Goal: Complete application form: Complete application form

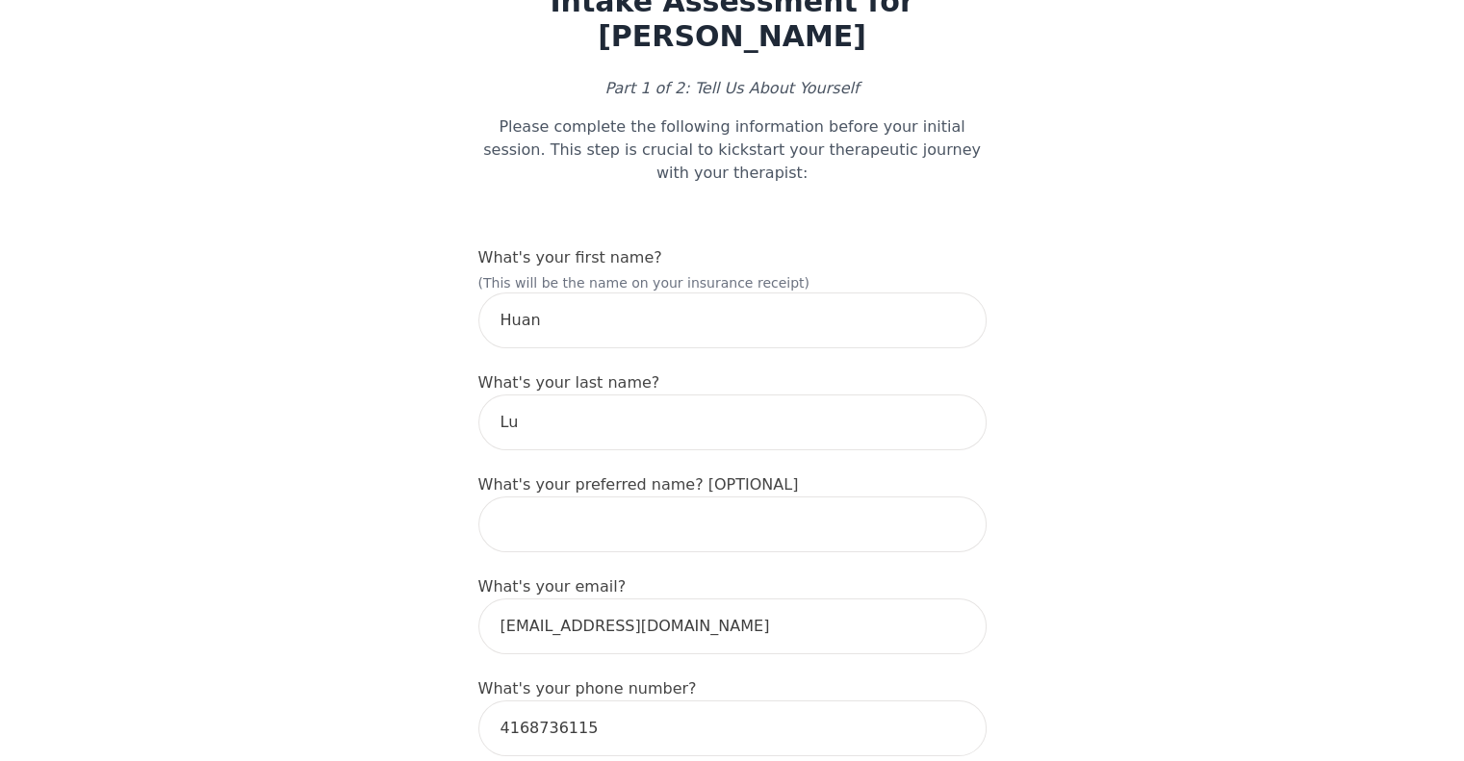
scroll to position [289, 0]
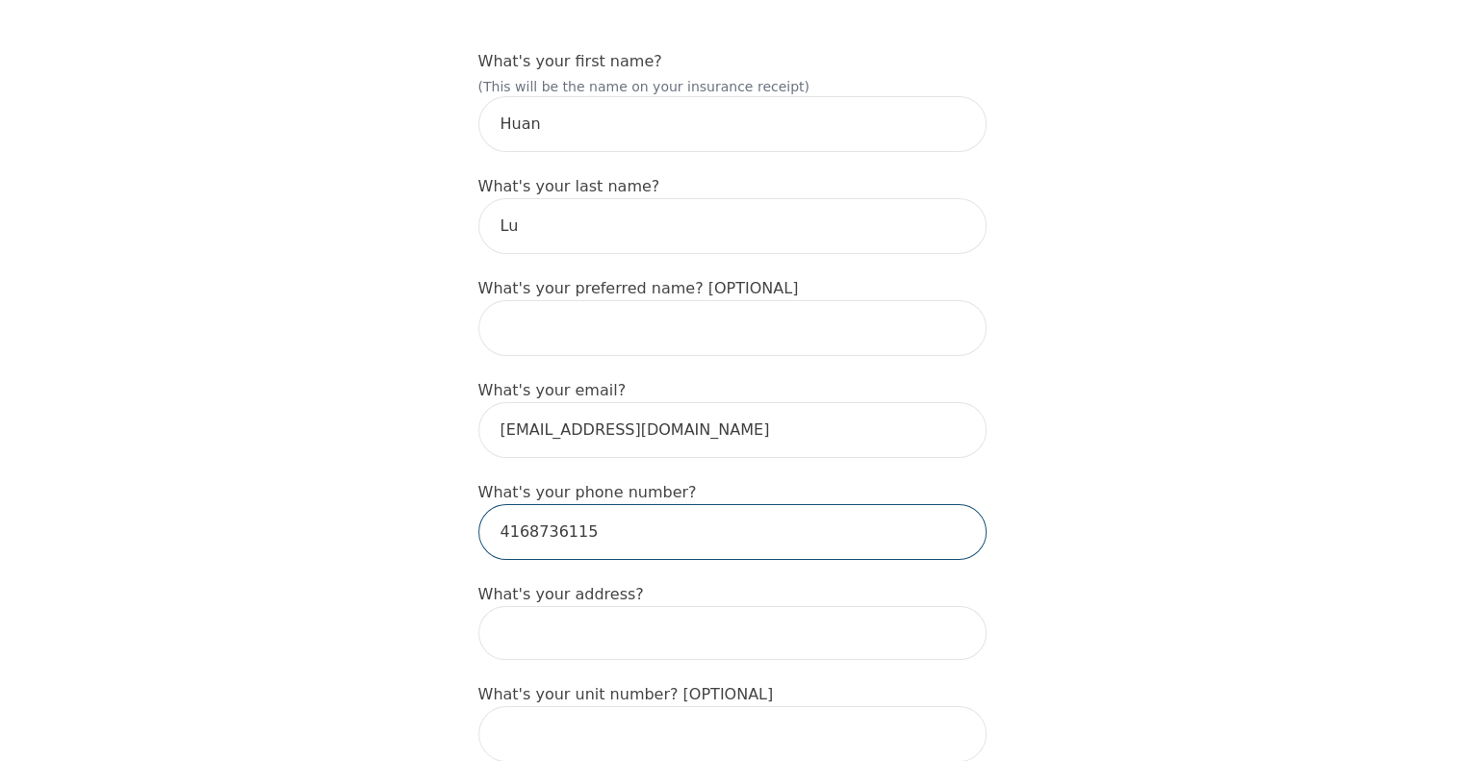
click at [695, 504] on input "4168736115" at bounding box center [732, 532] width 508 height 56
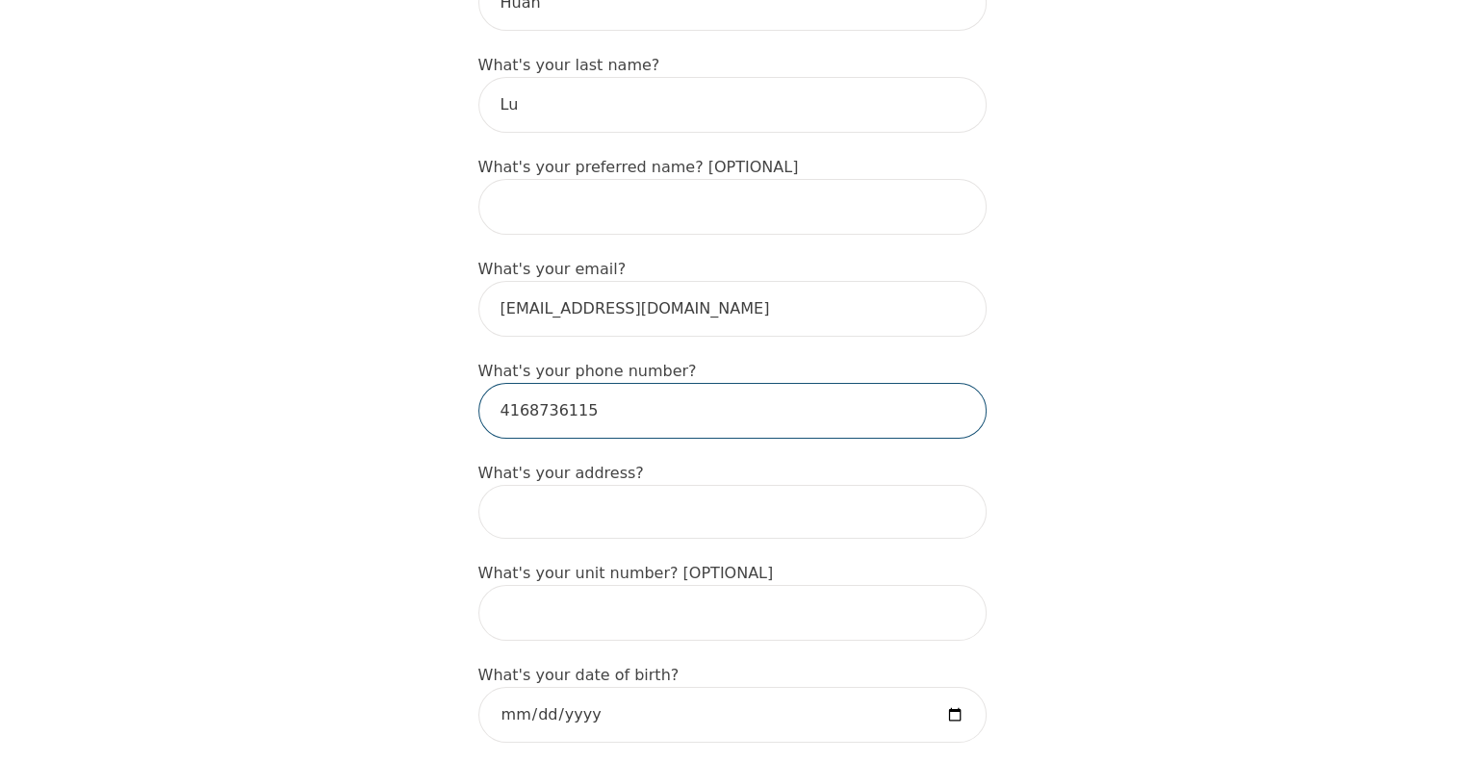
scroll to position [577, 0]
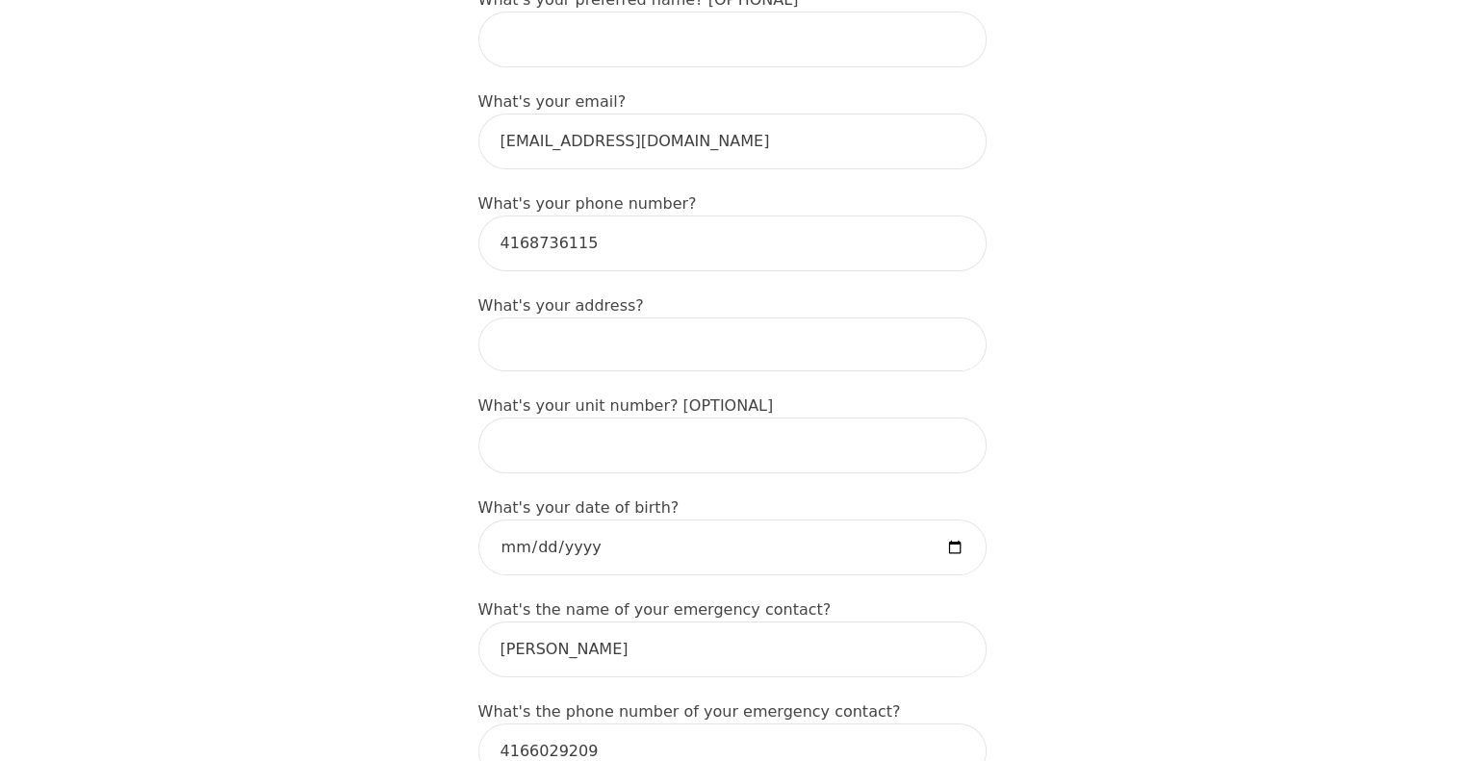
click at [688, 318] on input at bounding box center [732, 345] width 508 height 54
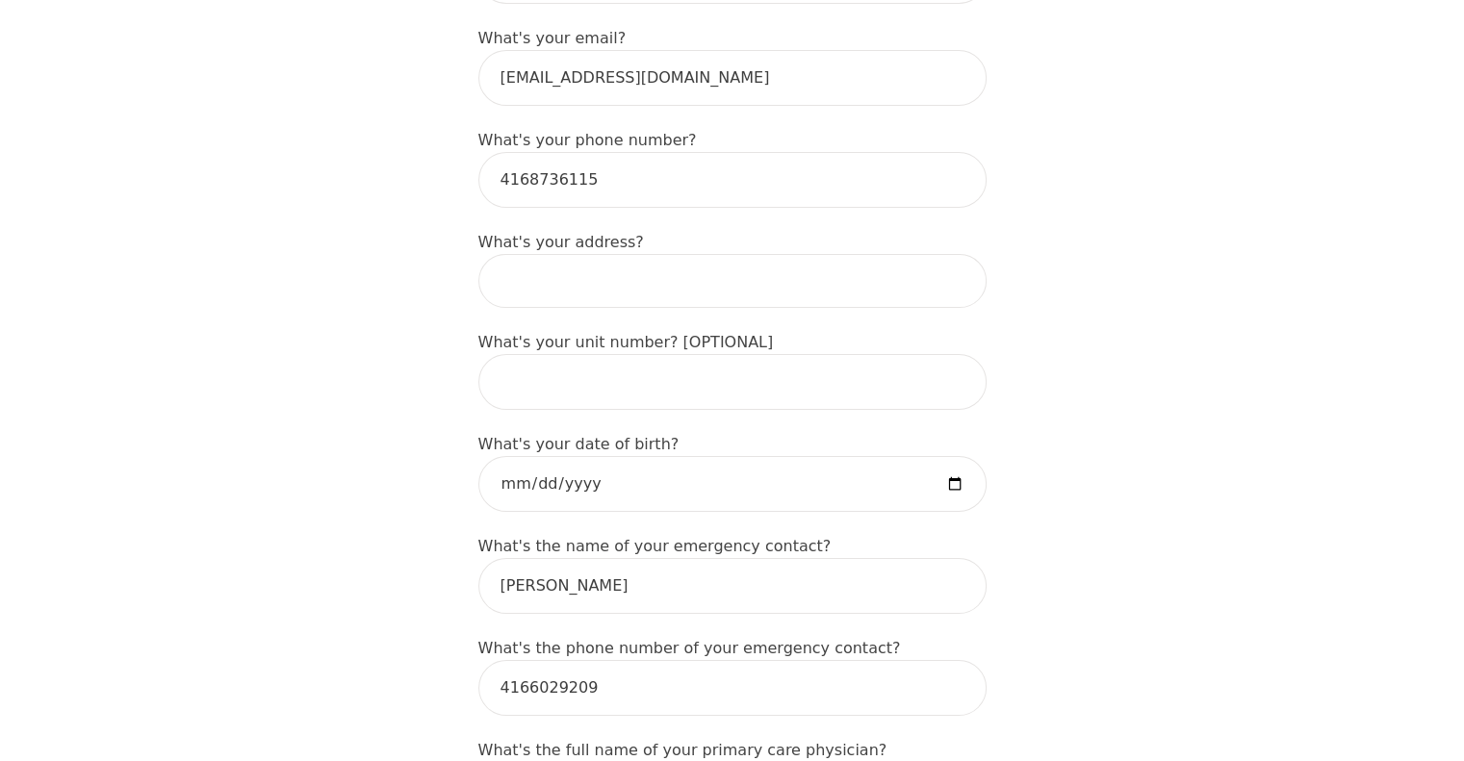
scroll to position [674, 0]
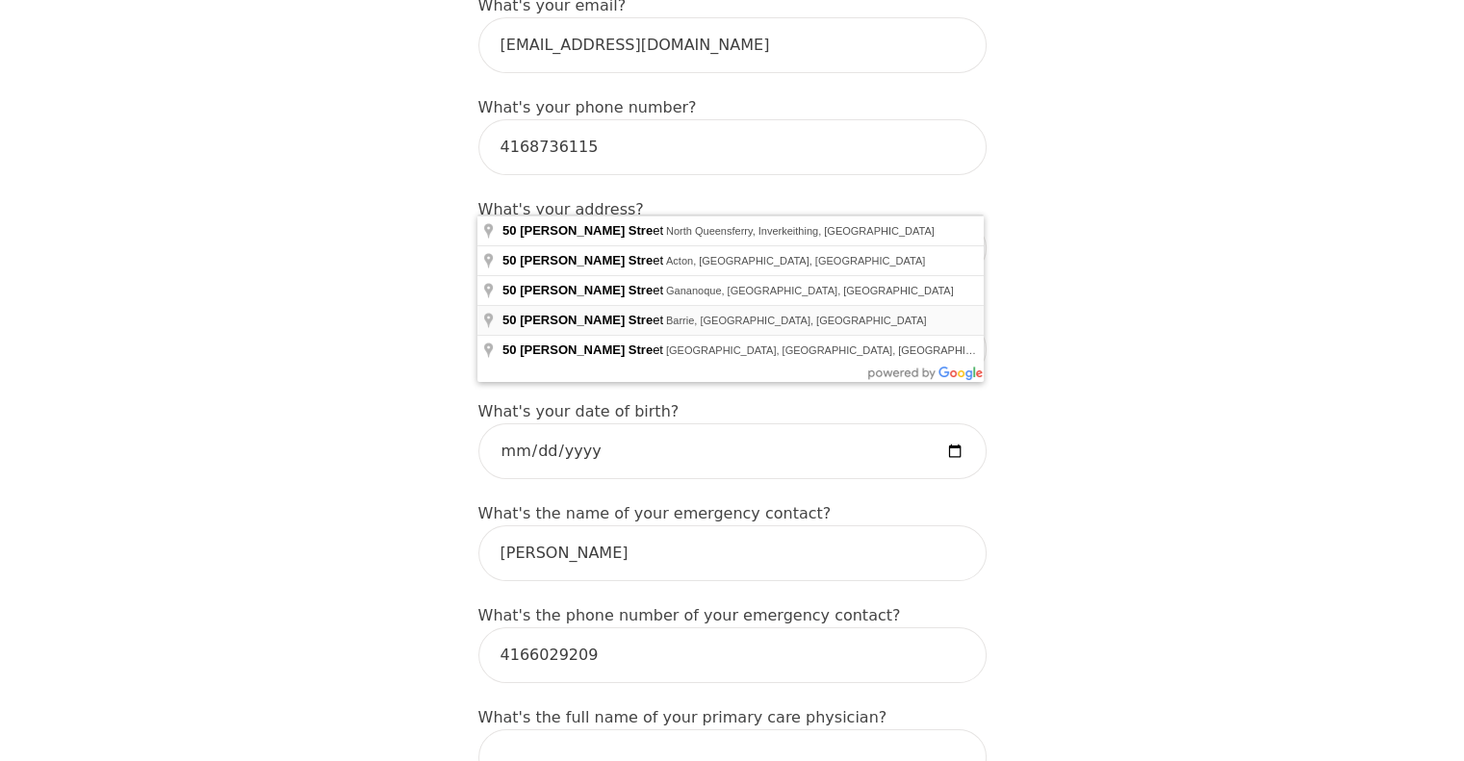
type input "[STREET_ADDRESS][PERSON_NAME][PERSON_NAME]"
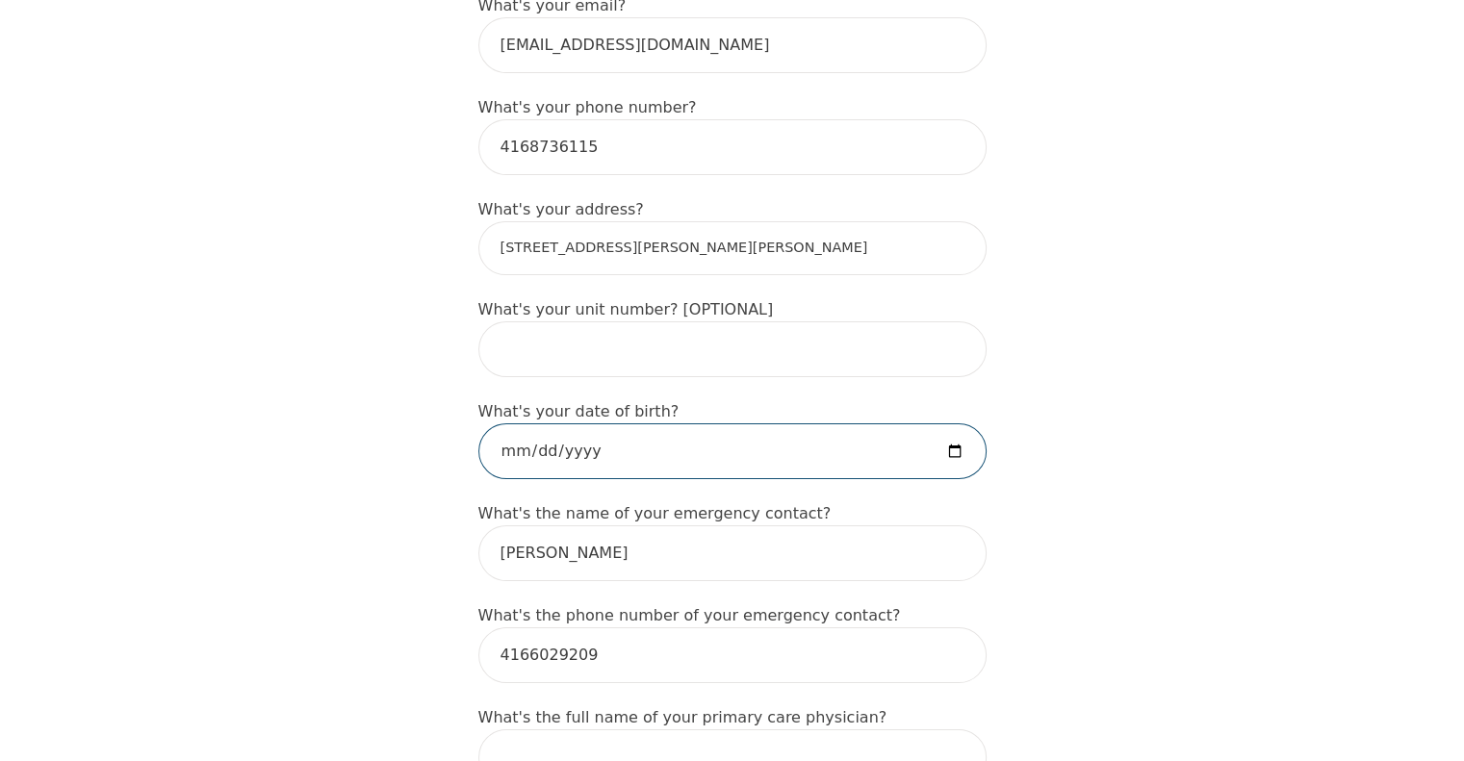
click at [650, 423] on input "date" at bounding box center [732, 451] width 508 height 56
type input "[DATE]"
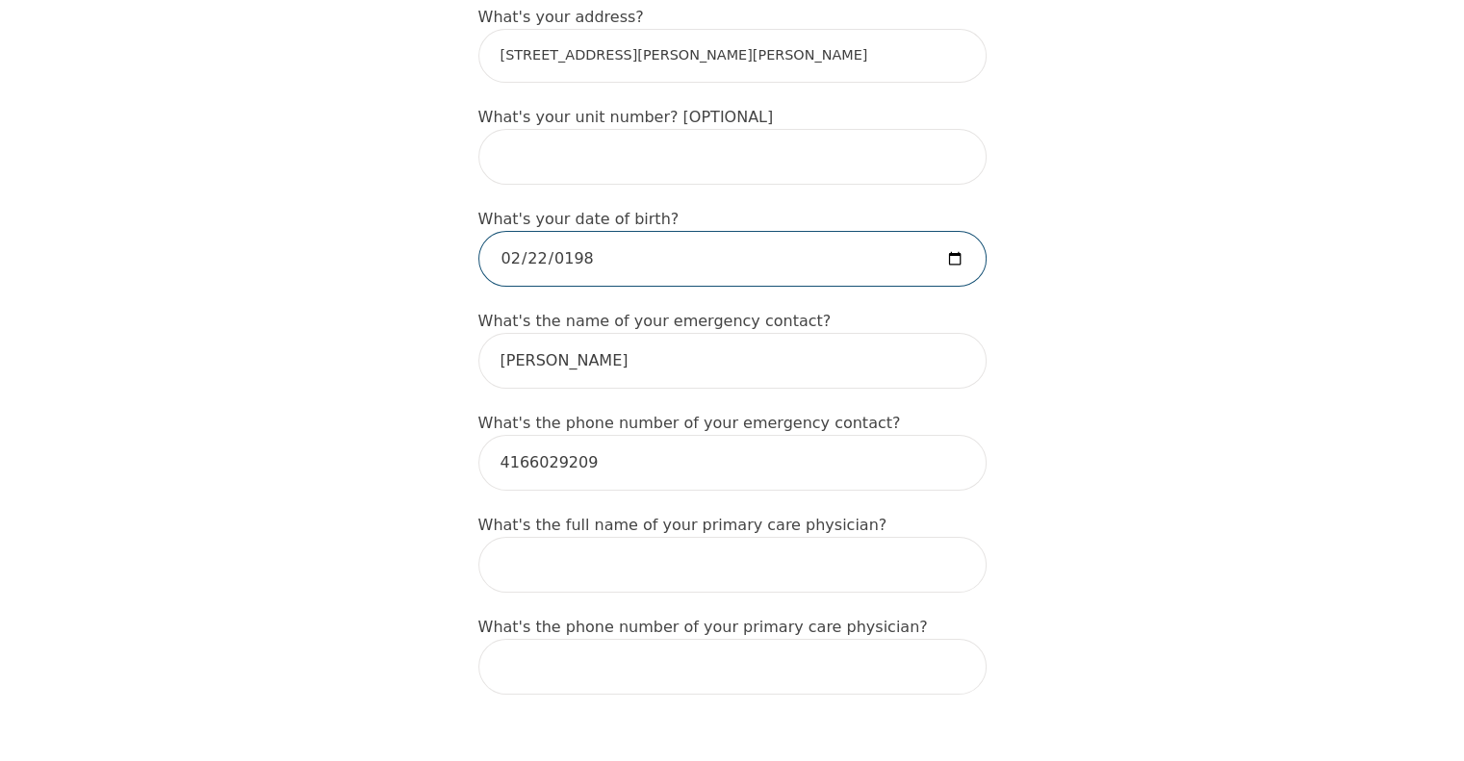
scroll to position [962, 0]
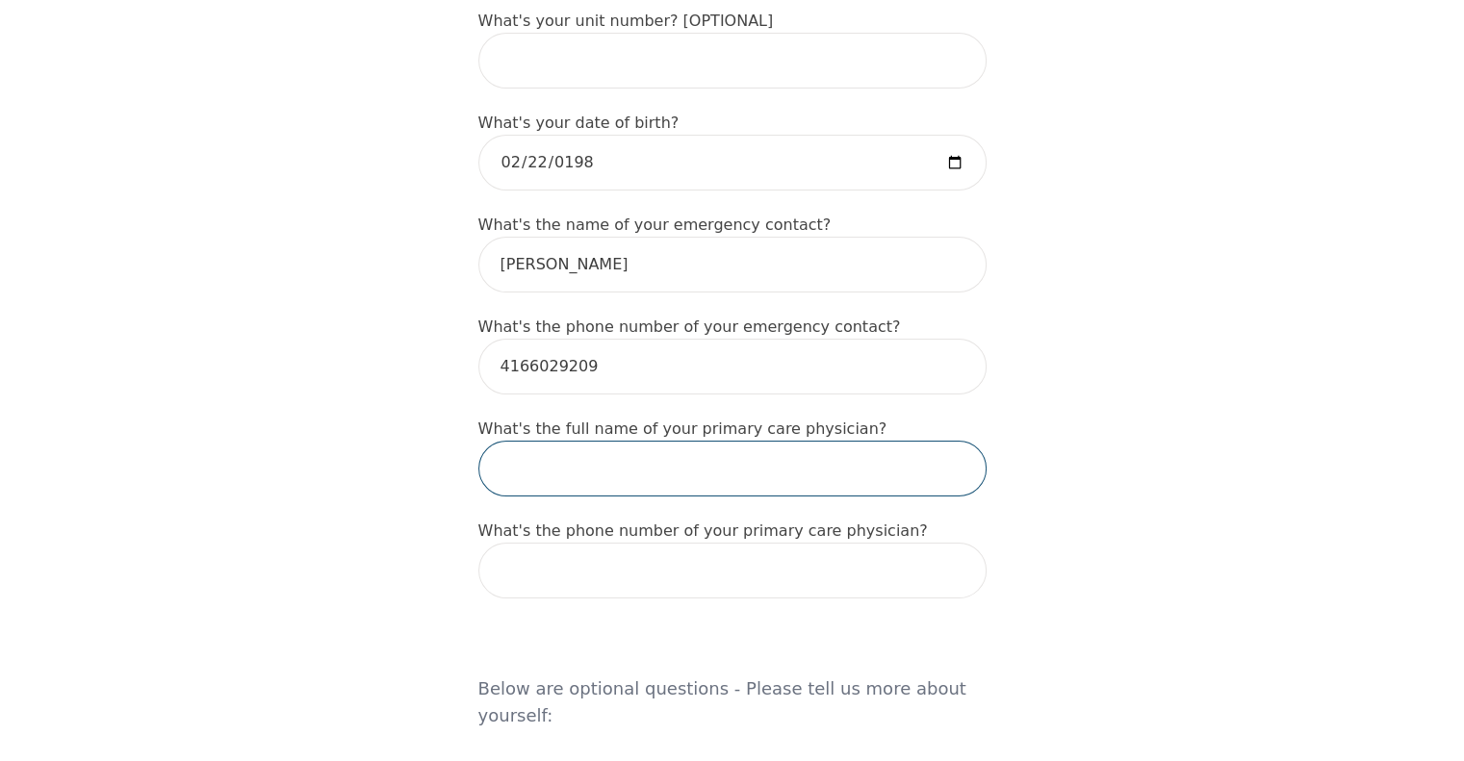
click at [662, 441] on input "text" at bounding box center [732, 469] width 508 height 56
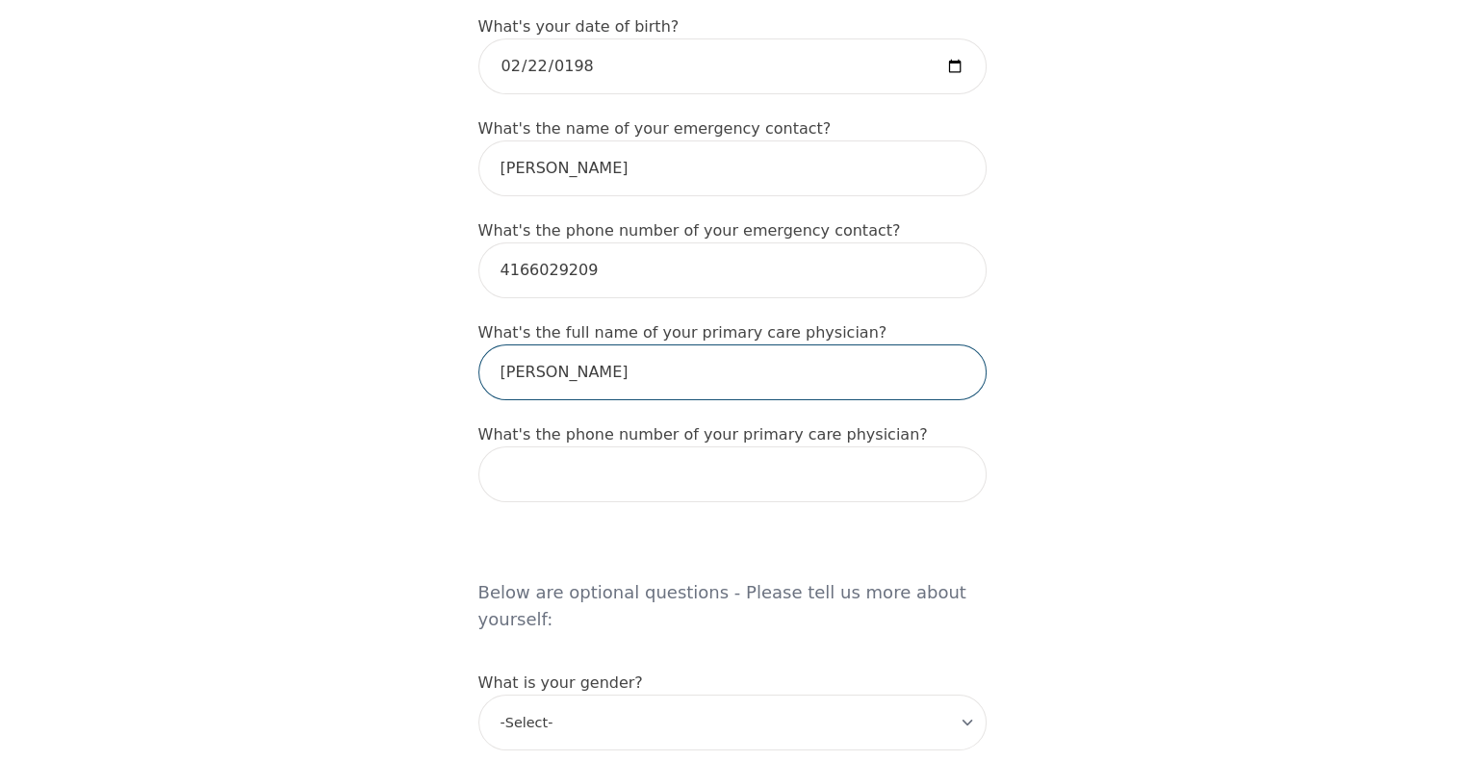
type input "[PERSON_NAME]"
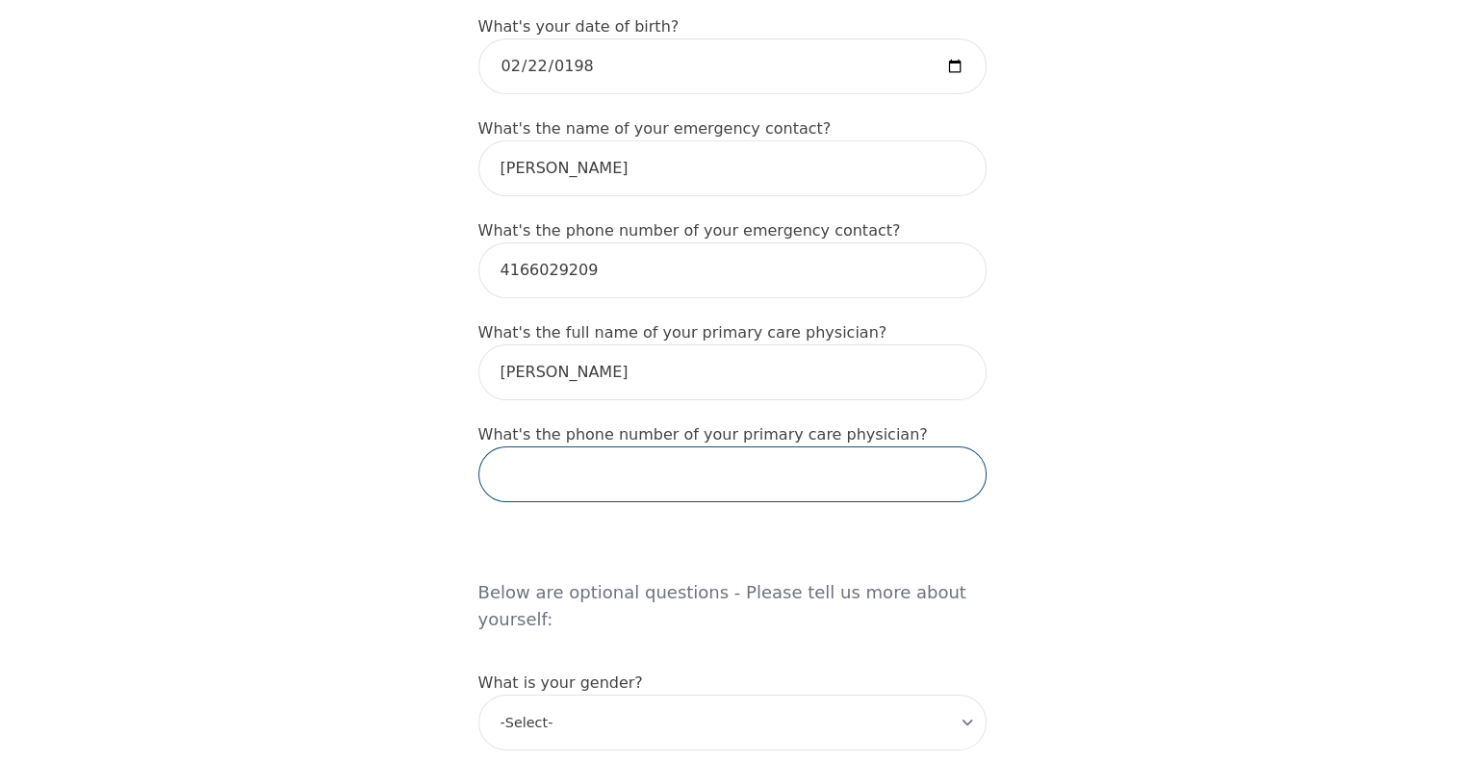
click at [662, 447] on input "tel" at bounding box center [732, 475] width 508 height 56
paste input "[PHONE_NUMBER]"
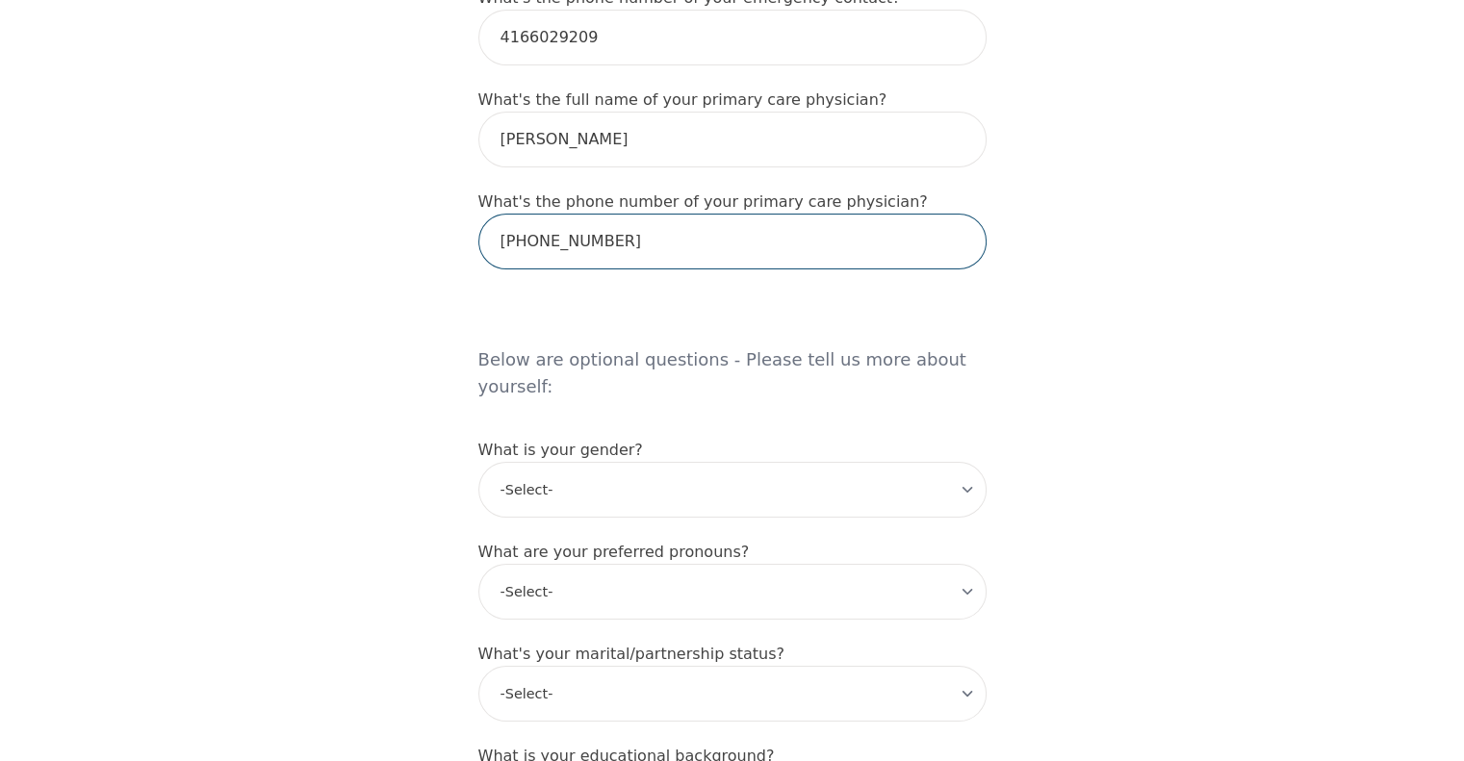
scroll to position [1347, 0]
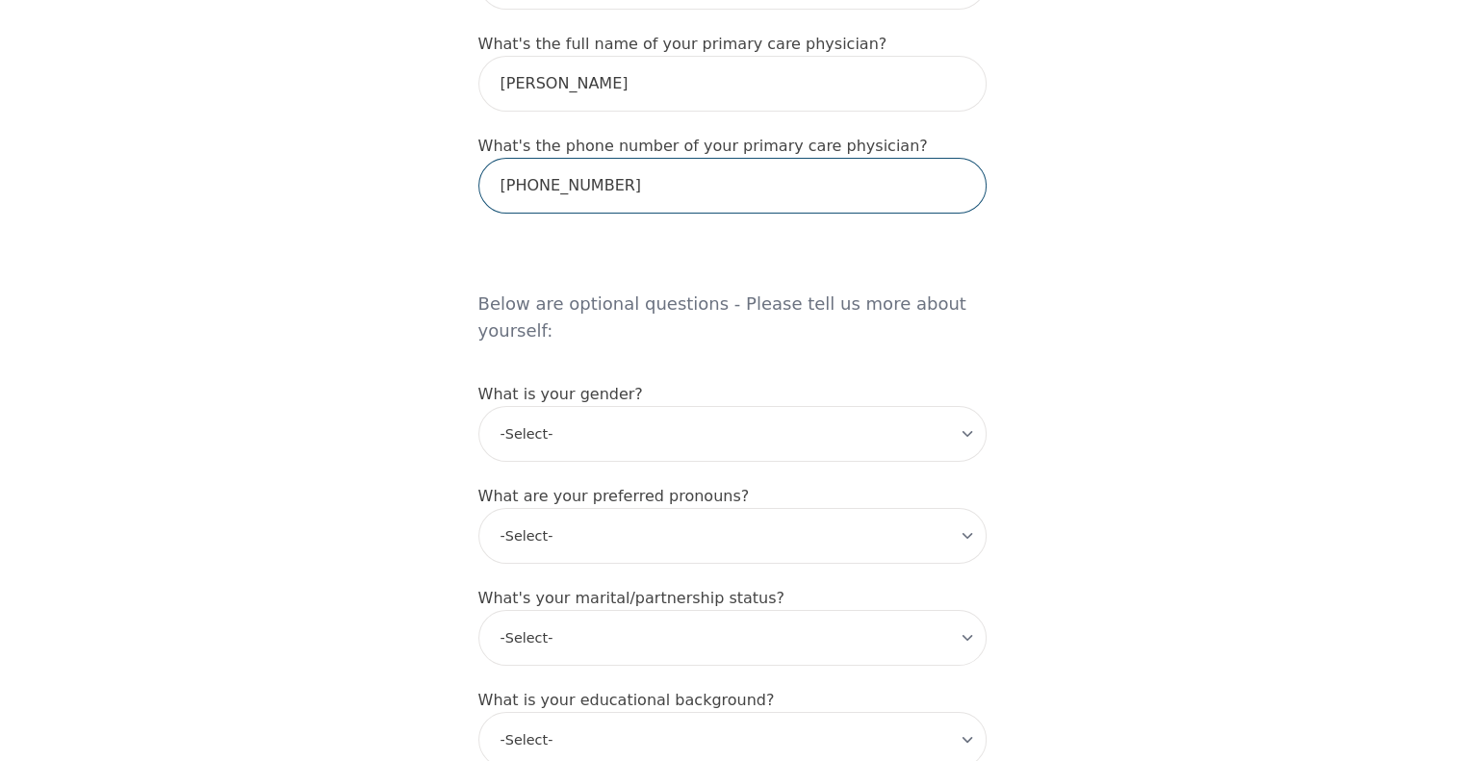
type input "[PHONE_NUMBER]"
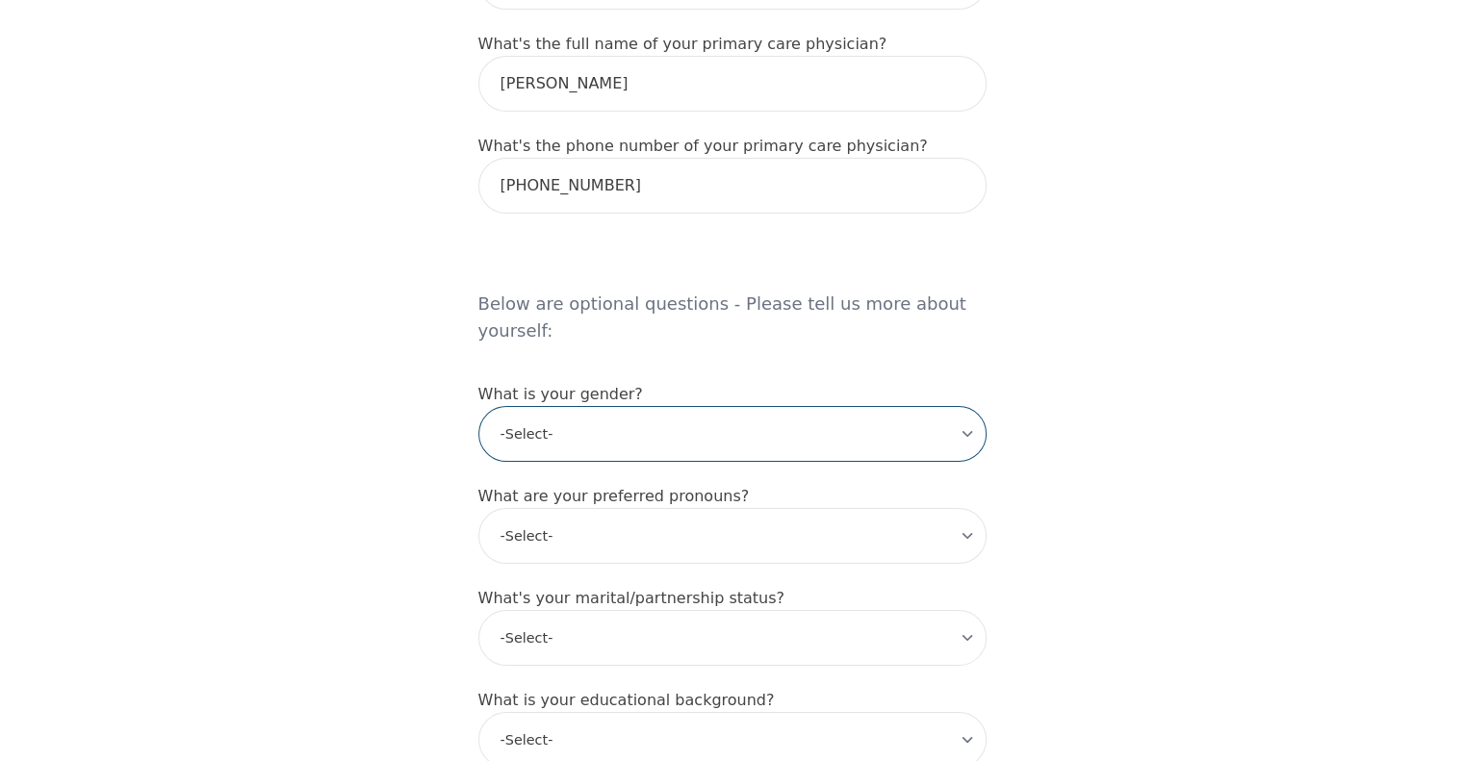
click at [747, 406] on select "-Select- [DEMOGRAPHIC_DATA] [DEMOGRAPHIC_DATA] [DEMOGRAPHIC_DATA] [DEMOGRAPHIC_…" at bounding box center [732, 434] width 508 height 56
select select "[DEMOGRAPHIC_DATA]"
click at [478, 406] on select "-Select- [DEMOGRAPHIC_DATA] [DEMOGRAPHIC_DATA] [DEMOGRAPHIC_DATA] [DEMOGRAPHIC_…" at bounding box center [732, 434] width 508 height 56
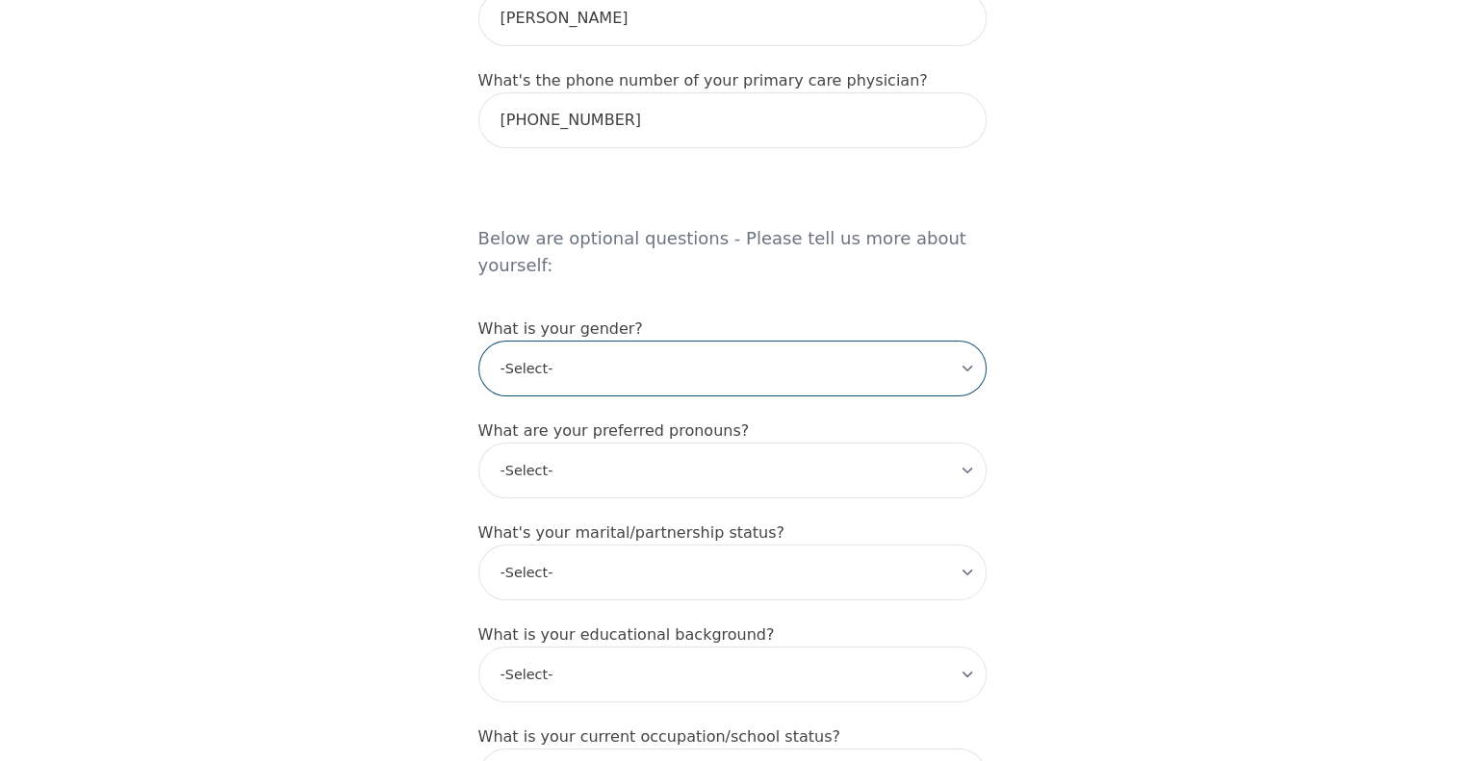
scroll to position [1444, 0]
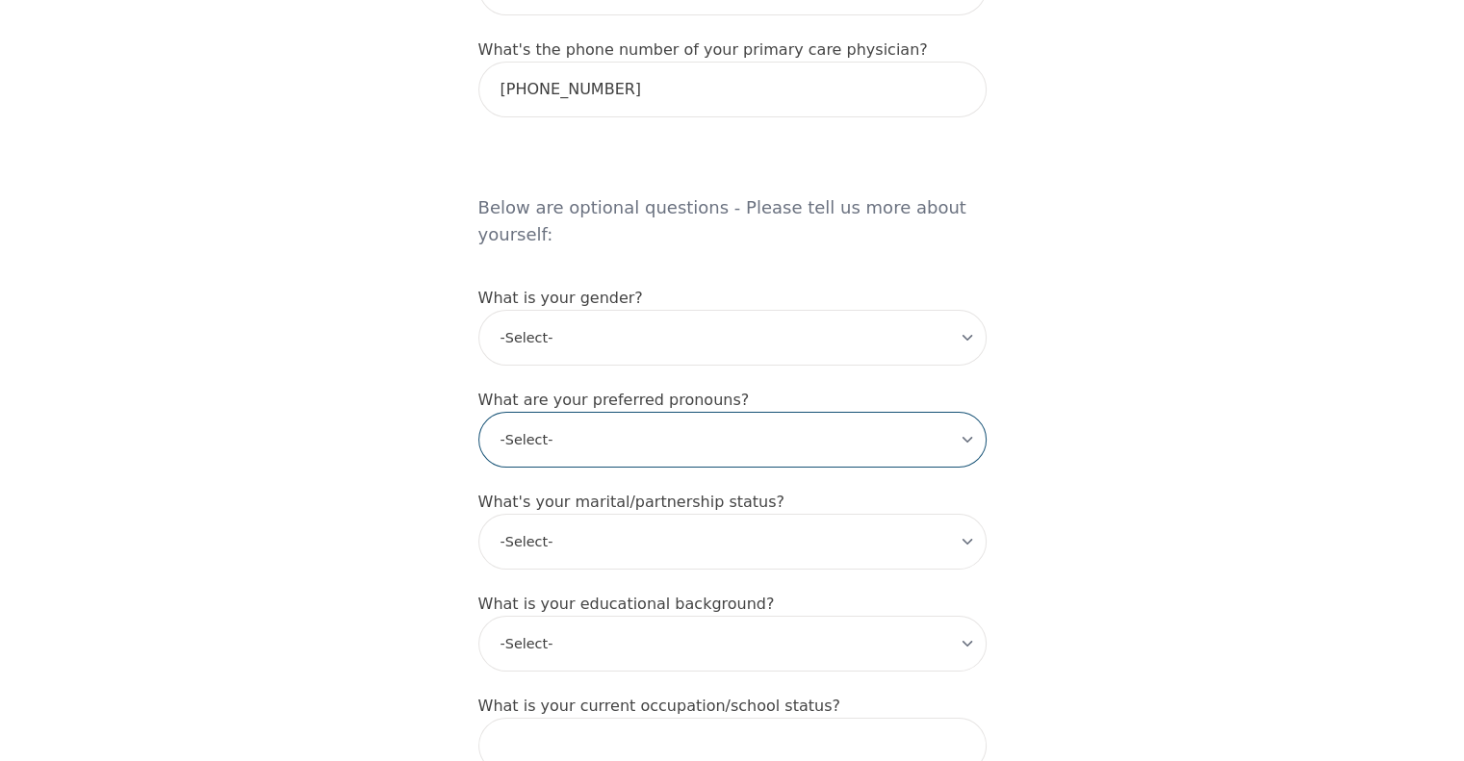
click at [689, 412] on select "-Select- he/him she/her they/them ze/zir xe/xem ey/em ve/ver tey/ter e/e per/pe…" at bounding box center [732, 440] width 508 height 56
select select "she/her"
click at [478, 412] on select "-Select- he/him she/her they/them ze/zir xe/xem ey/em ve/ver tey/ter e/e per/pe…" at bounding box center [732, 440] width 508 height 56
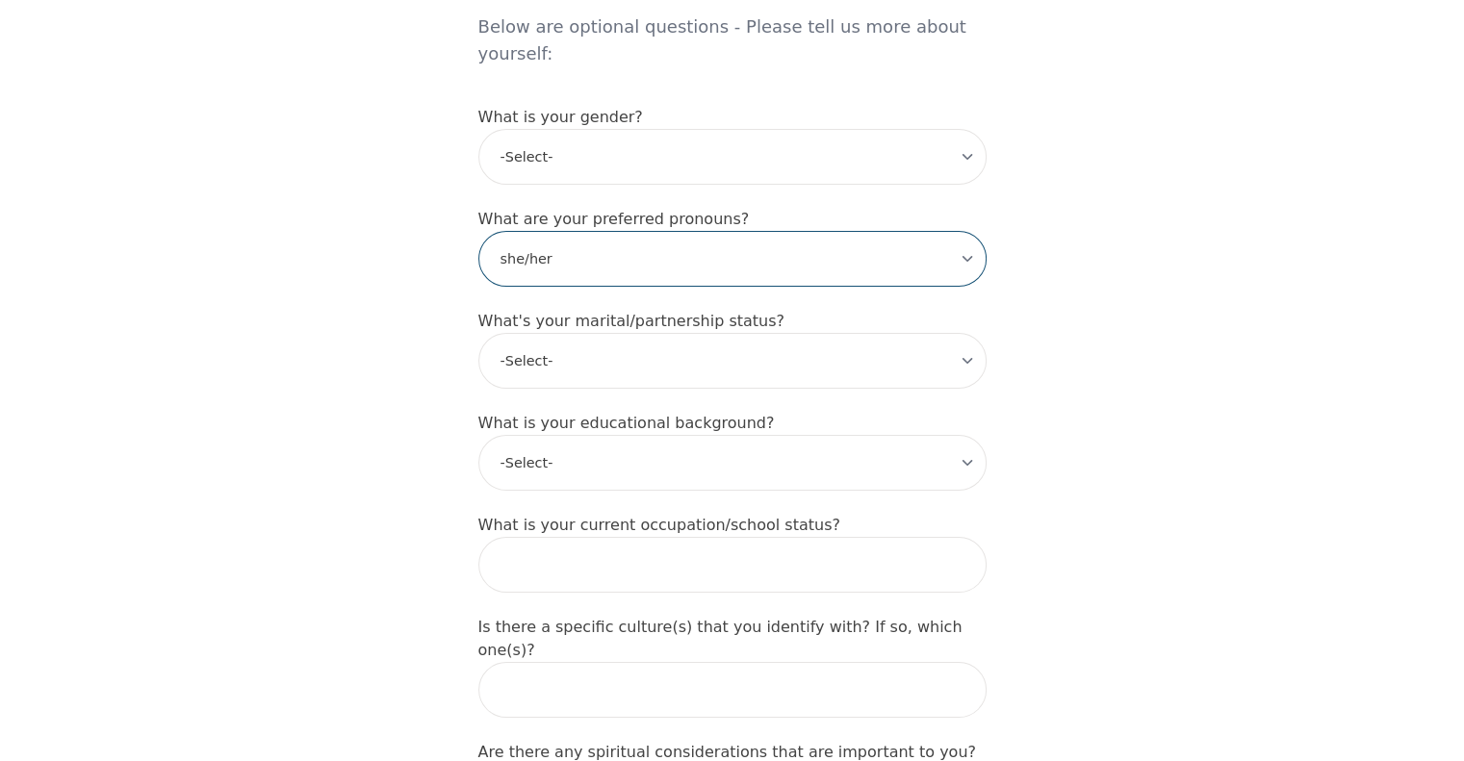
scroll to position [1636, 0]
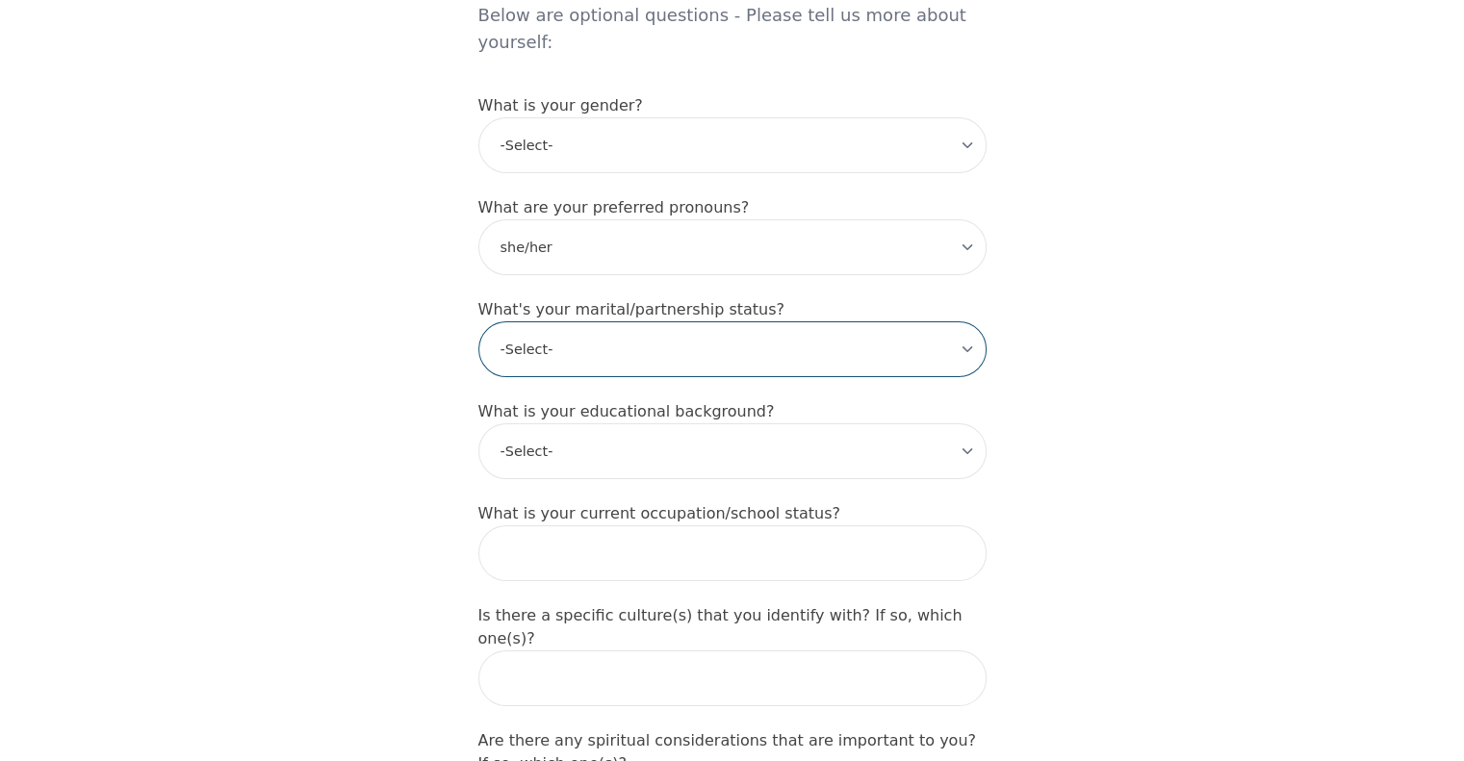
click at [660, 321] on select "-Select- Single Partnered Married Common Law Widowed Separated Divorced" at bounding box center [732, 349] width 508 height 56
select select "Married"
click at [478, 321] on select "-Select- Single Partnered Married Common Law Widowed Separated Divorced" at bounding box center [732, 349] width 508 height 56
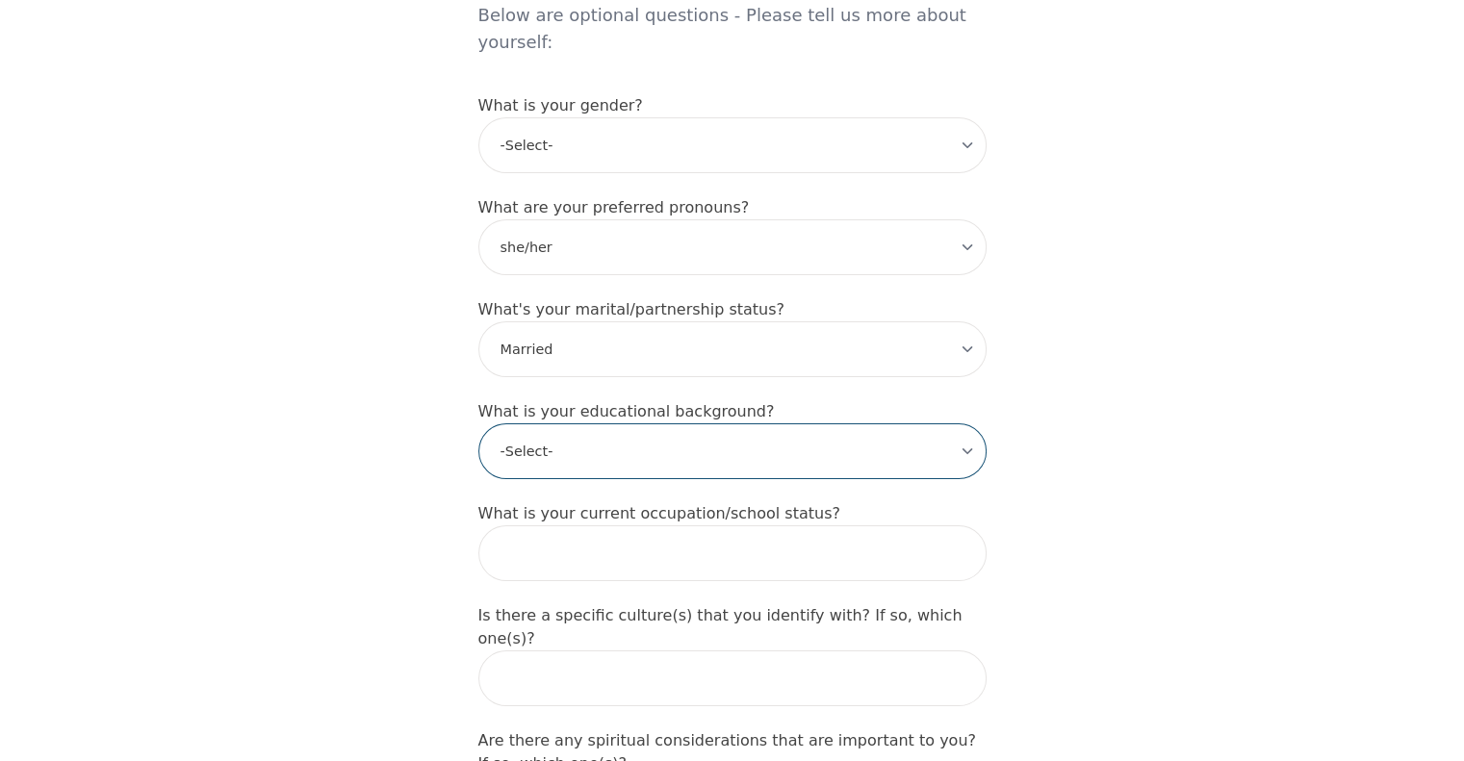
click at [623, 423] on select "-Select- Less than high school High school Associate degree Bachelor degree Mas…" at bounding box center [732, 451] width 508 height 56
select select "Master's degree"
click at [478, 423] on select "-Select- Less than high school High school Associate degree Bachelor degree Mas…" at bounding box center [732, 451] width 508 height 56
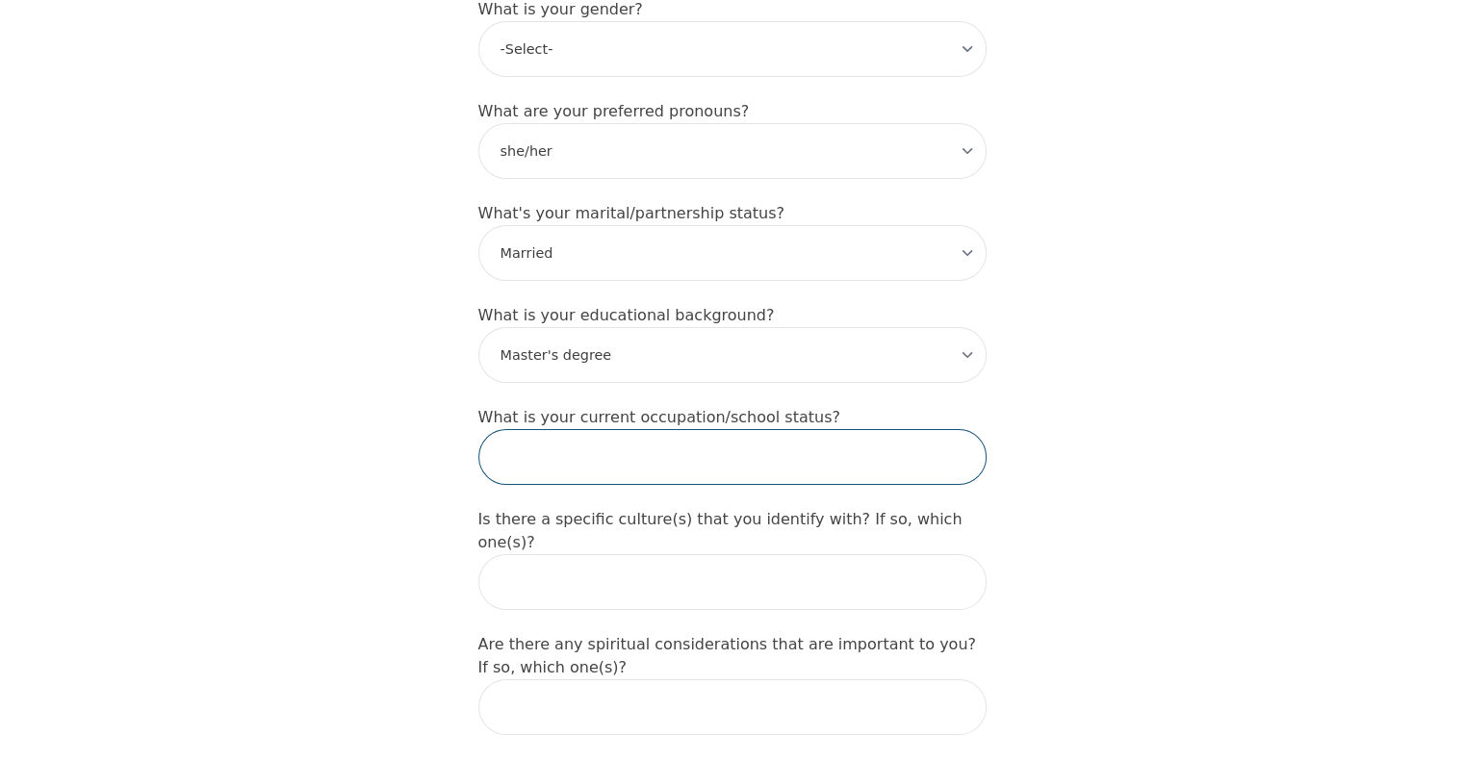
click at [663, 429] on input "text" at bounding box center [732, 457] width 508 height 56
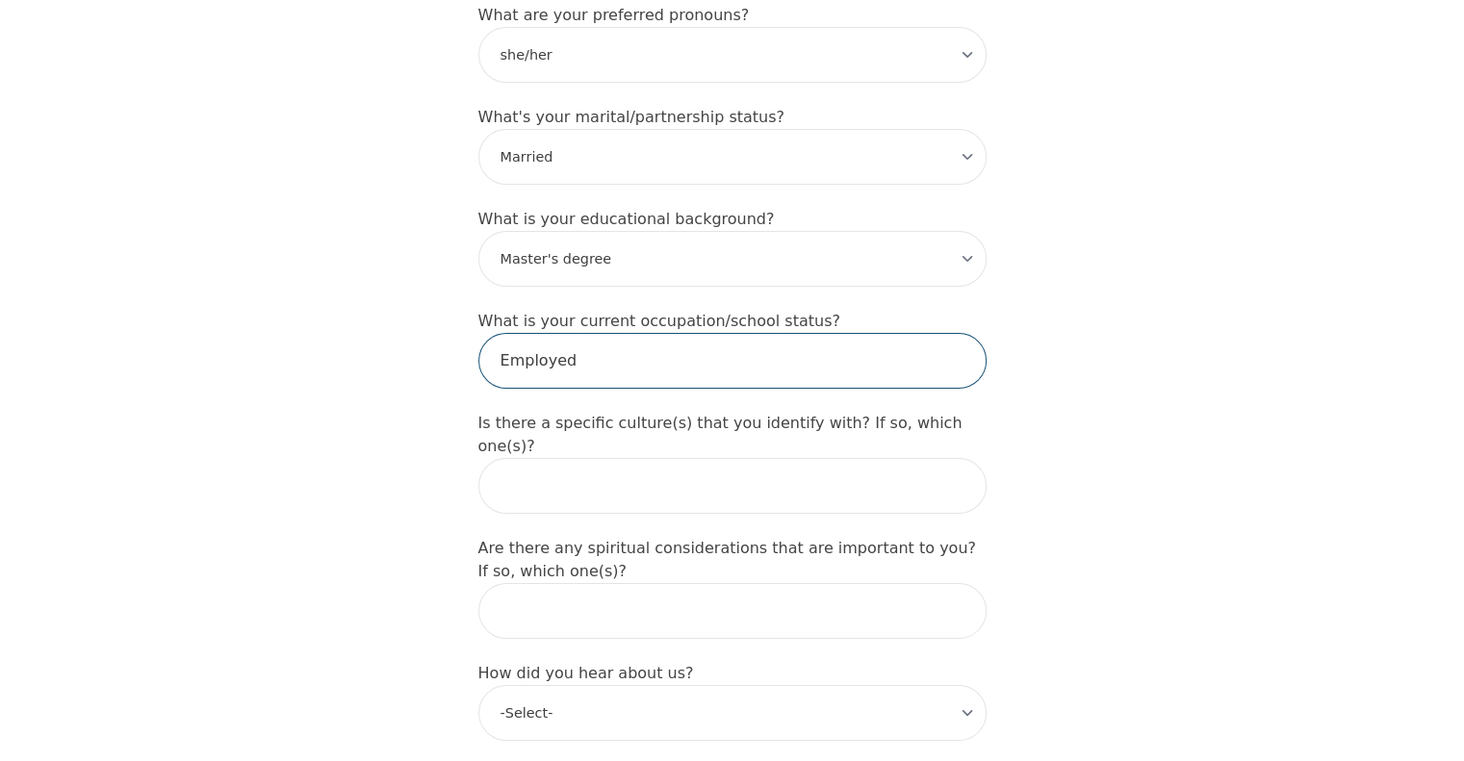
type input "Employed"
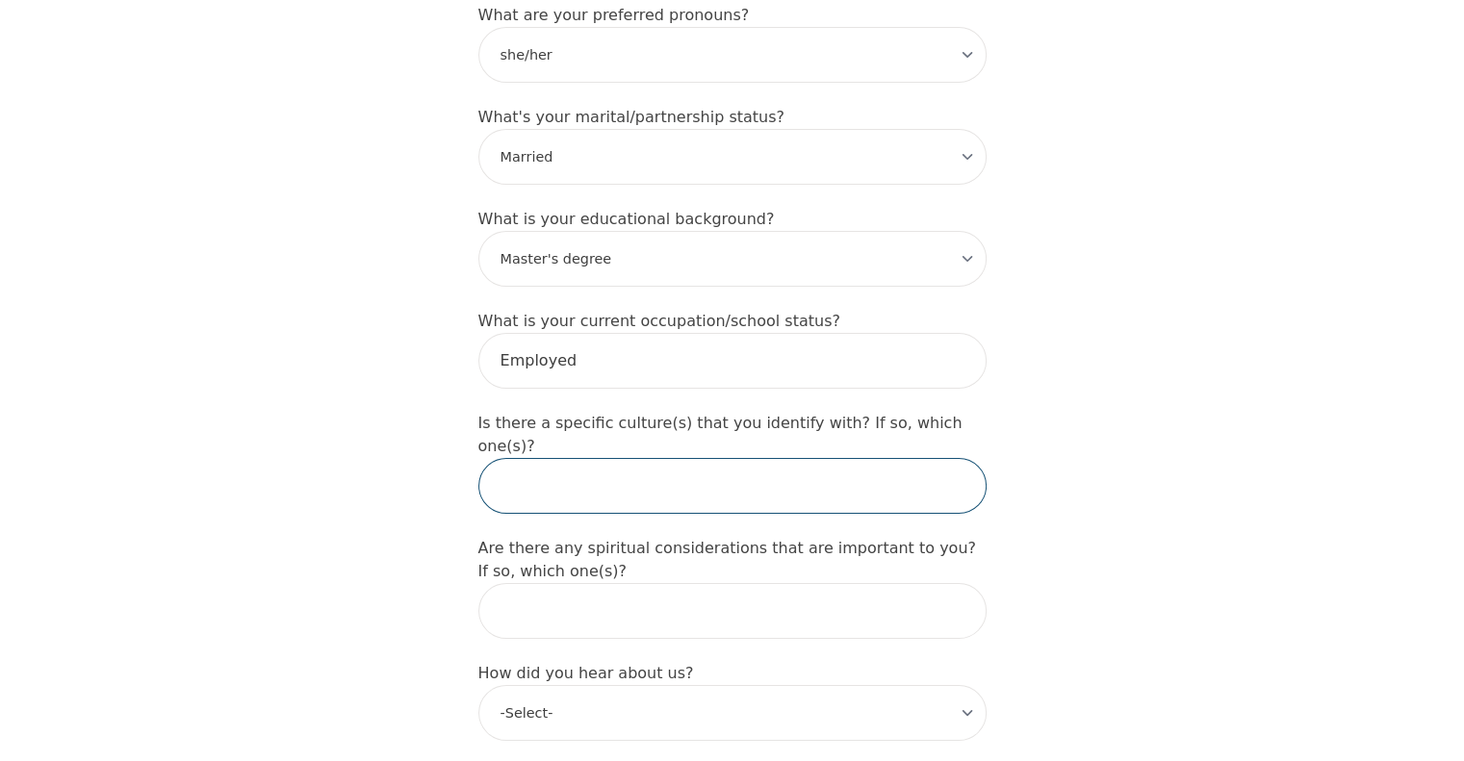
click at [663, 458] on input "text" at bounding box center [732, 486] width 508 height 56
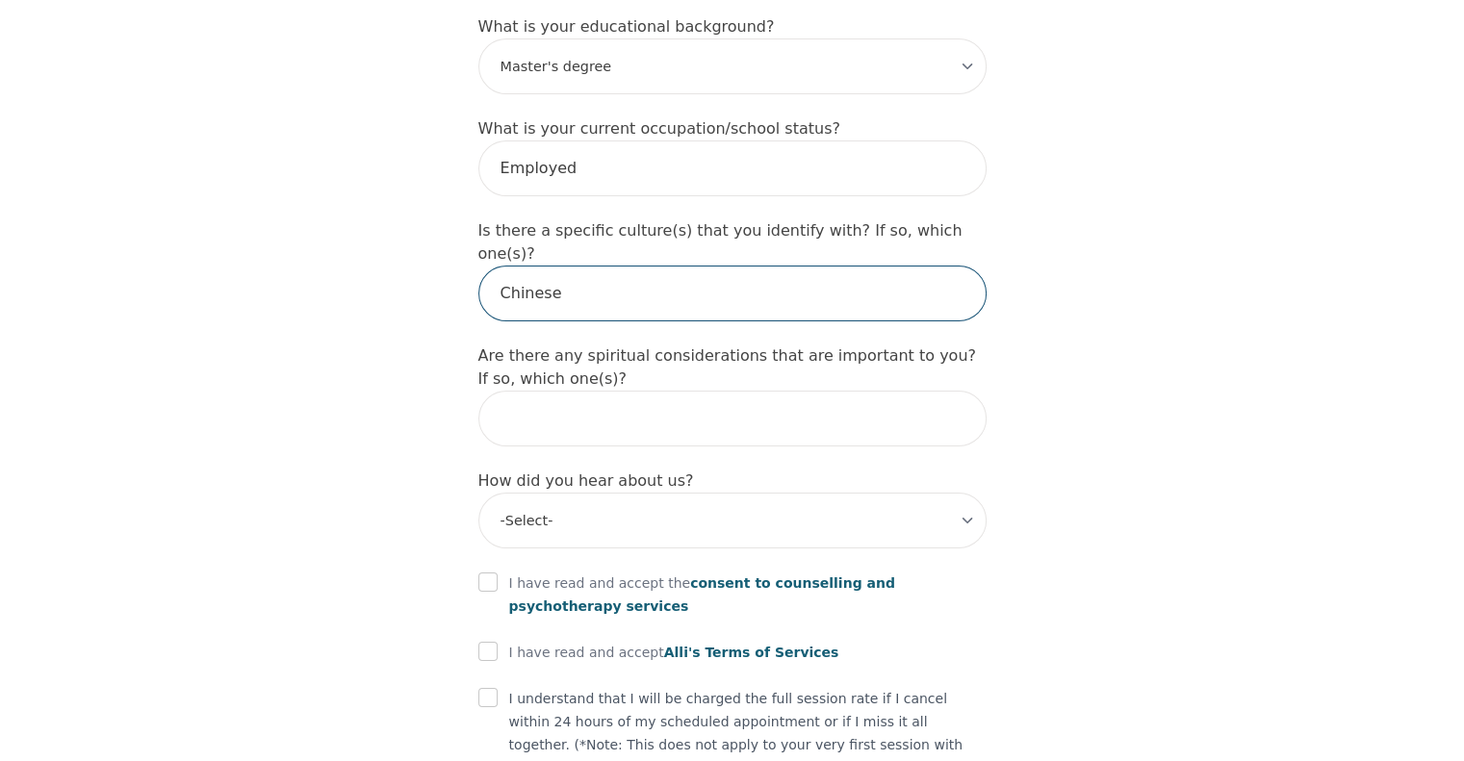
type input "Chinese"
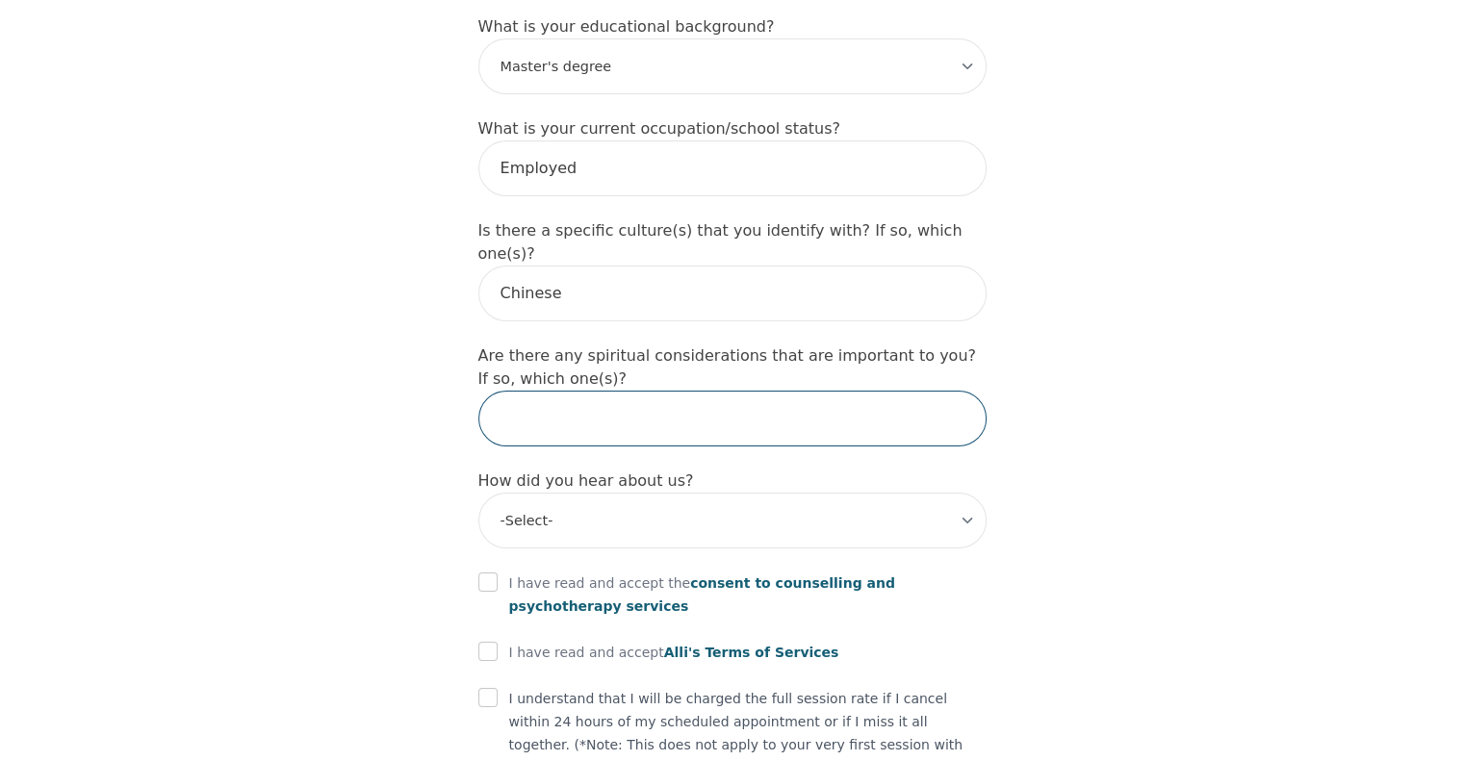
click at [670, 391] on input "text" at bounding box center [732, 419] width 508 height 56
type input "No"
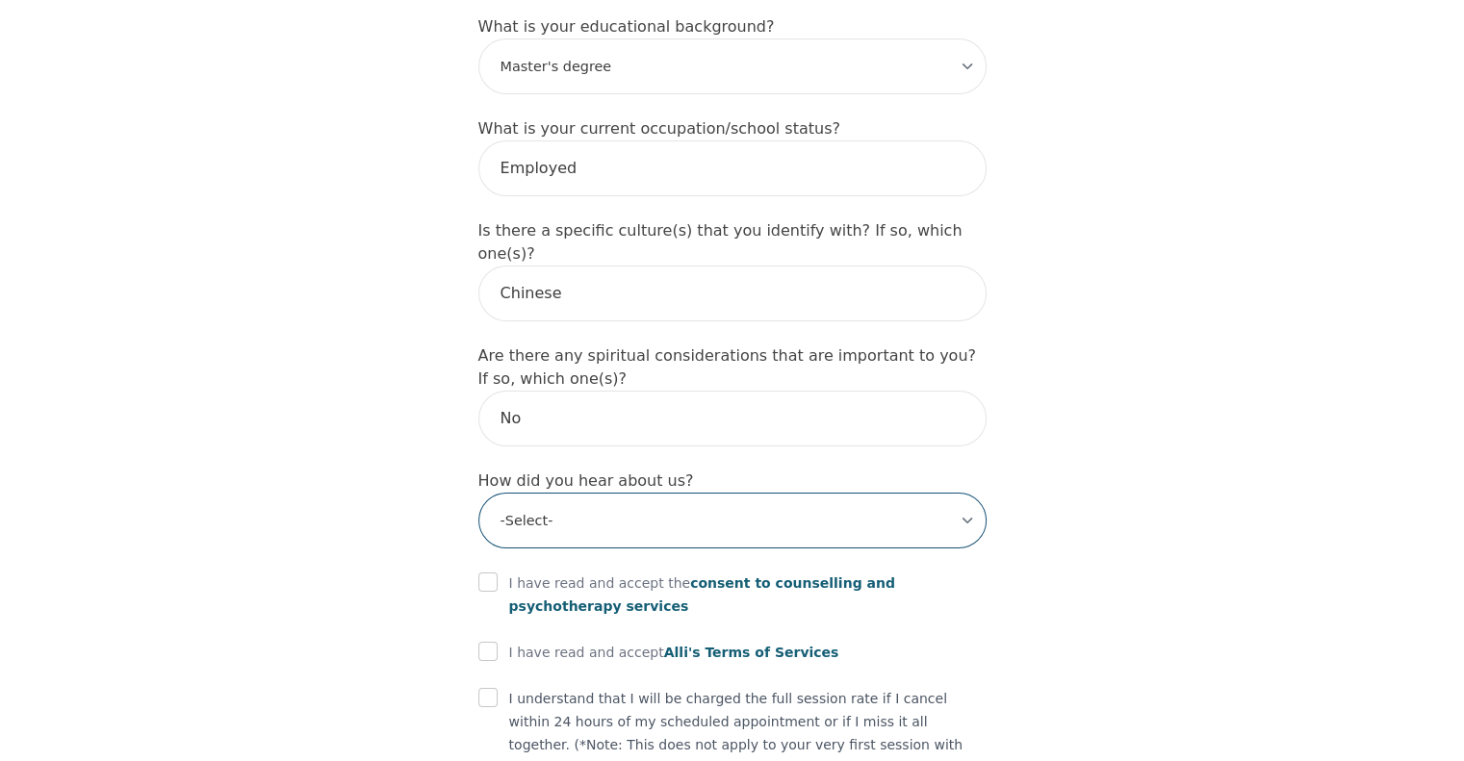
click at [669, 493] on select "-Select- Physician/Specialist Friend Facebook Instagram Google Search Google Ad…" at bounding box center [732, 521] width 508 height 56
select select "Google Search"
click at [478, 493] on select "-Select- Physician/Specialist Friend Facebook Instagram Google Search Google Ad…" at bounding box center [732, 521] width 508 height 56
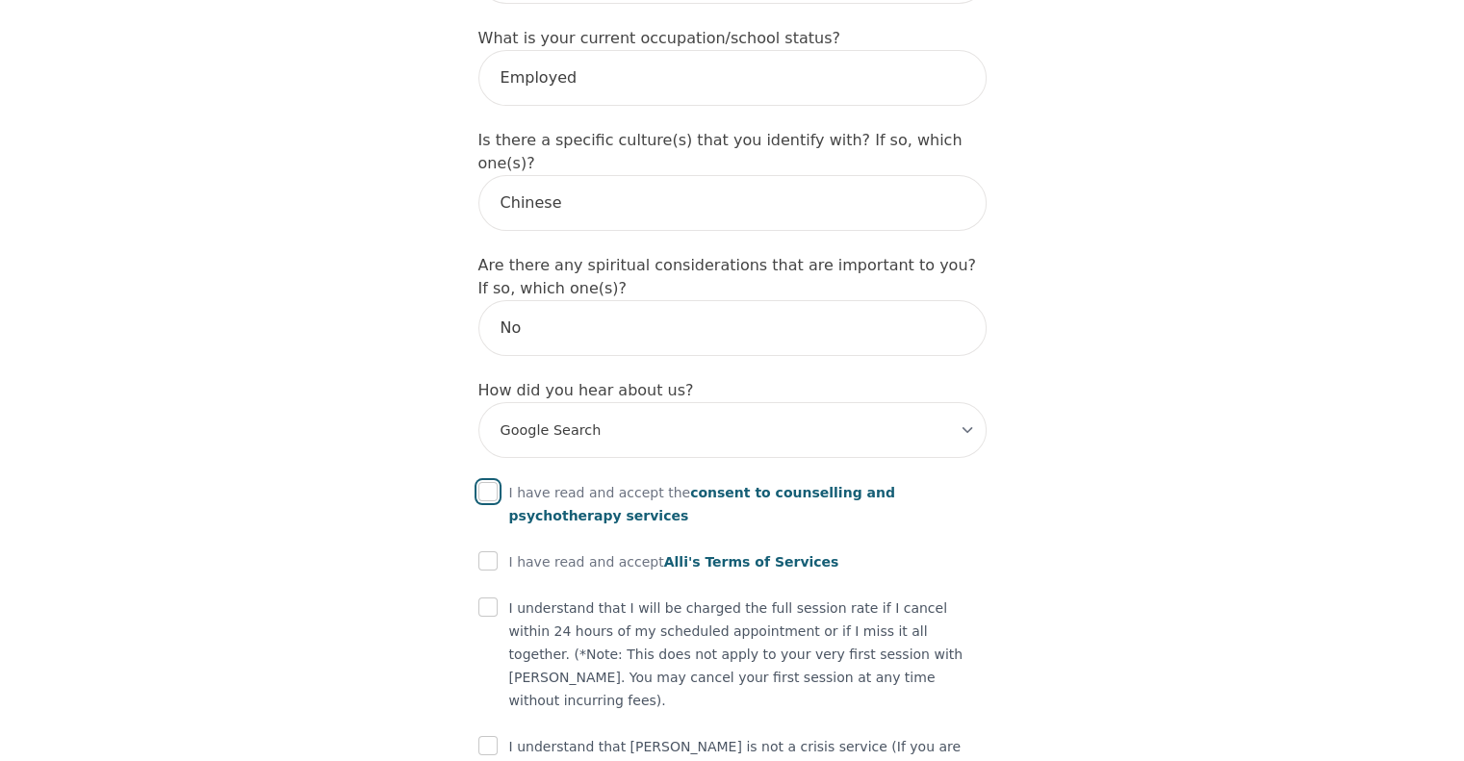
click at [489, 482] on input "checkbox" at bounding box center [487, 491] width 19 height 19
checkbox input "true"
click at [484, 552] on input "checkbox" at bounding box center [487, 561] width 19 height 19
checkbox input "true"
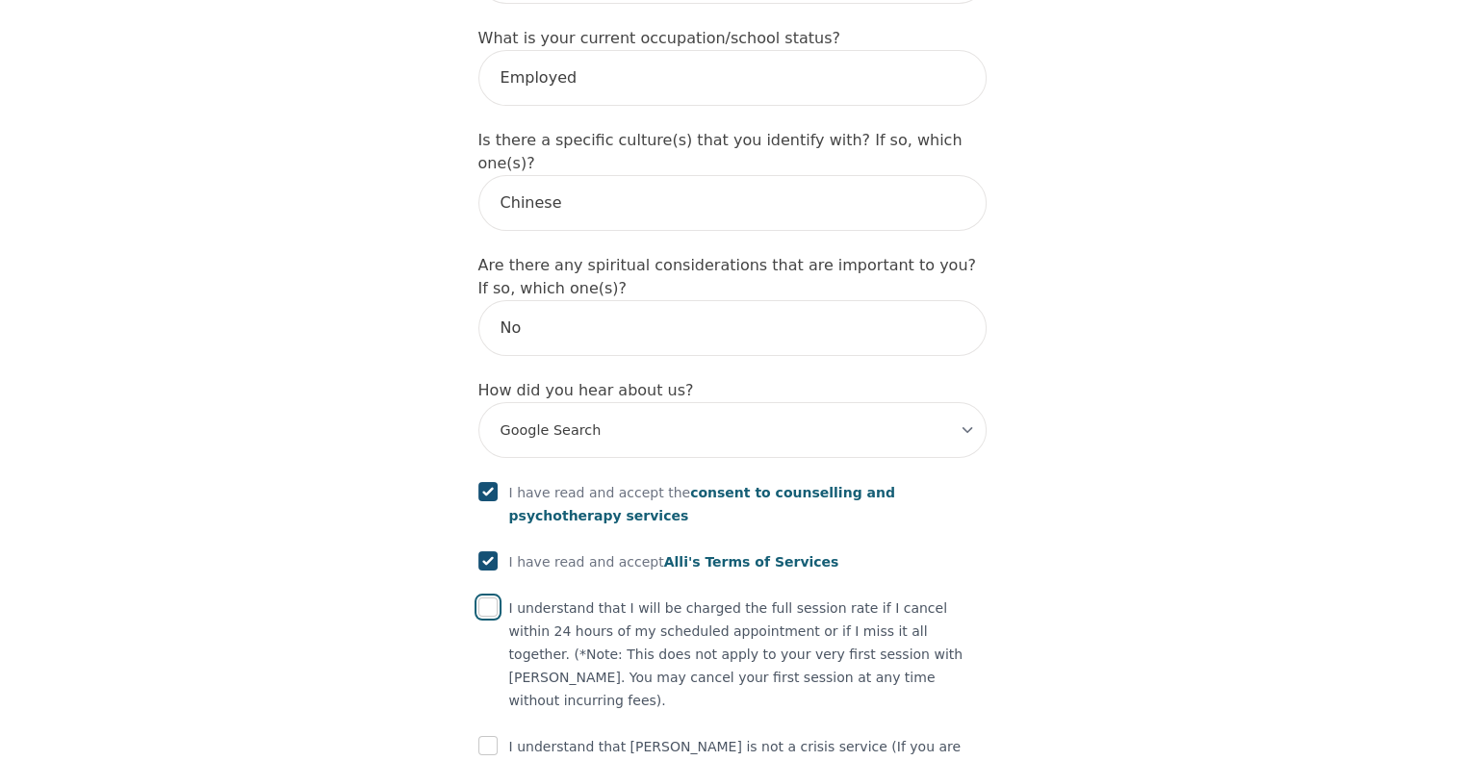
click at [489, 598] on input "checkbox" at bounding box center [487, 607] width 19 height 19
checkbox input "true"
click at [493, 736] on input "checkbox" at bounding box center [487, 745] width 19 height 19
checkbox input "true"
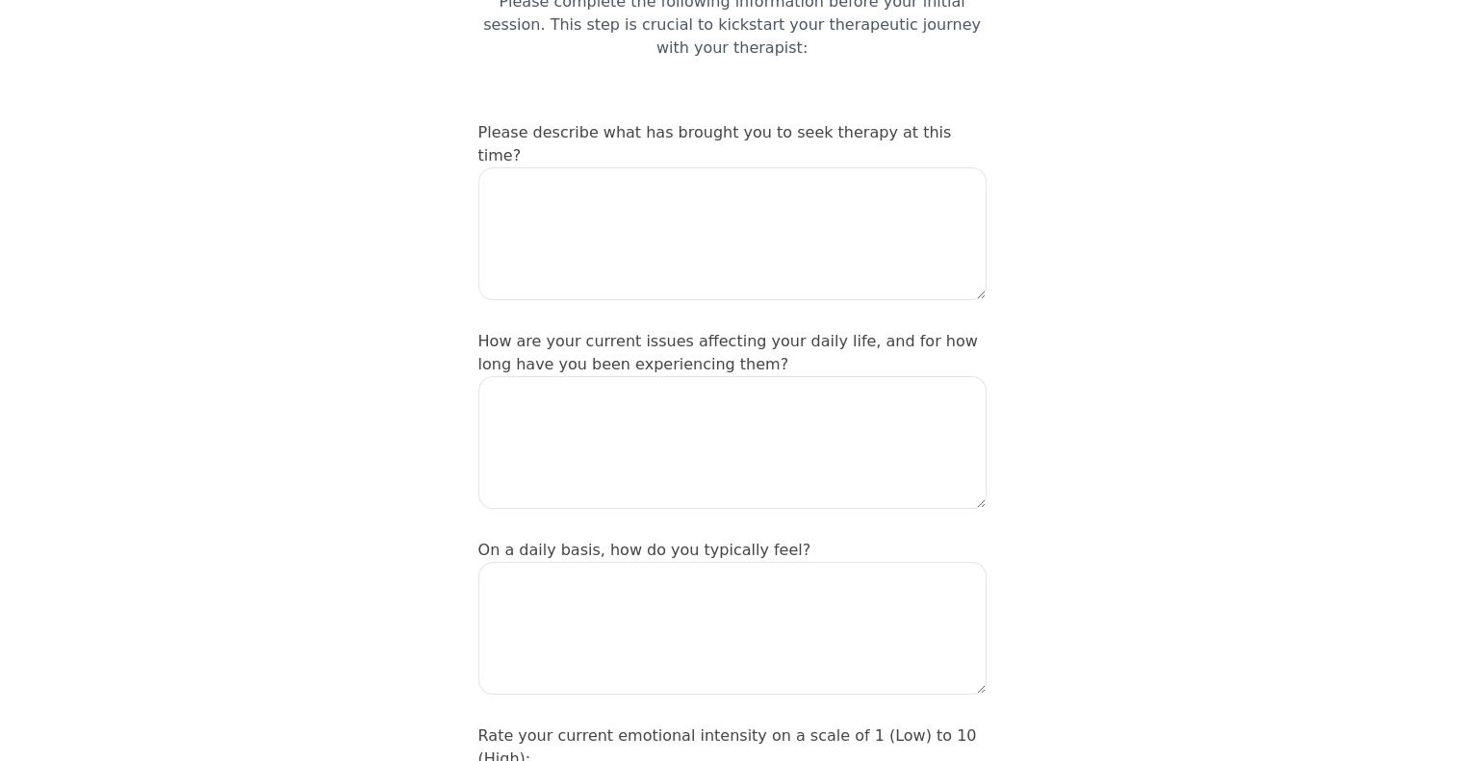
scroll to position [96, 0]
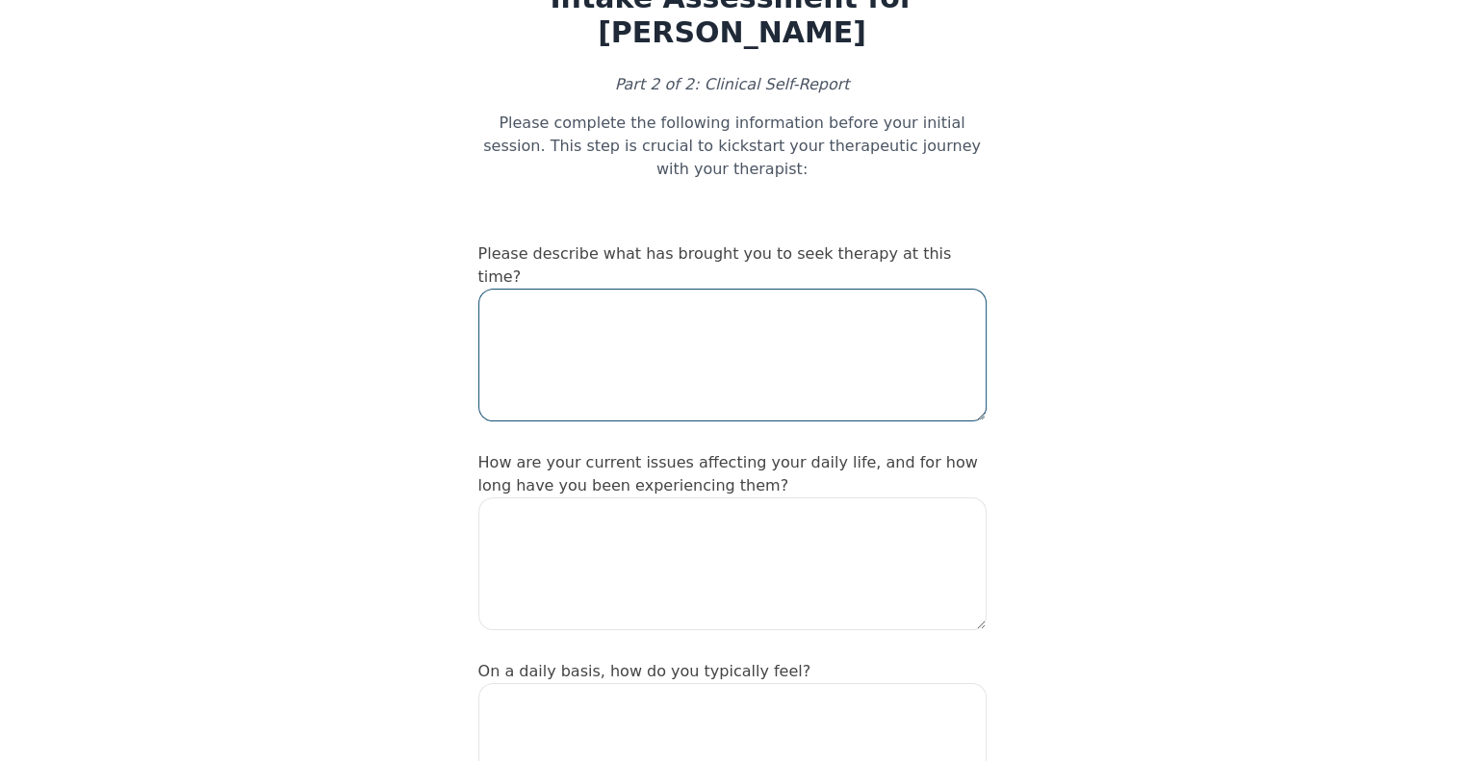
click at [674, 309] on textarea at bounding box center [732, 355] width 508 height 133
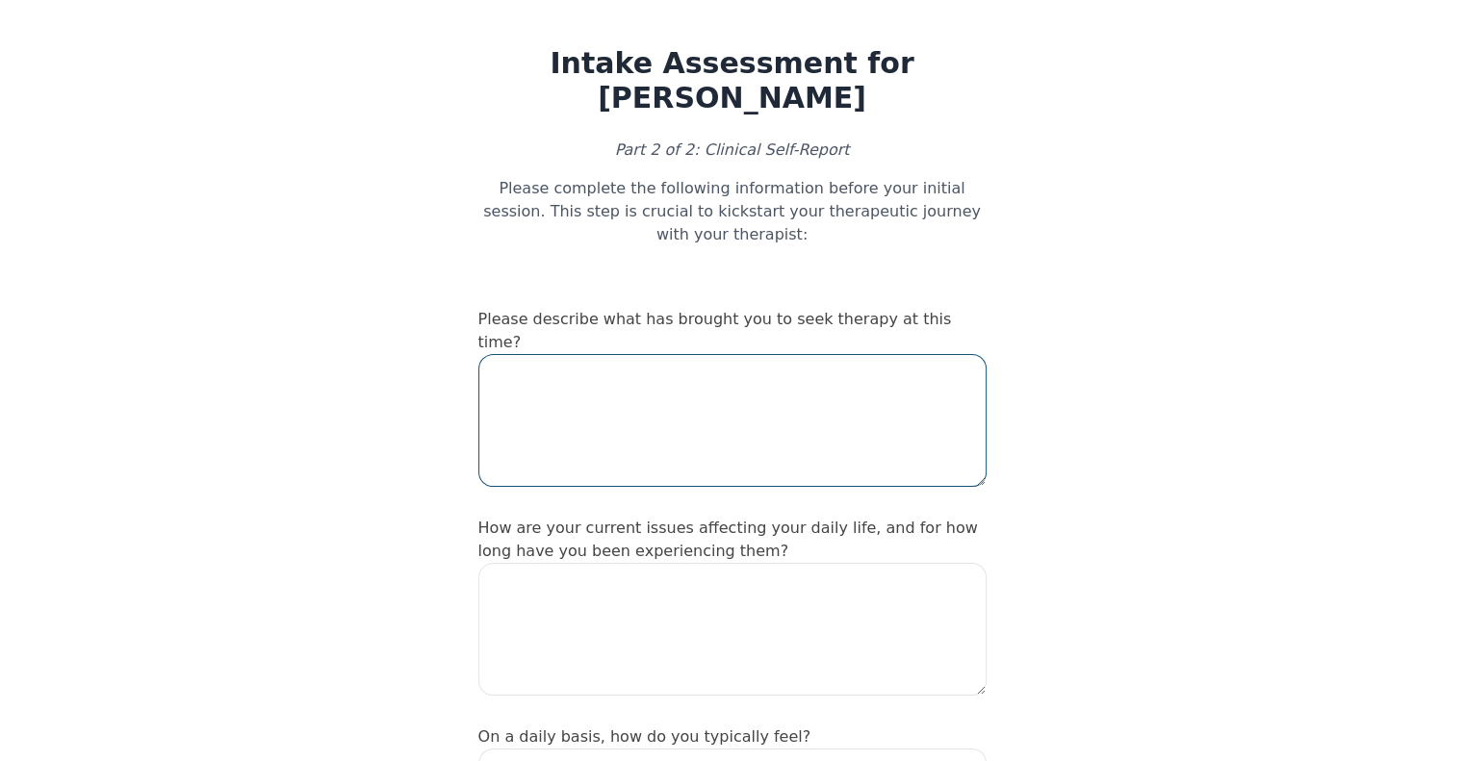
scroll to position [0, 0]
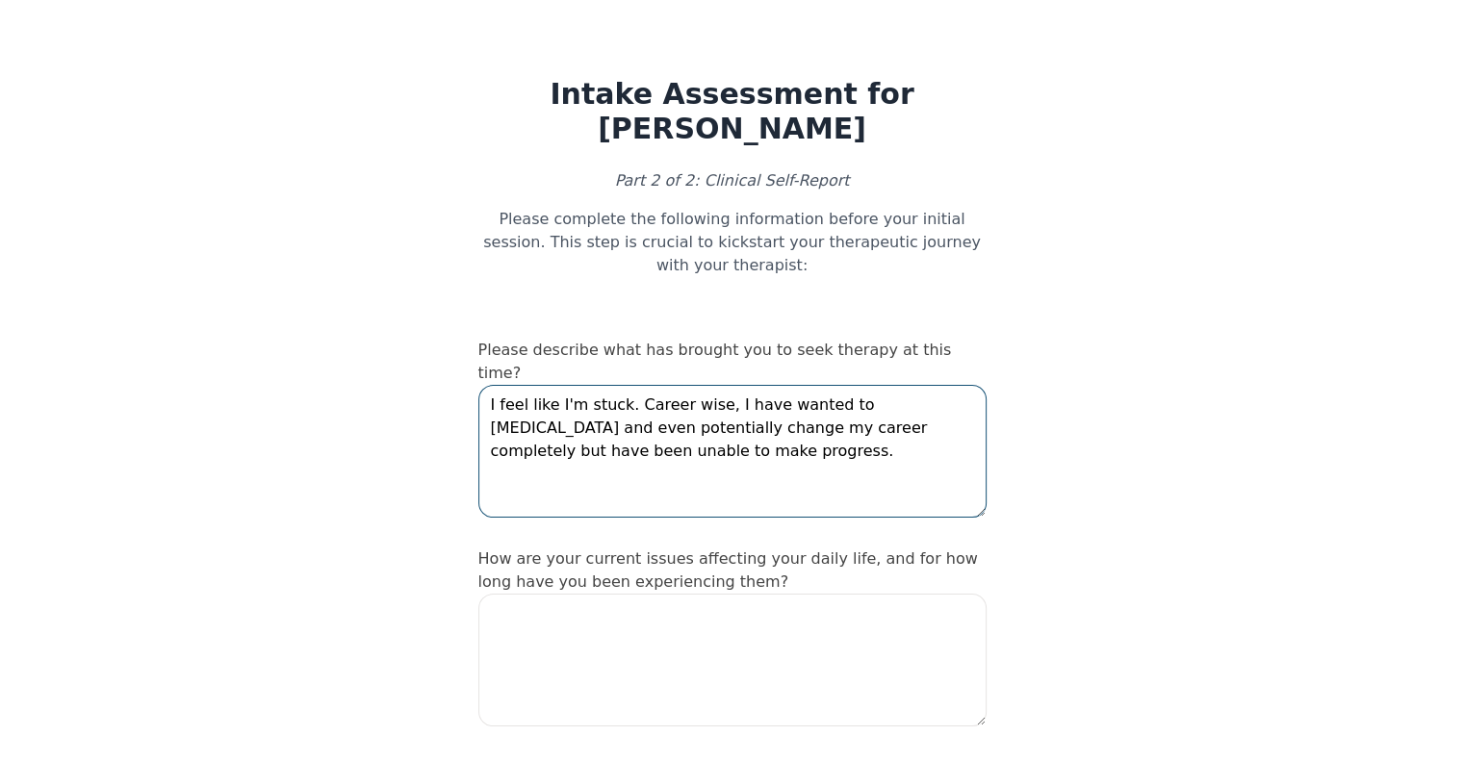
click at [616, 385] on textarea "I feel like I'm stuck. Career wise, I have wanted to [MEDICAL_DATA] and even po…" at bounding box center [732, 451] width 508 height 133
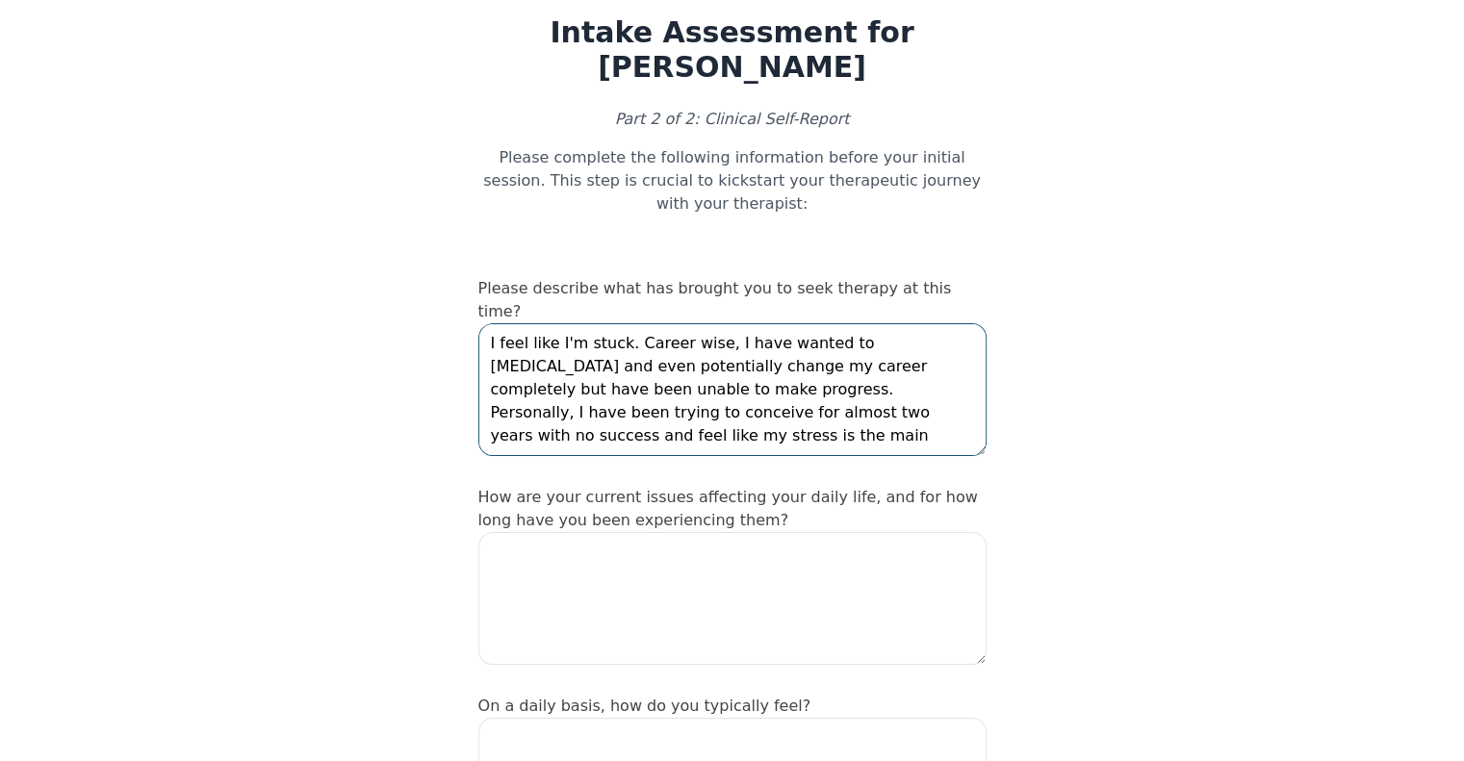
scroll to position [96, 0]
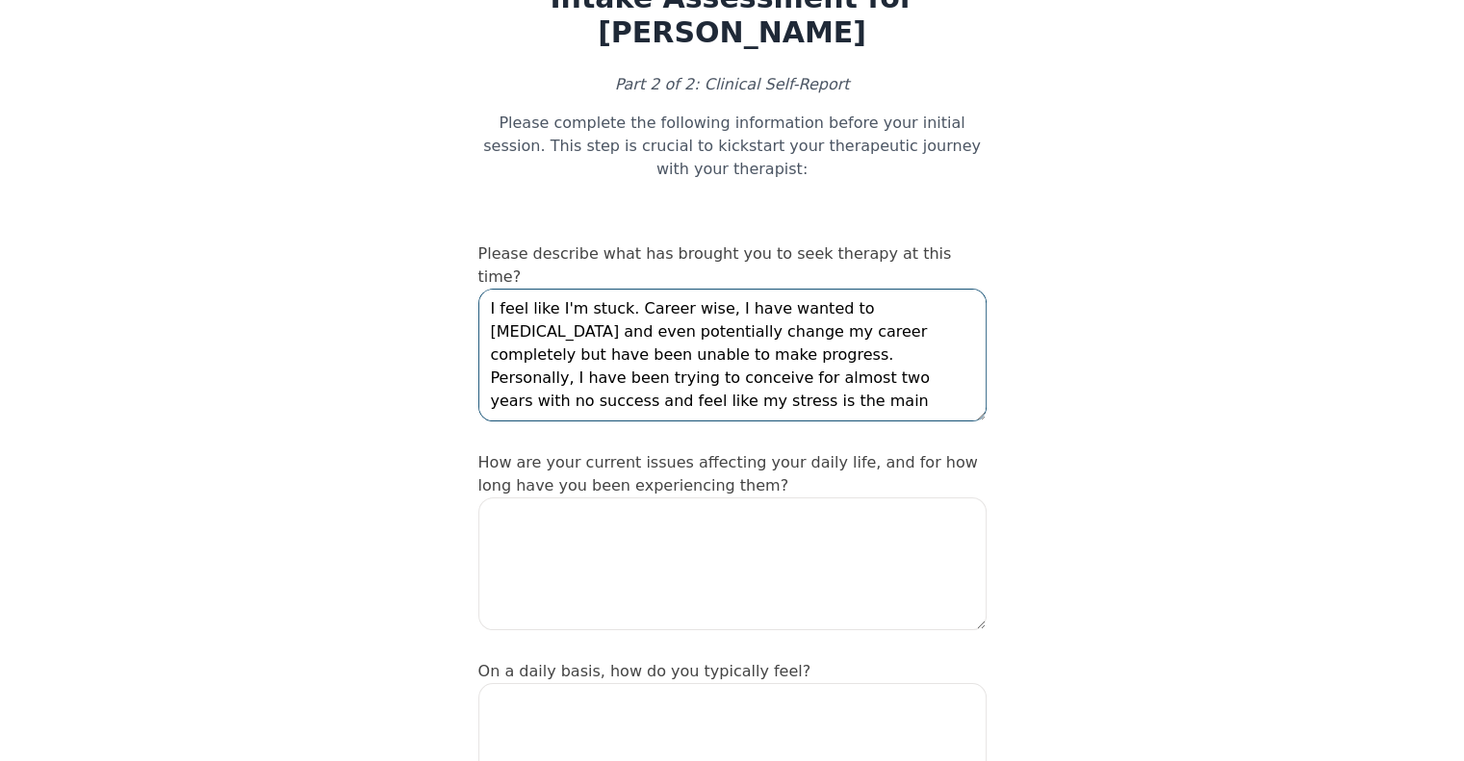
type textarea "I feel like I'm stuck. Career wise, I have wanted to [MEDICAL_DATA] and even po…"
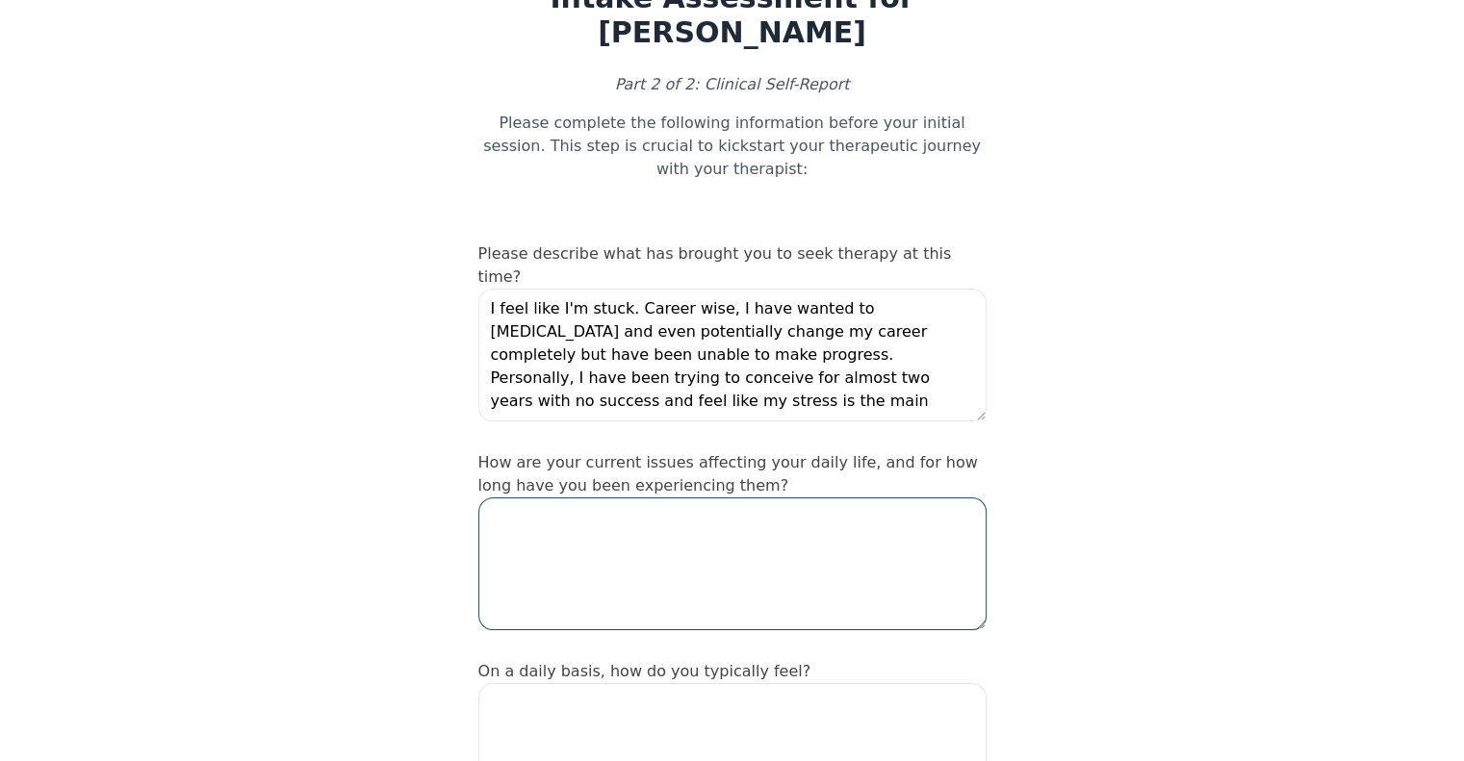
click at [762, 498] on textarea at bounding box center [732, 564] width 508 height 133
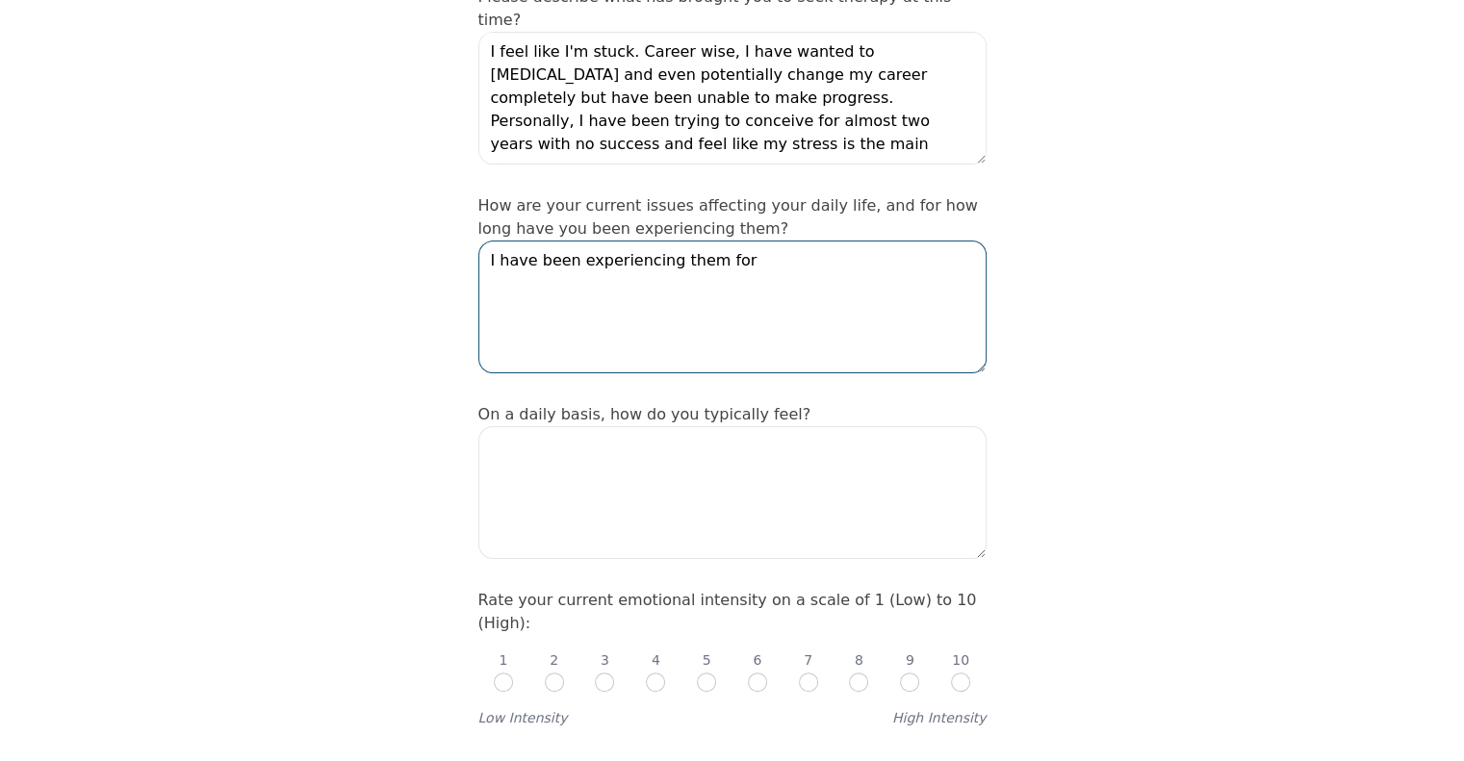
scroll to position [385, 0]
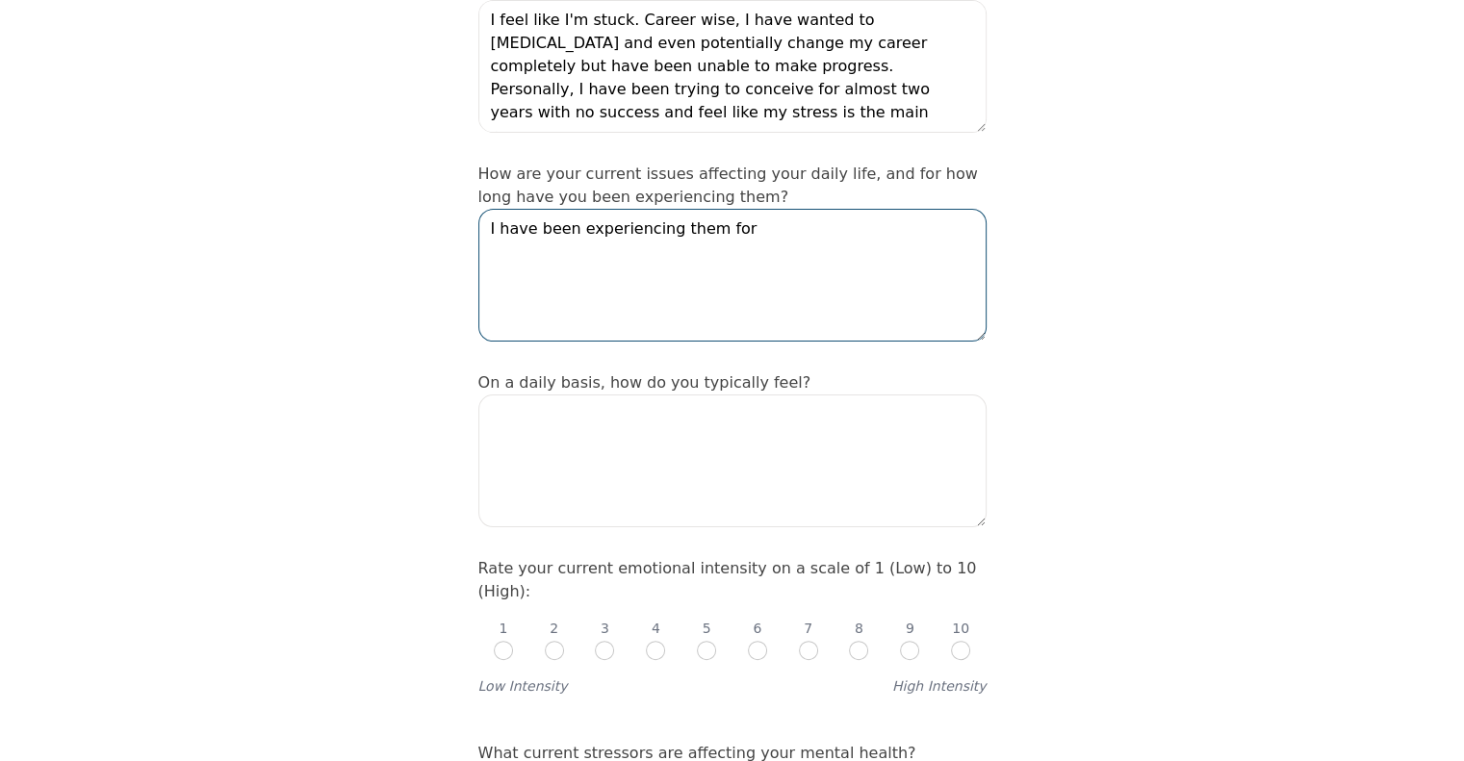
type textarea "I have been experiencing them for"
click at [812, 641] on input "radio" at bounding box center [808, 650] width 19 height 19
radio input "true"
click at [809, 209] on textarea "I have been experiencing them for" at bounding box center [732, 275] width 508 height 133
drag, startPoint x: 822, startPoint y: 148, endPoint x: 775, endPoint y: 147, distance: 47.2
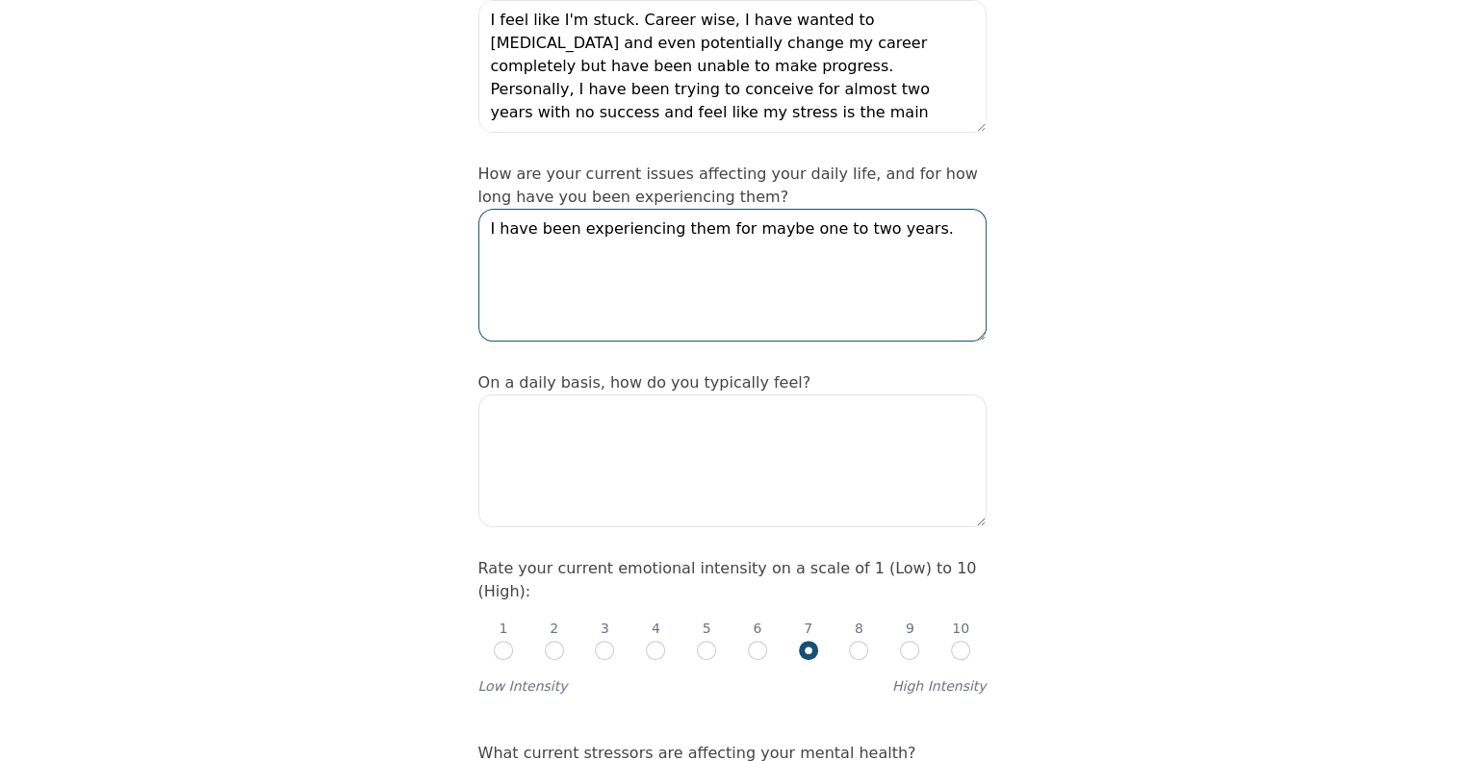
click at [775, 209] on textarea "I have been experiencing them for maybe one to two years." at bounding box center [732, 275] width 508 height 133
type textarea "I have been experiencing them for maybe one to two years."
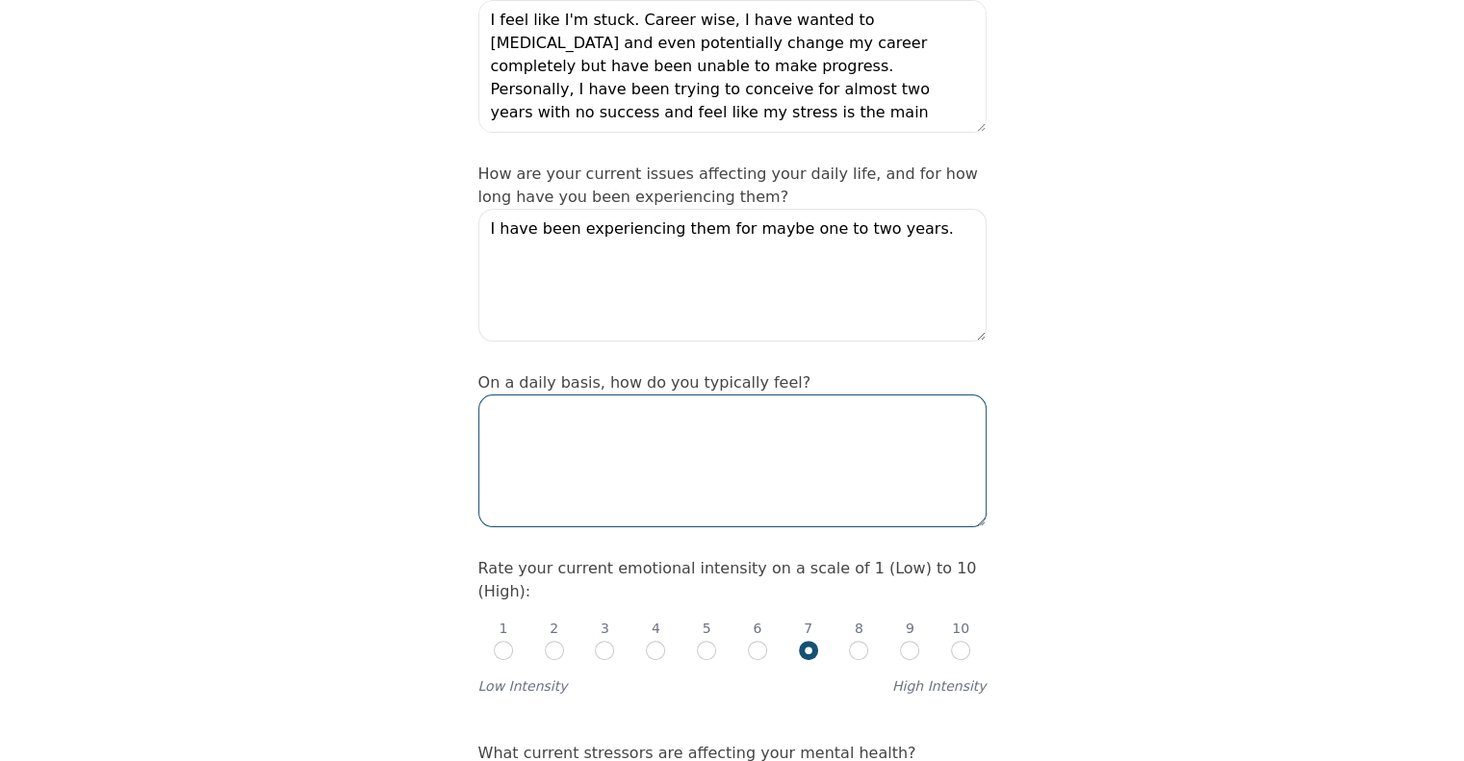
click at [743, 395] on textarea at bounding box center [732, 461] width 508 height 133
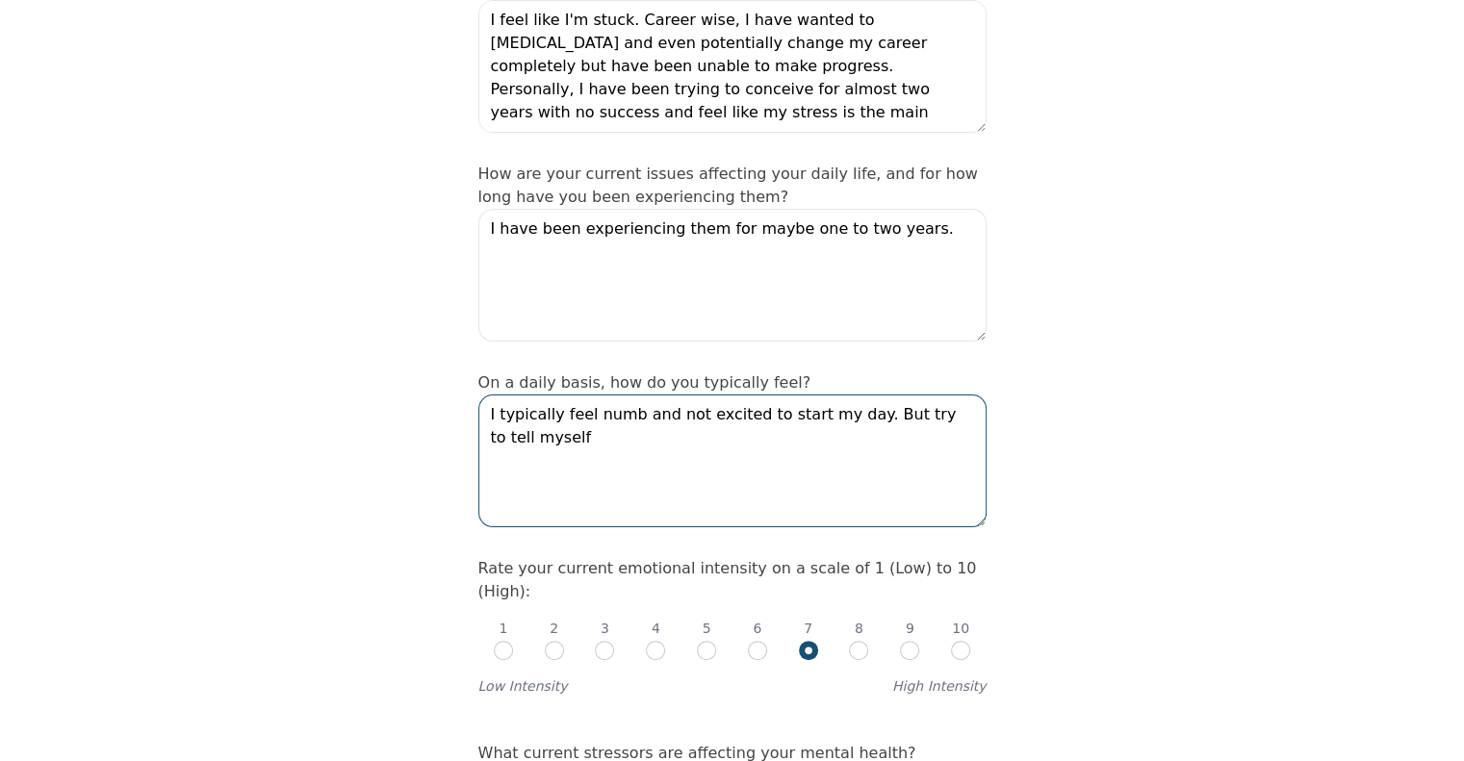
click at [682, 395] on textarea "I typically feel numb and not excited to start my day. But try to tell myself" at bounding box center [732, 461] width 508 height 133
click at [912, 395] on textarea "I typically feel numb and not very excited to start my day. But try to tell mys…" at bounding box center [732, 461] width 508 height 133
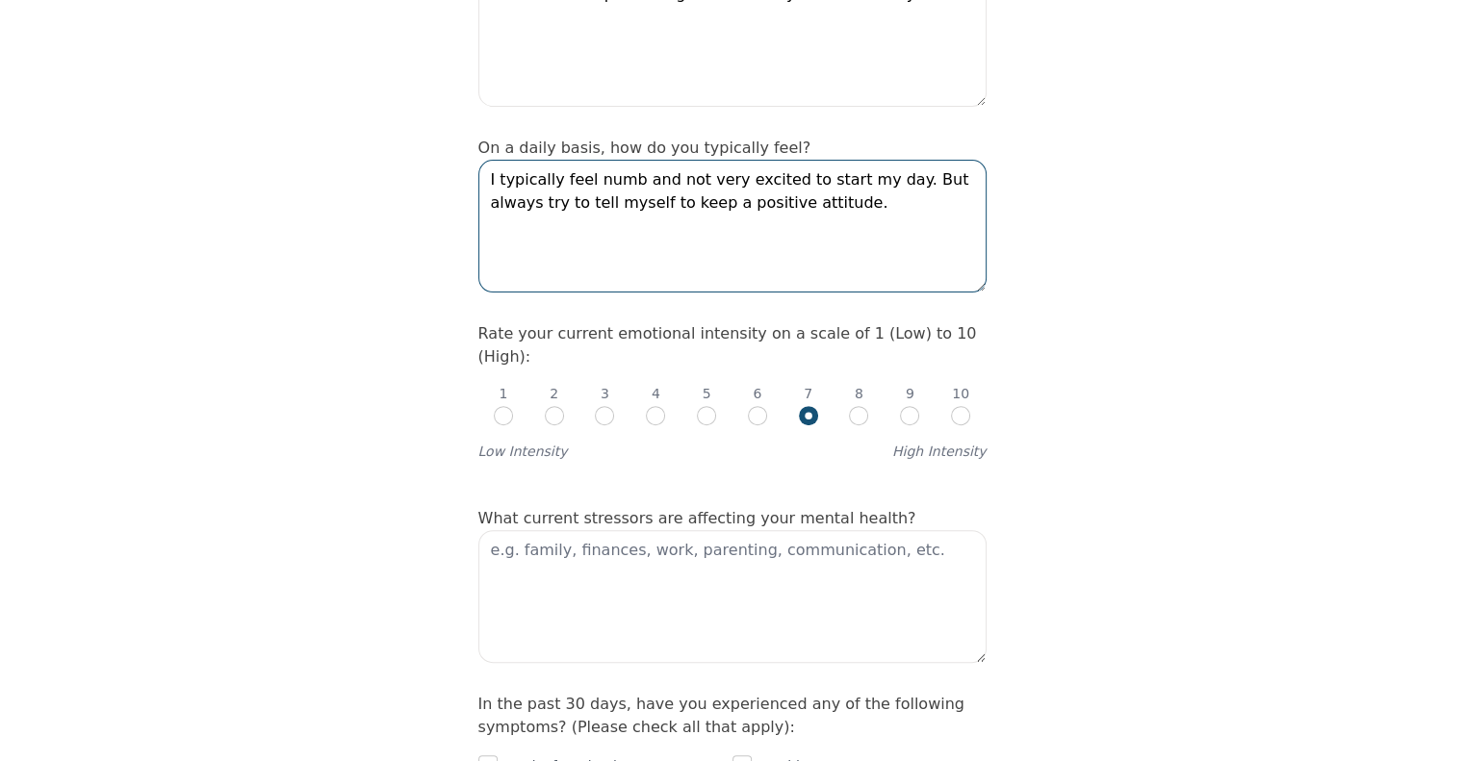
scroll to position [674, 0]
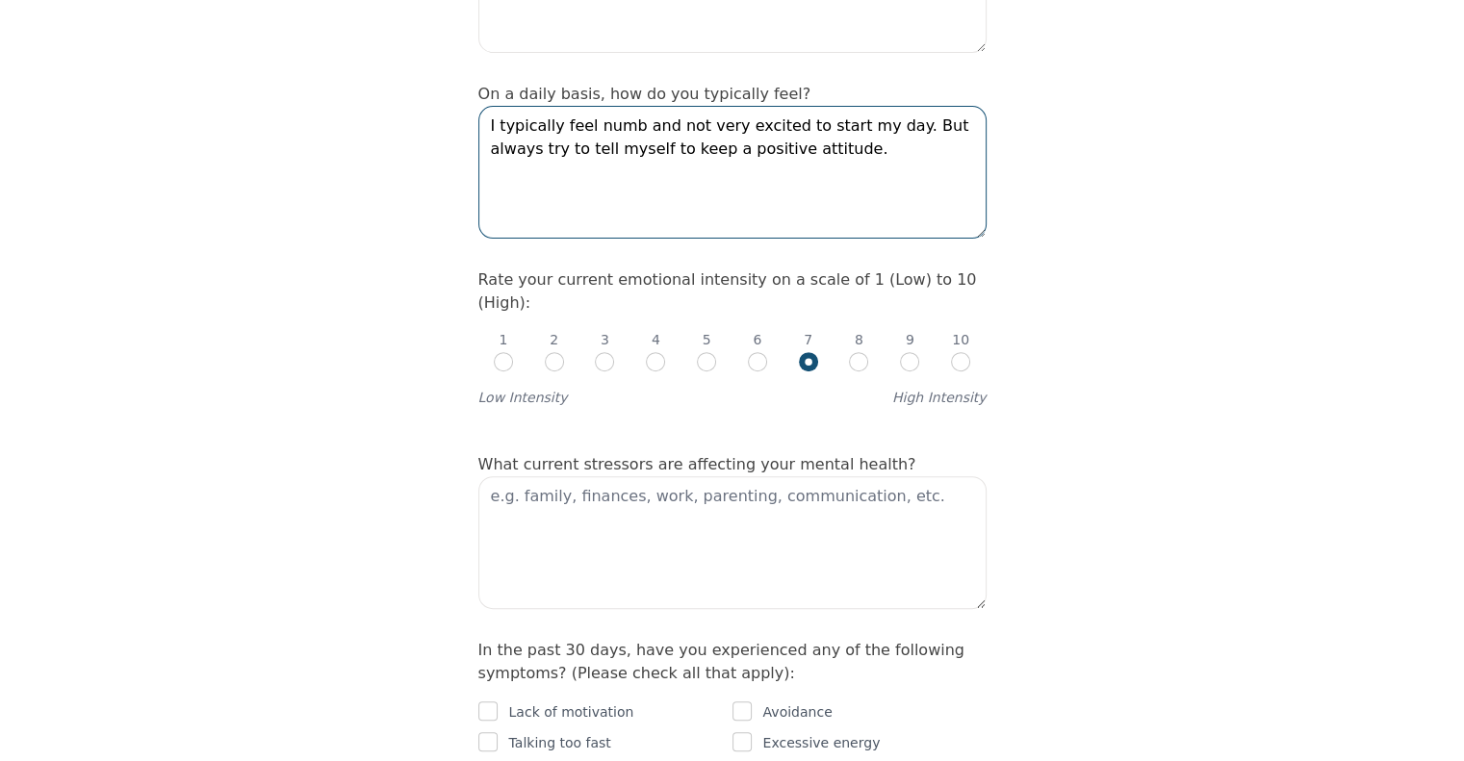
type textarea "I typically feel numb and not very excited to start my day. But always try to t…"
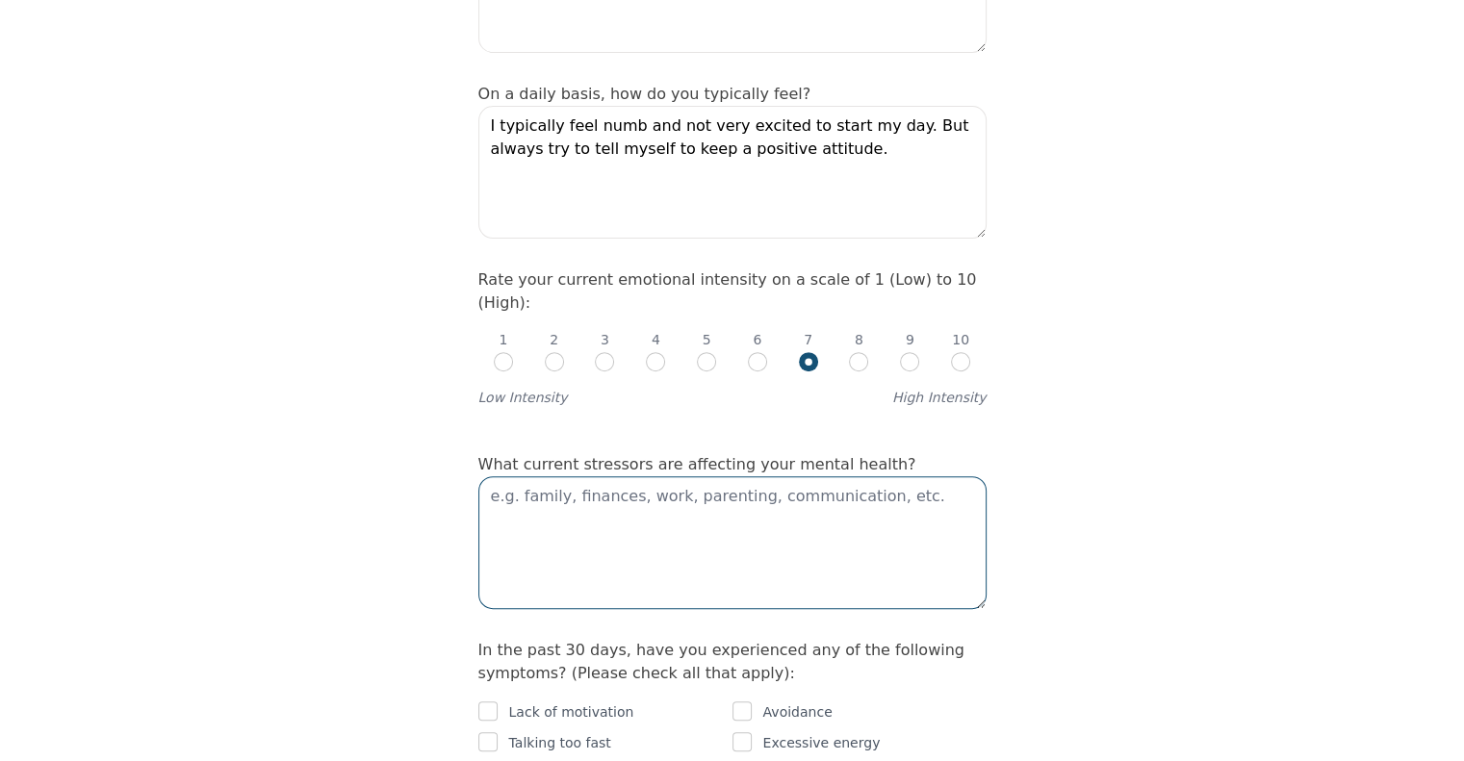
click at [830, 476] on textarea at bounding box center [732, 542] width 508 height 133
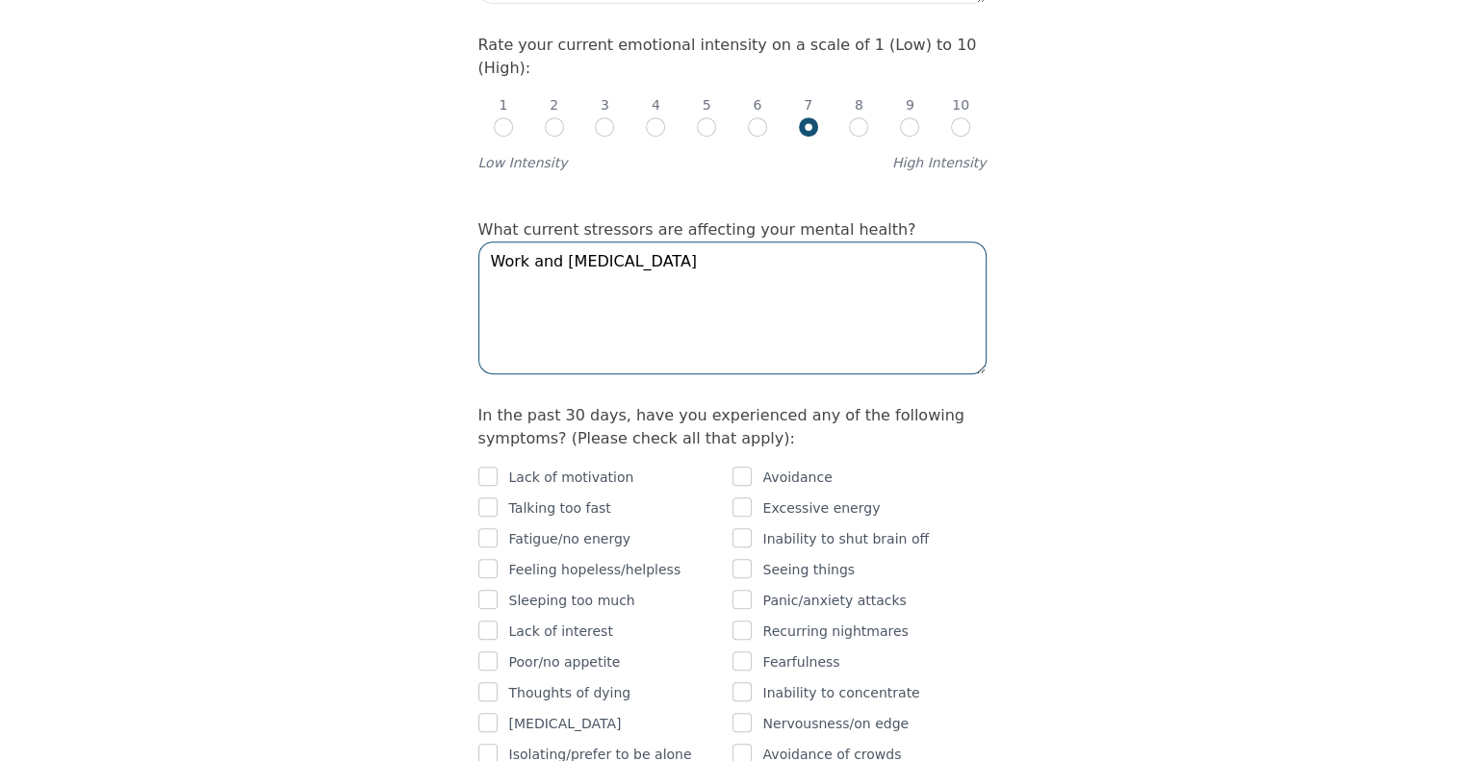
scroll to position [962, 0]
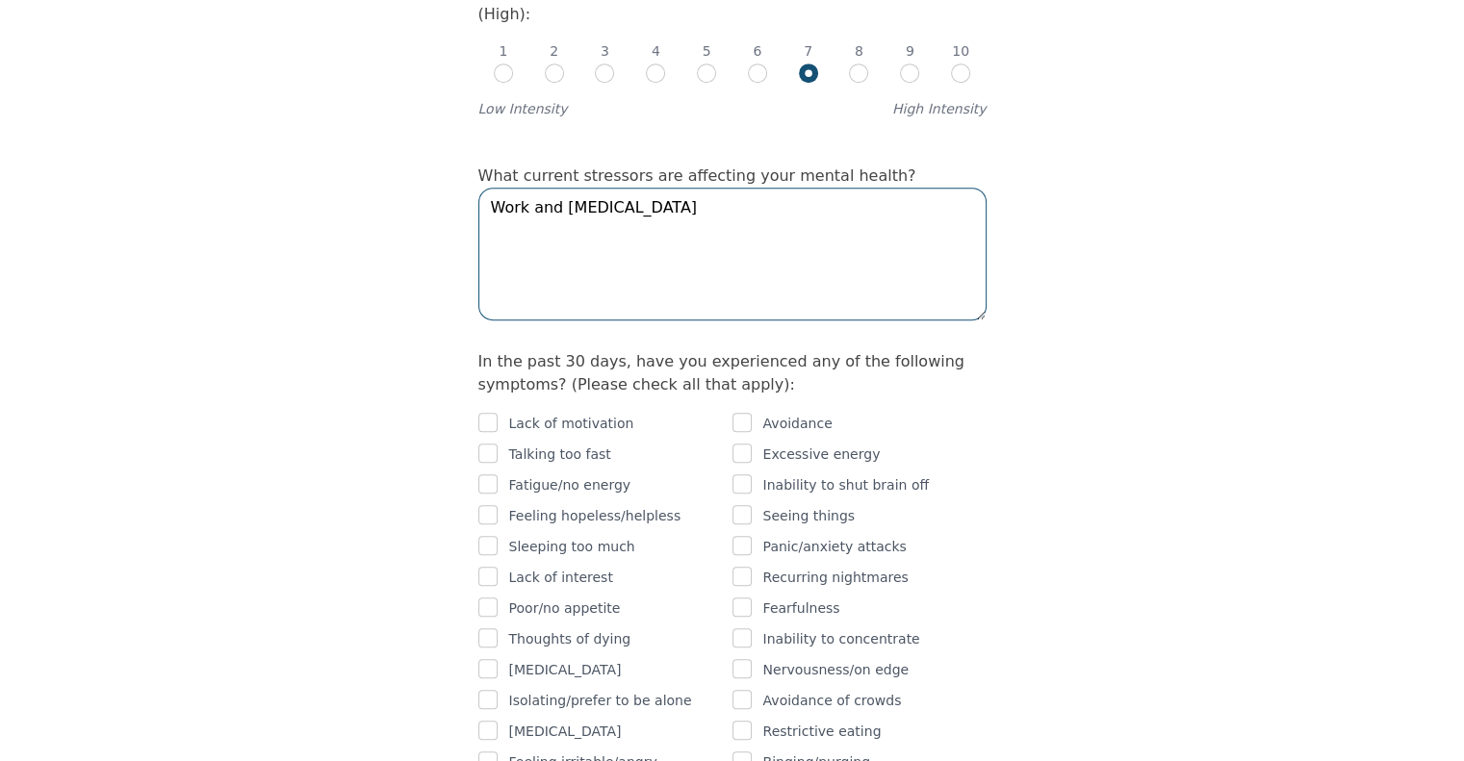
type textarea "Work and [MEDICAL_DATA]"
click at [490, 413] on input "checkbox" at bounding box center [487, 422] width 19 height 19
checkbox input "true"
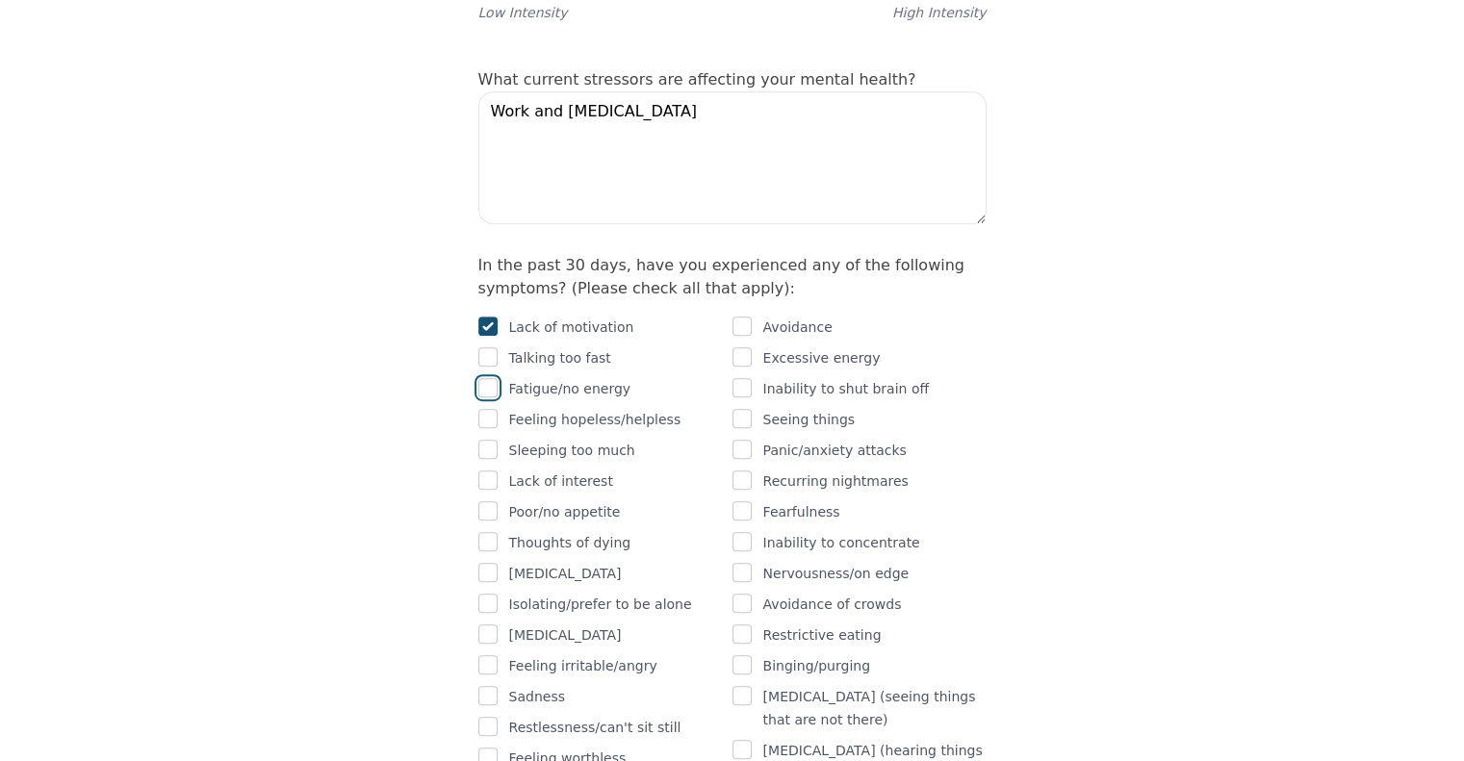
click at [487, 378] on input "checkbox" at bounding box center [487, 387] width 19 height 19
checkbox input "true"
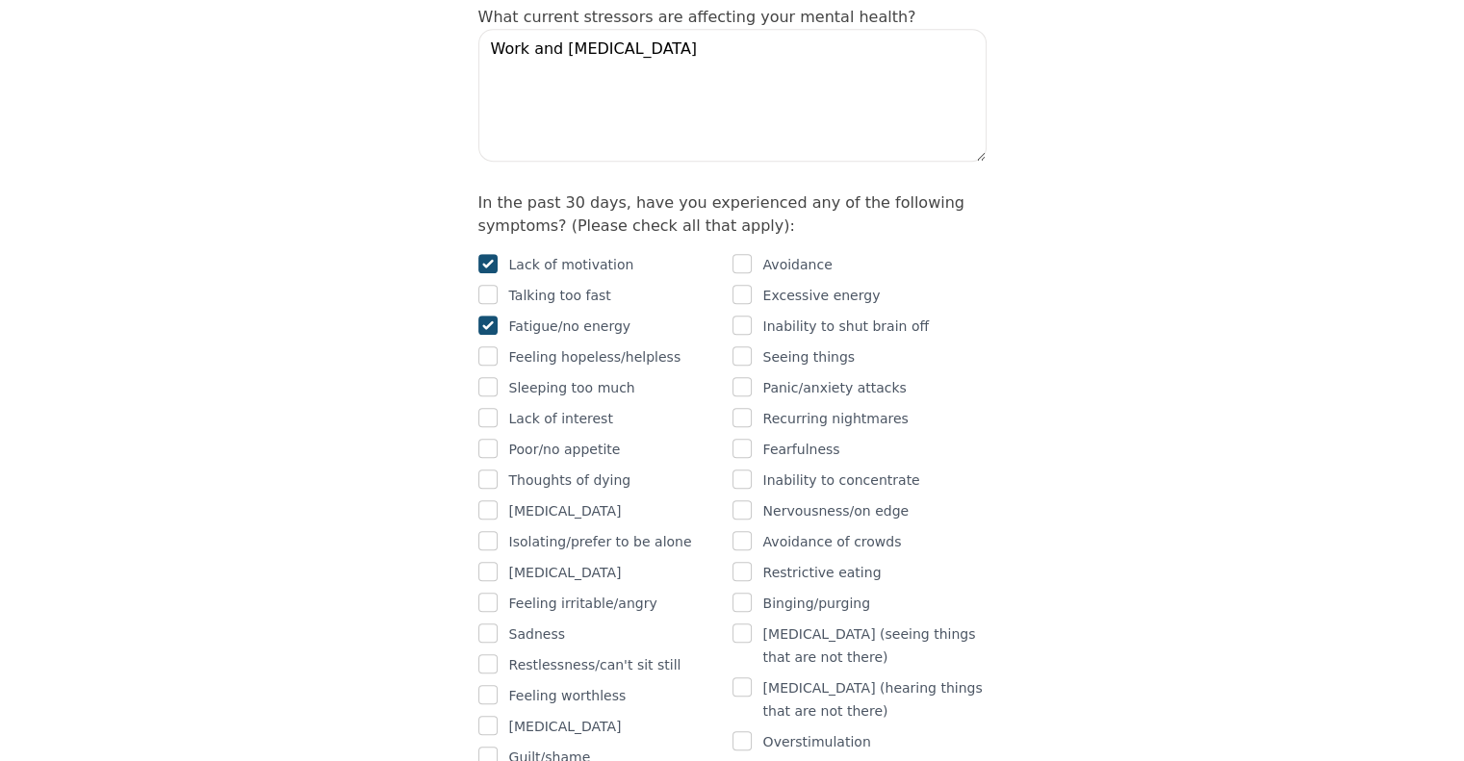
scroll to position [1155, 0]
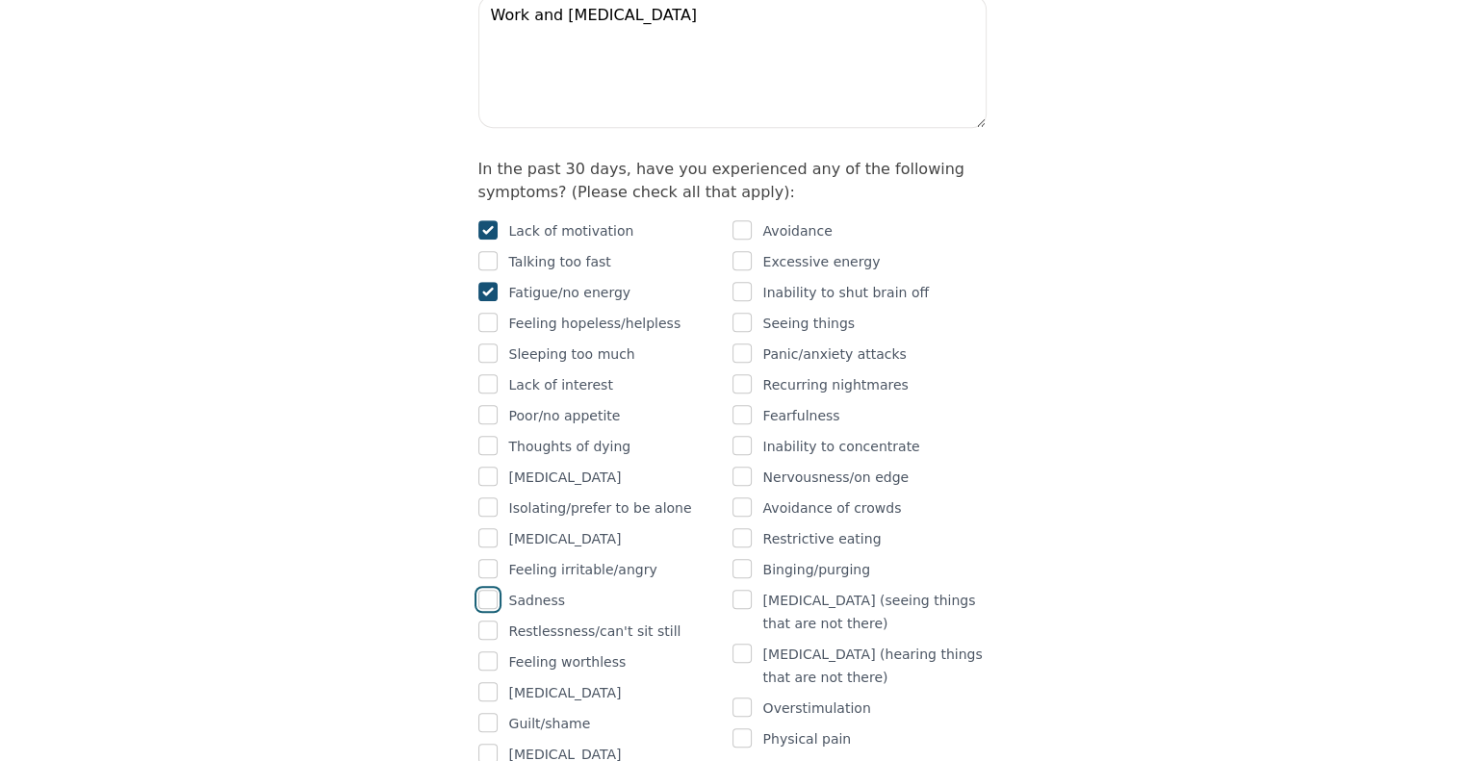
click at [492, 590] on input "checkbox" at bounding box center [487, 599] width 19 height 19
checkbox input "true"
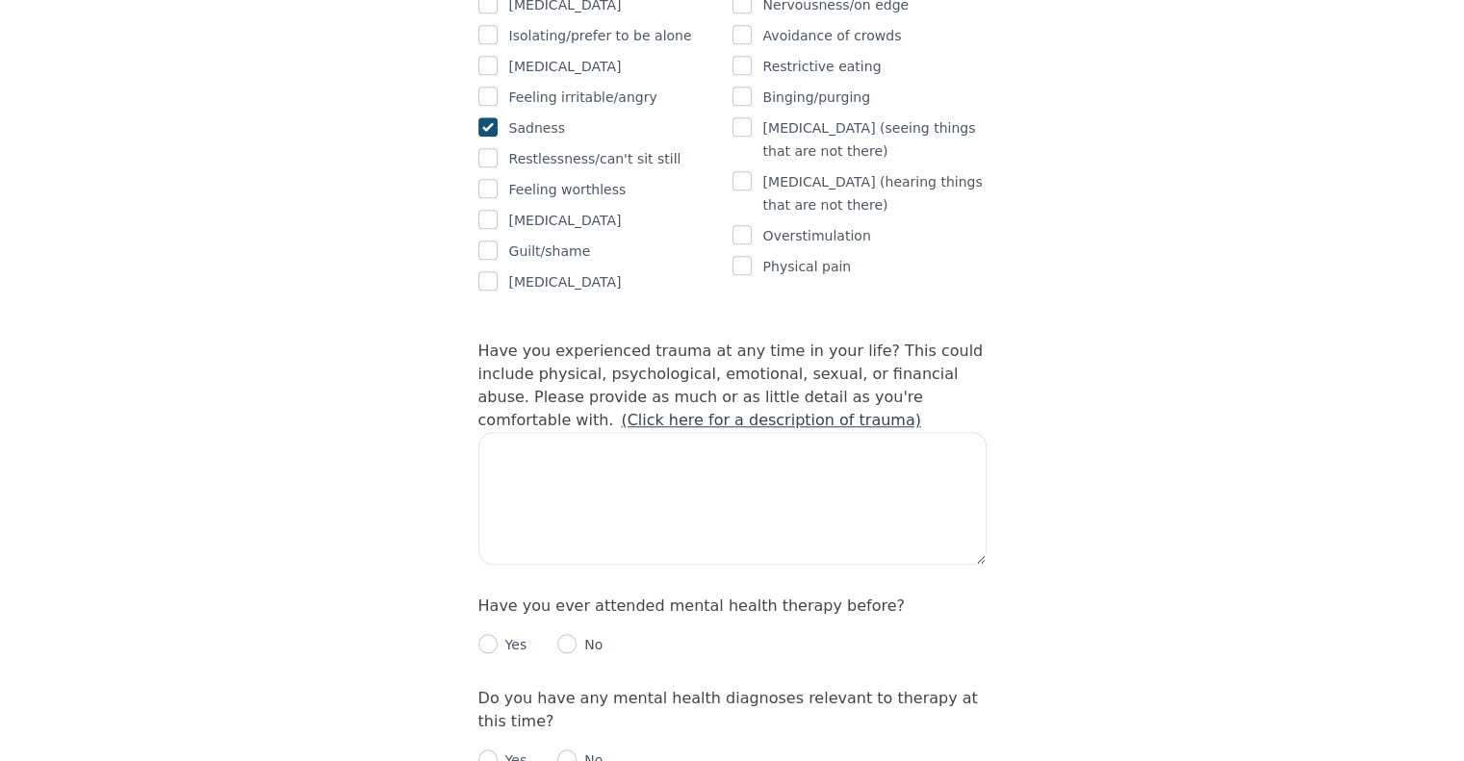
scroll to position [1636, 0]
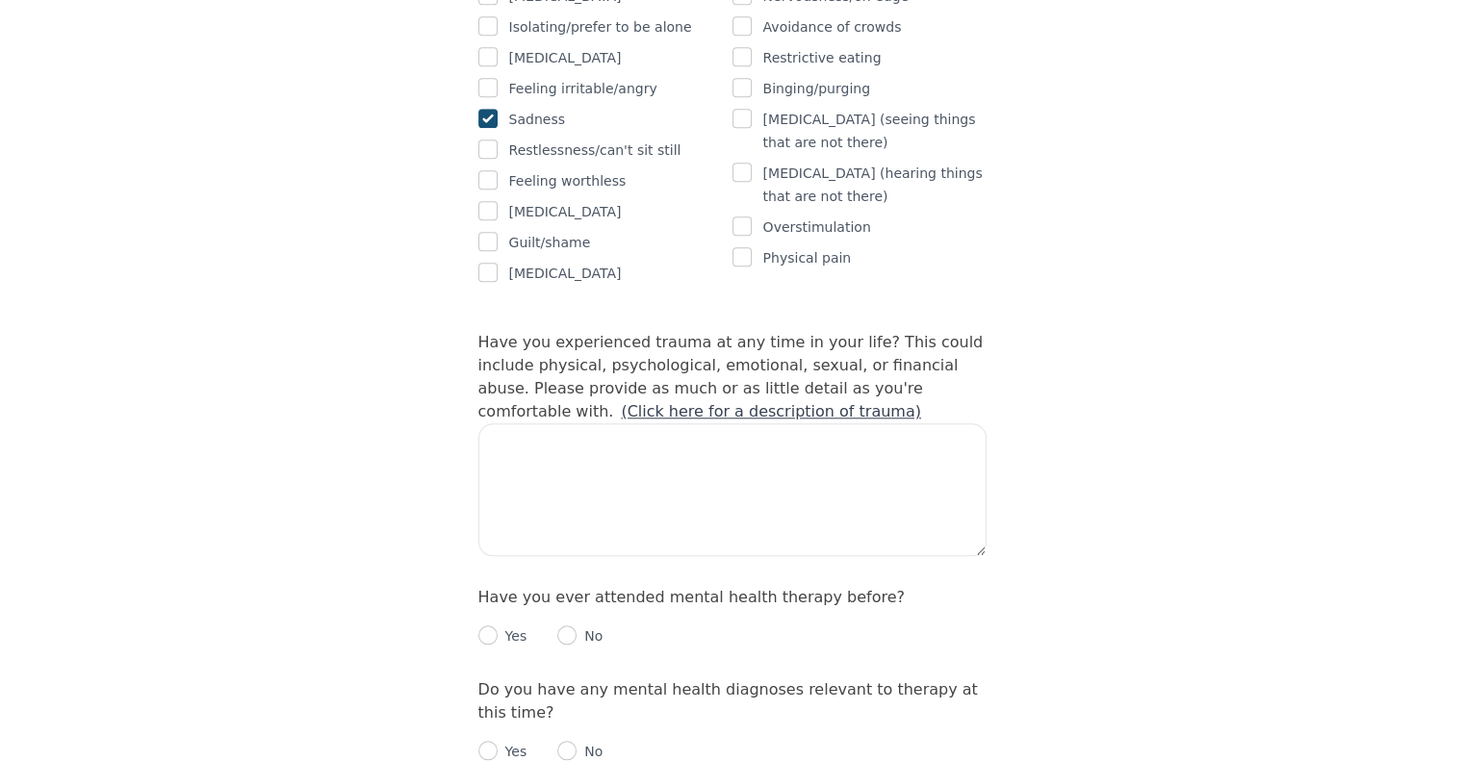
click at [921, 402] on link "(Click here for a description of trauma)" at bounding box center [771, 411] width 300 height 18
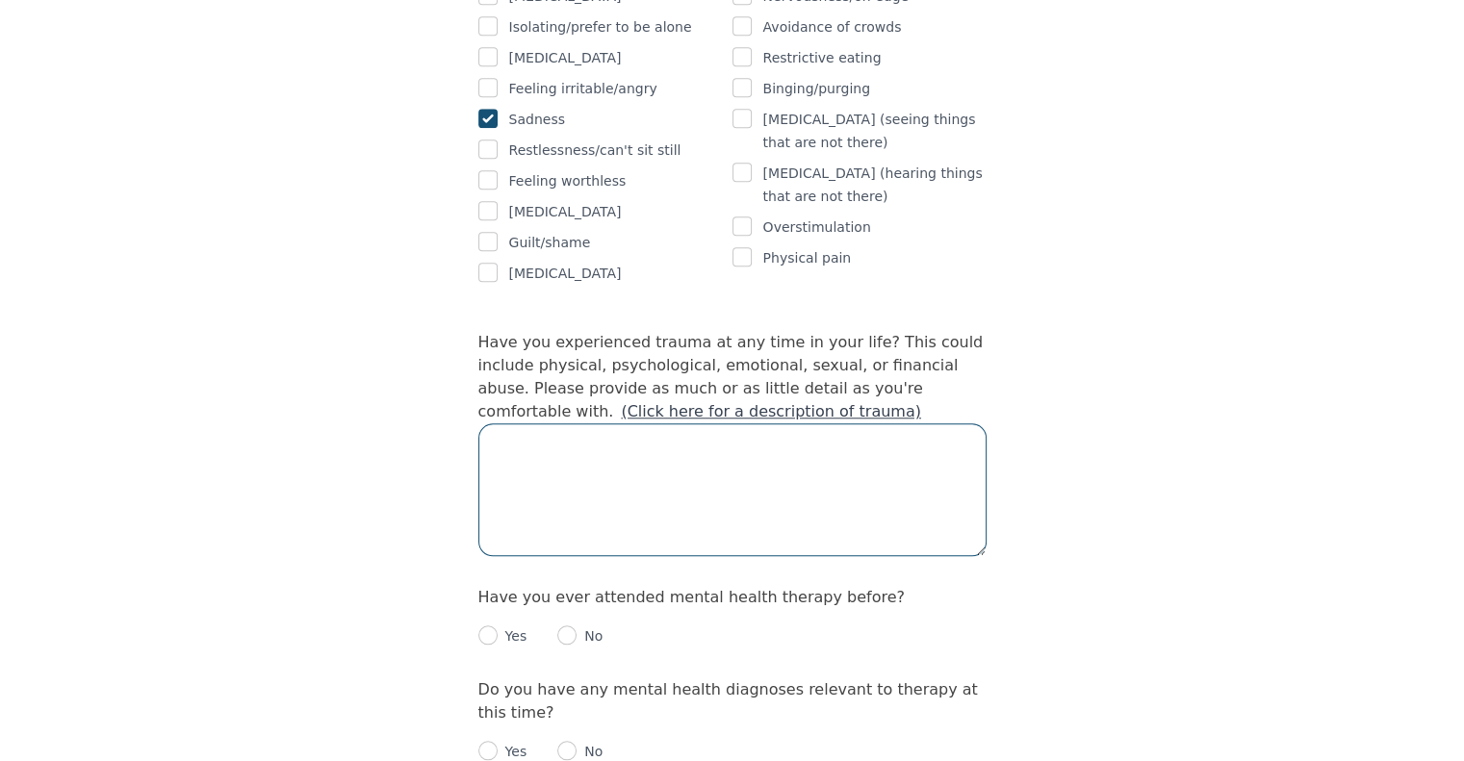
click at [657, 423] on textarea at bounding box center [732, 489] width 508 height 133
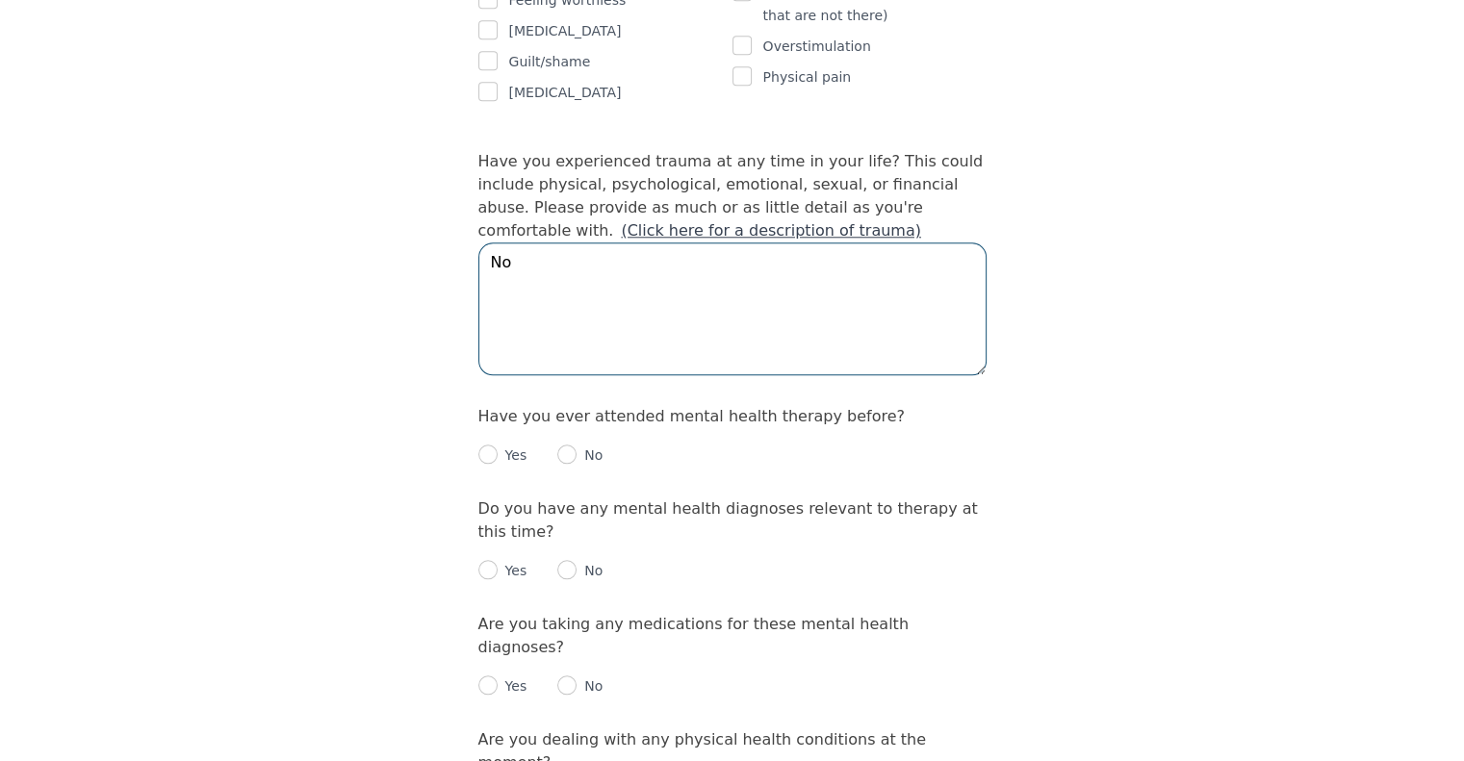
scroll to position [1829, 0]
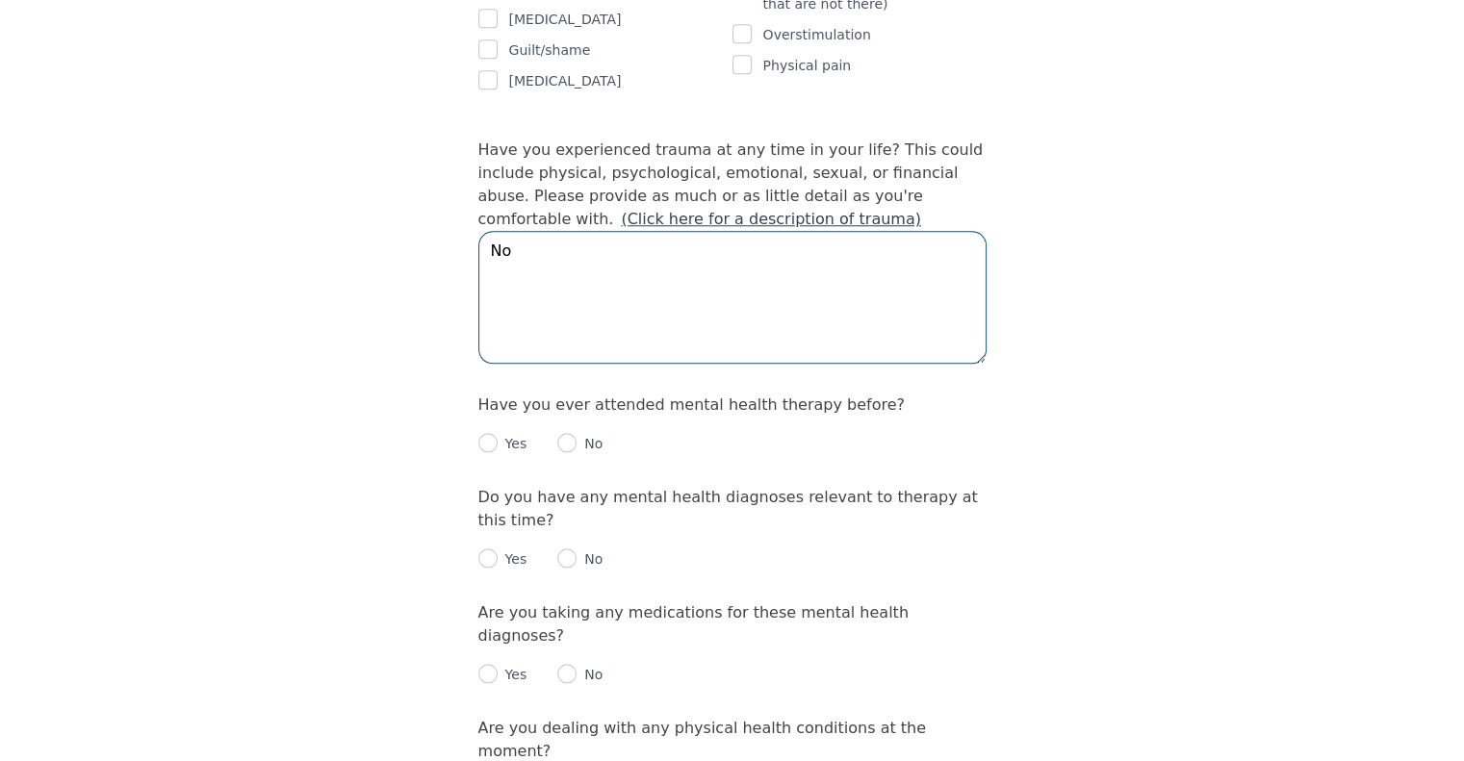
type textarea "No"
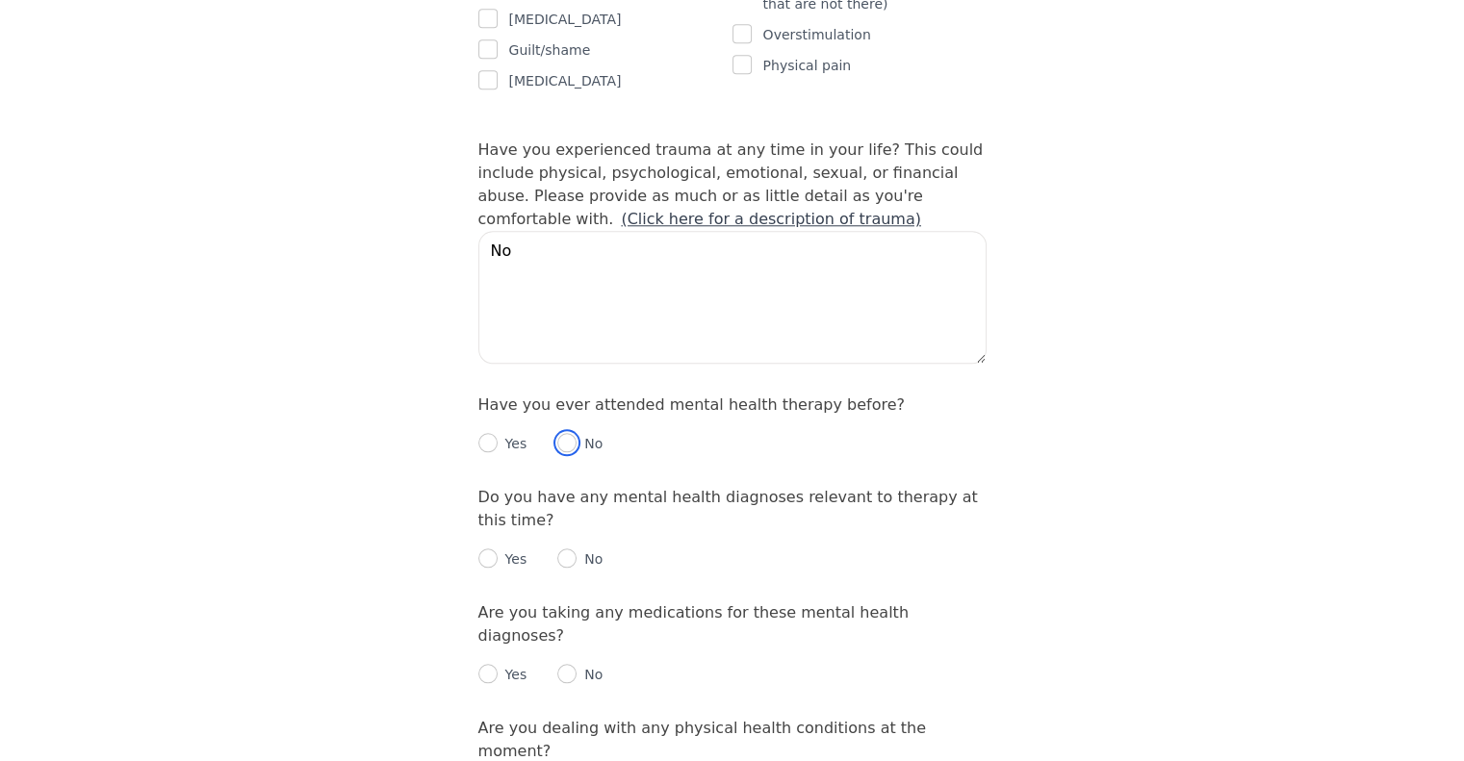
click at [566, 433] on input "radio" at bounding box center [566, 442] width 19 height 19
radio input "true"
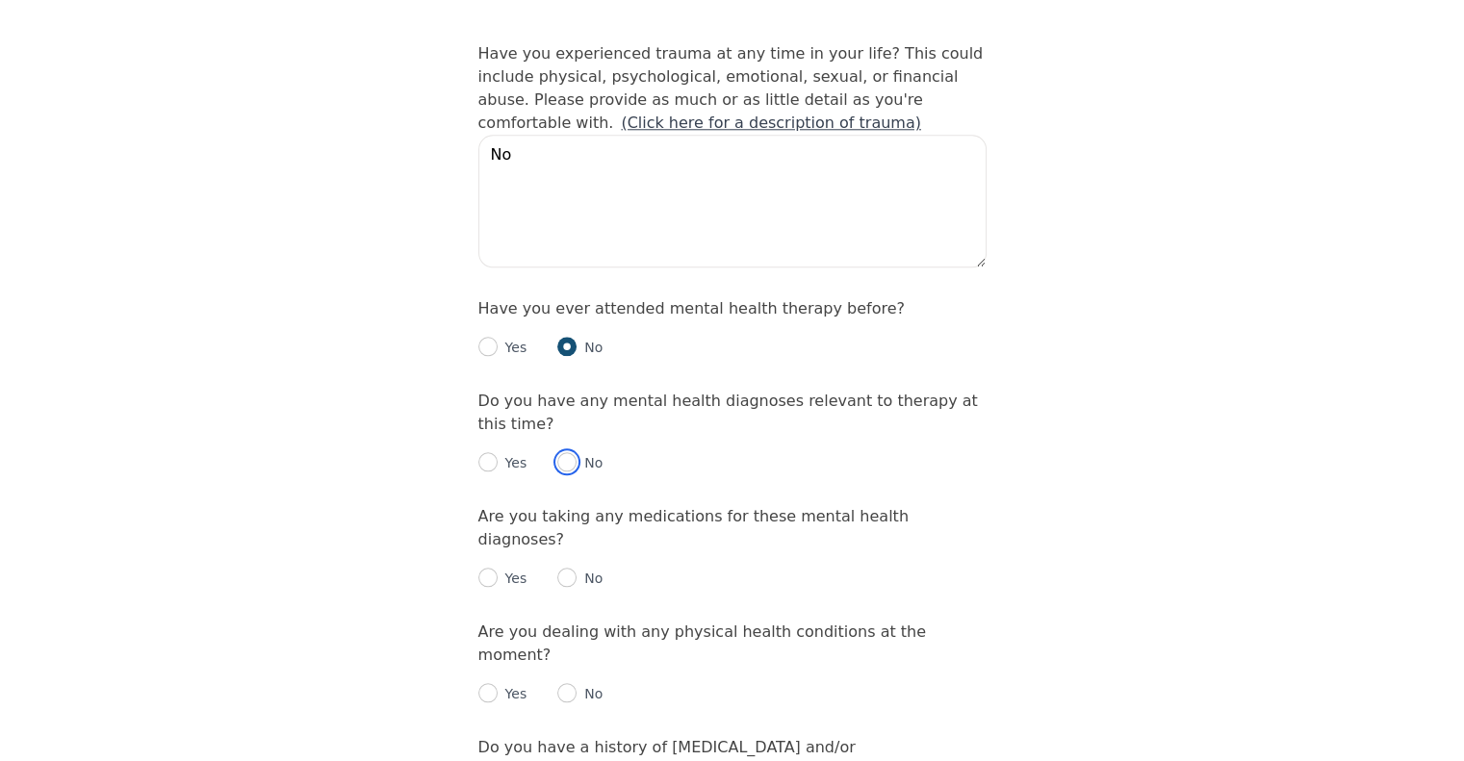
click at [561, 452] on input "radio" at bounding box center [566, 461] width 19 height 19
radio input "true"
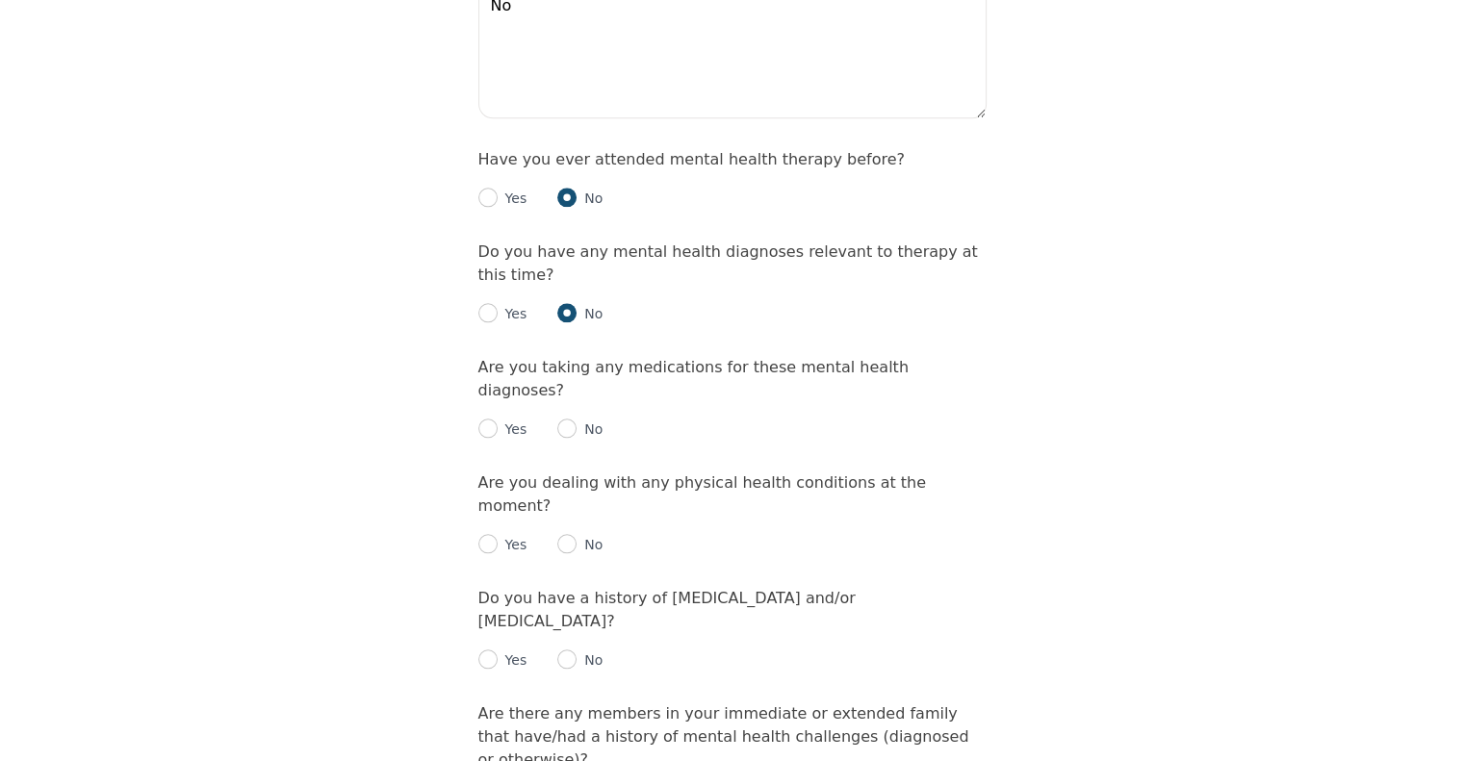
scroll to position [2117, 0]
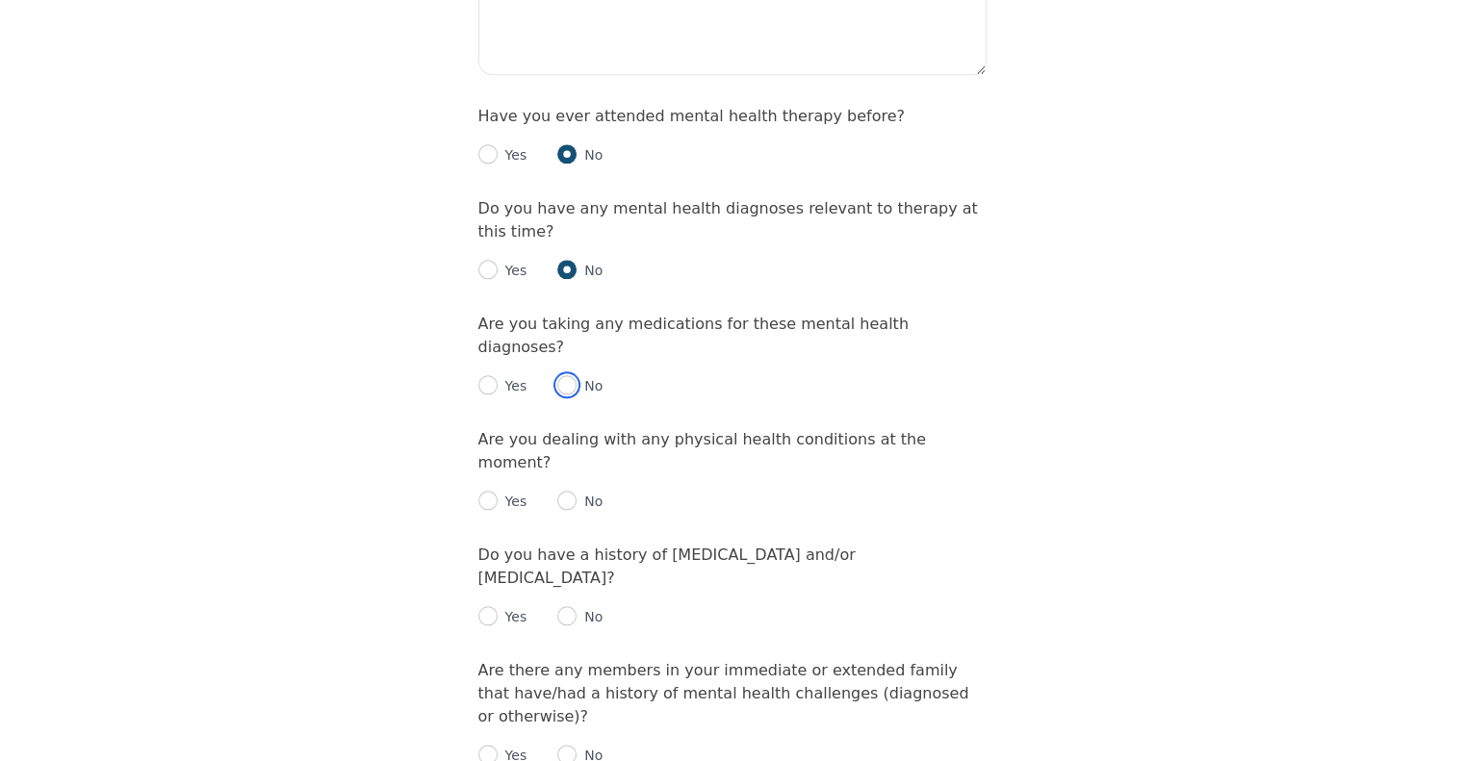
click at [569, 375] on input "radio" at bounding box center [566, 384] width 19 height 19
radio input "true"
click at [564, 491] on input "radio" at bounding box center [566, 500] width 19 height 19
radio input "true"
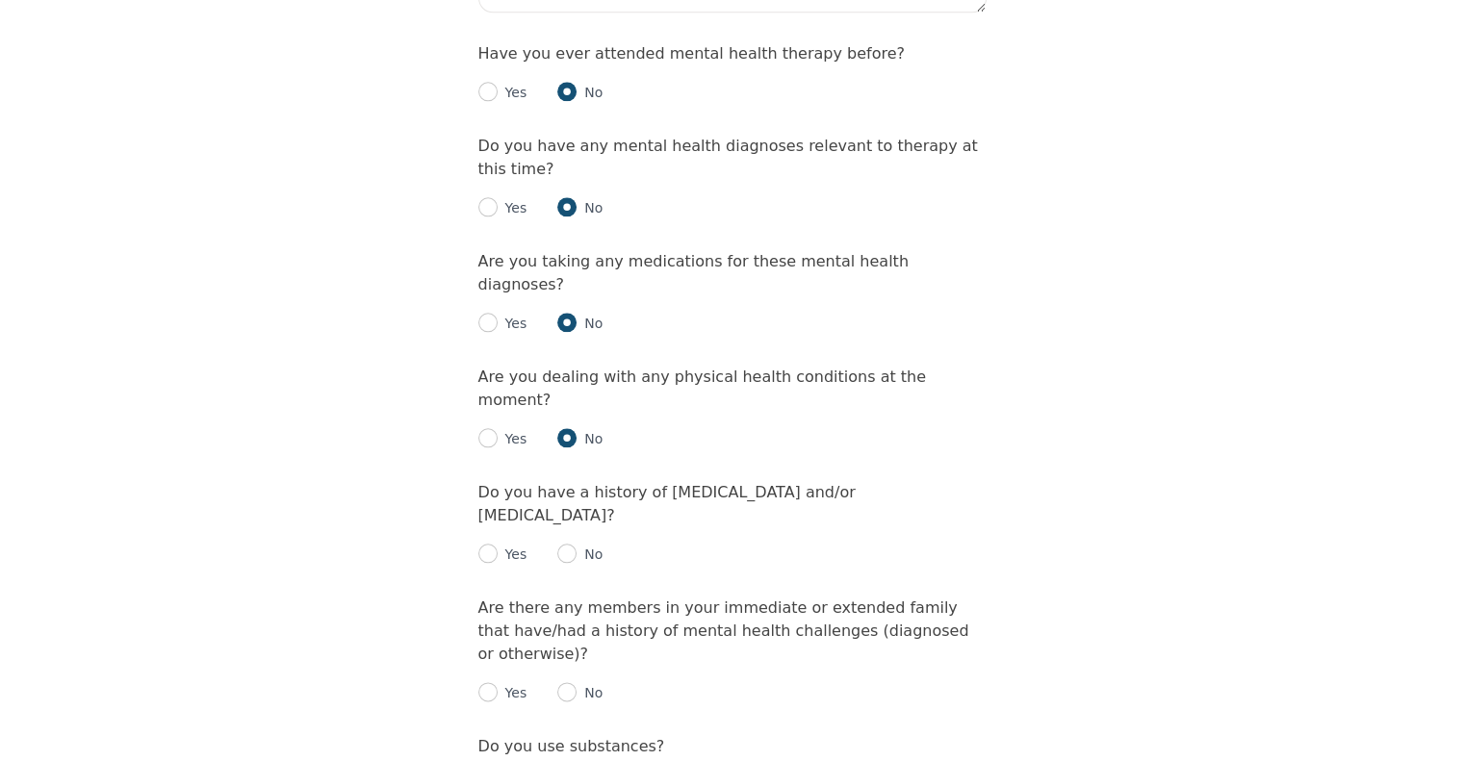
scroll to position [2214, 0]
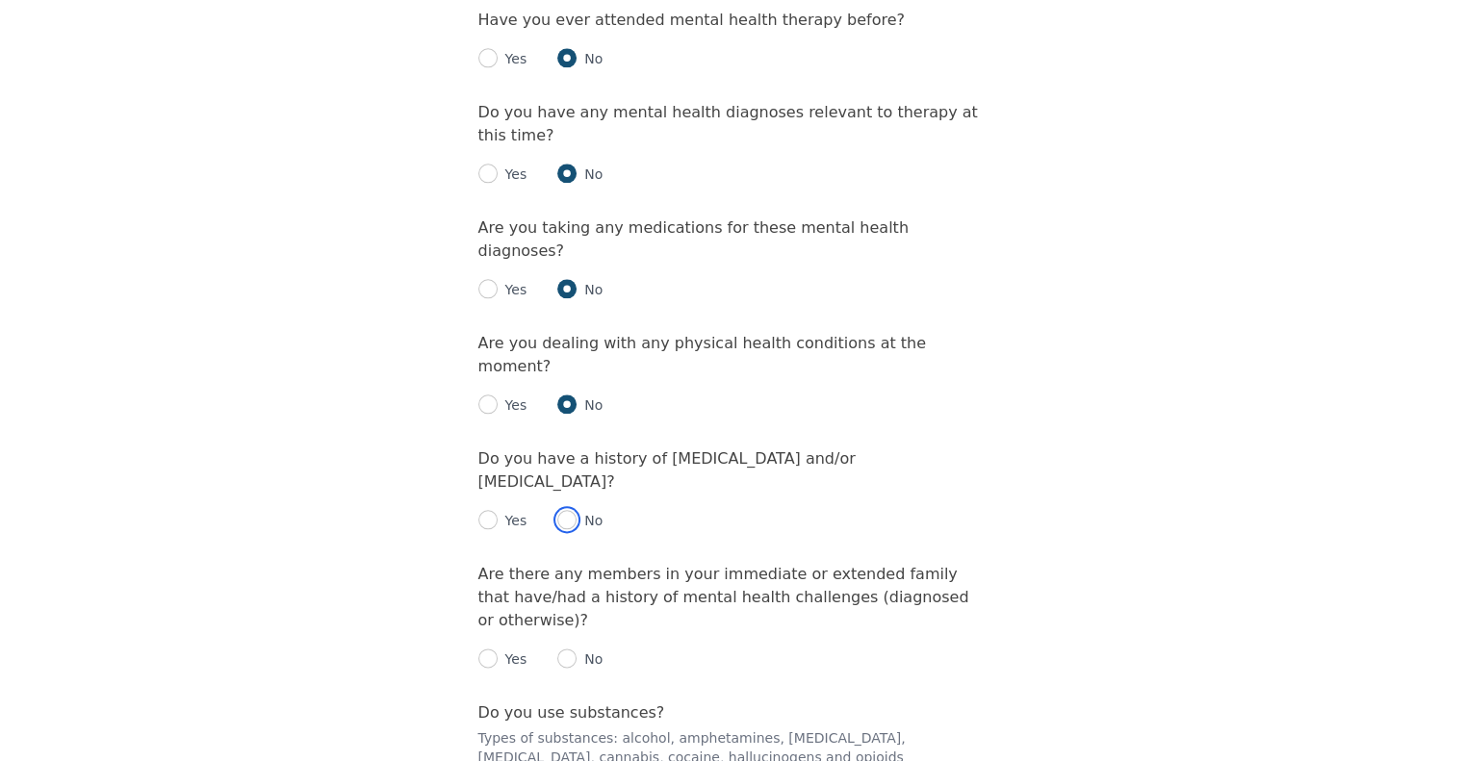
click at [562, 510] on input "radio" at bounding box center [566, 519] width 19 height 19
radio input "true"
click at [562, 649] on input "radio" at bounding box center [566, 658] width 19 height 19
radio input "true"
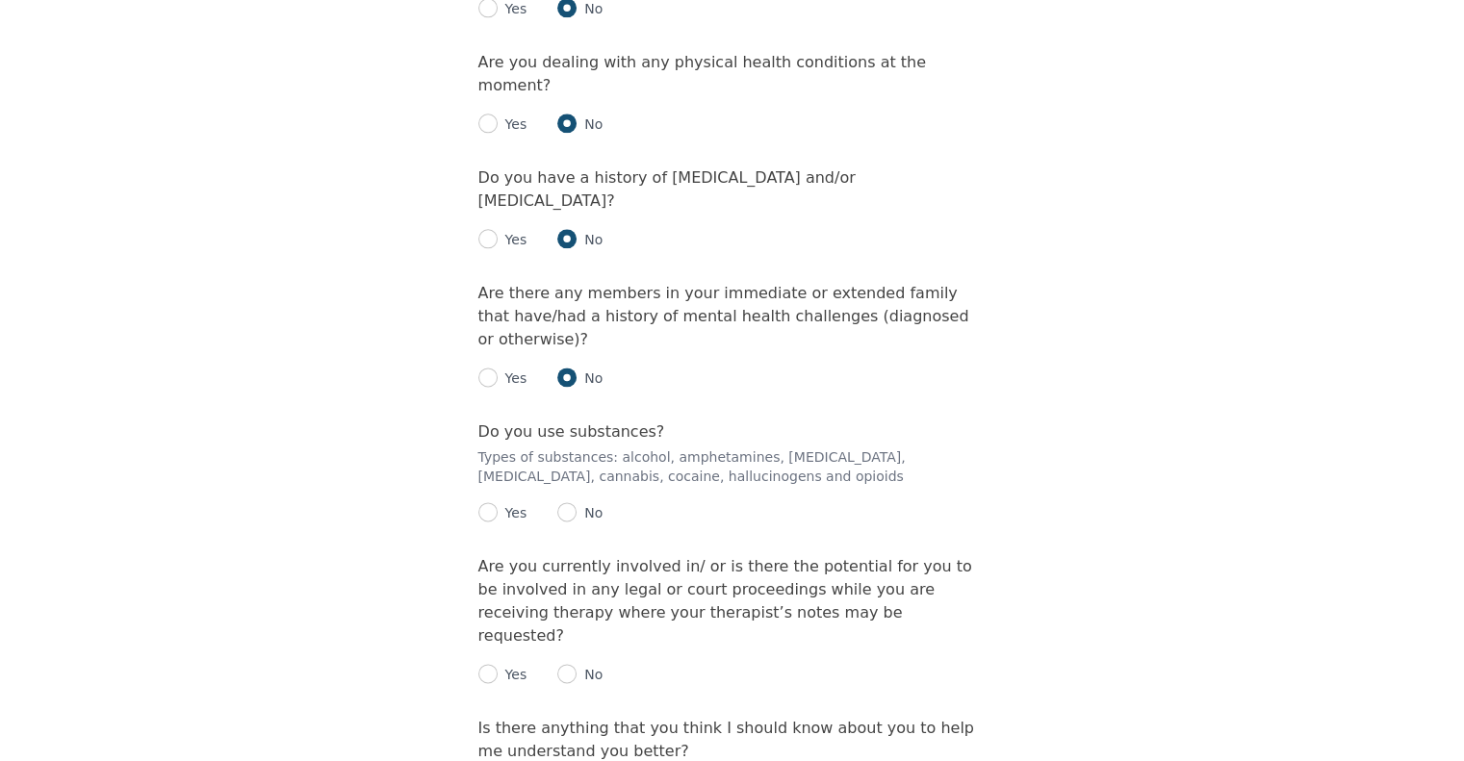
scroll to position [2502, 0]
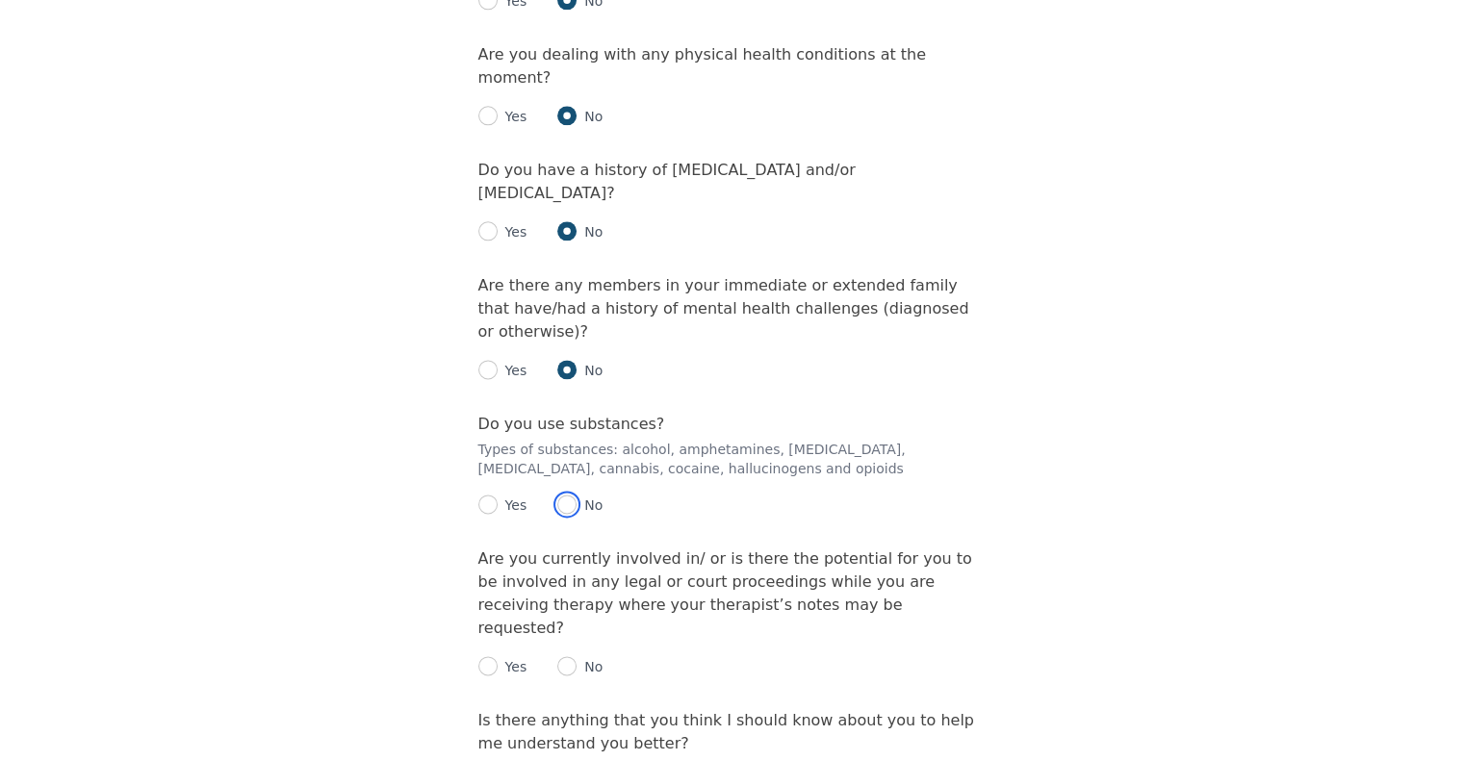
click at [571, 495] on input "radio" at bounding box center [566, 504] width 19 height 19
radio input "true"
click at [566, 656] on input "radio" at bounding box center [566, 665] width 19 height 19
radio input "true"
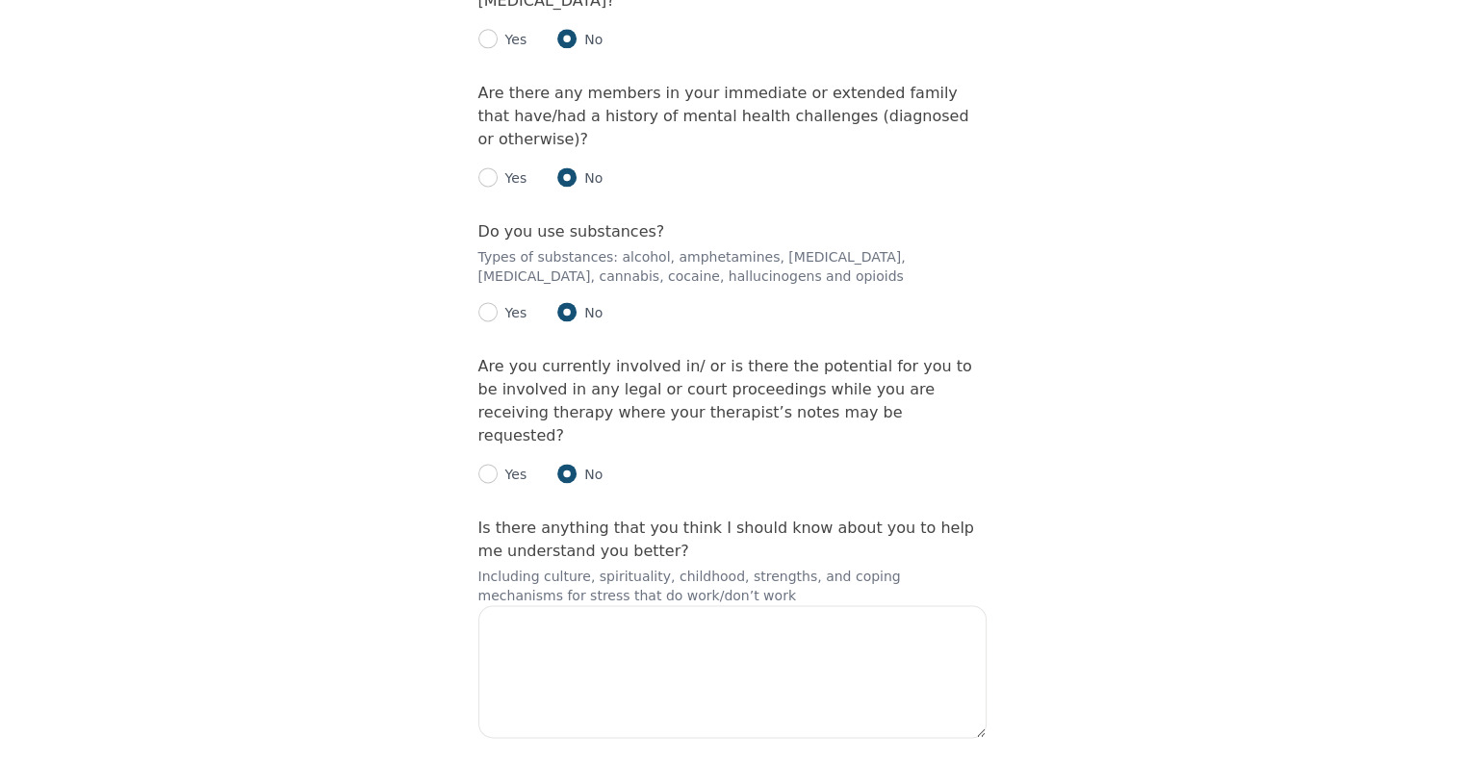
scroll to position [2707, 0]
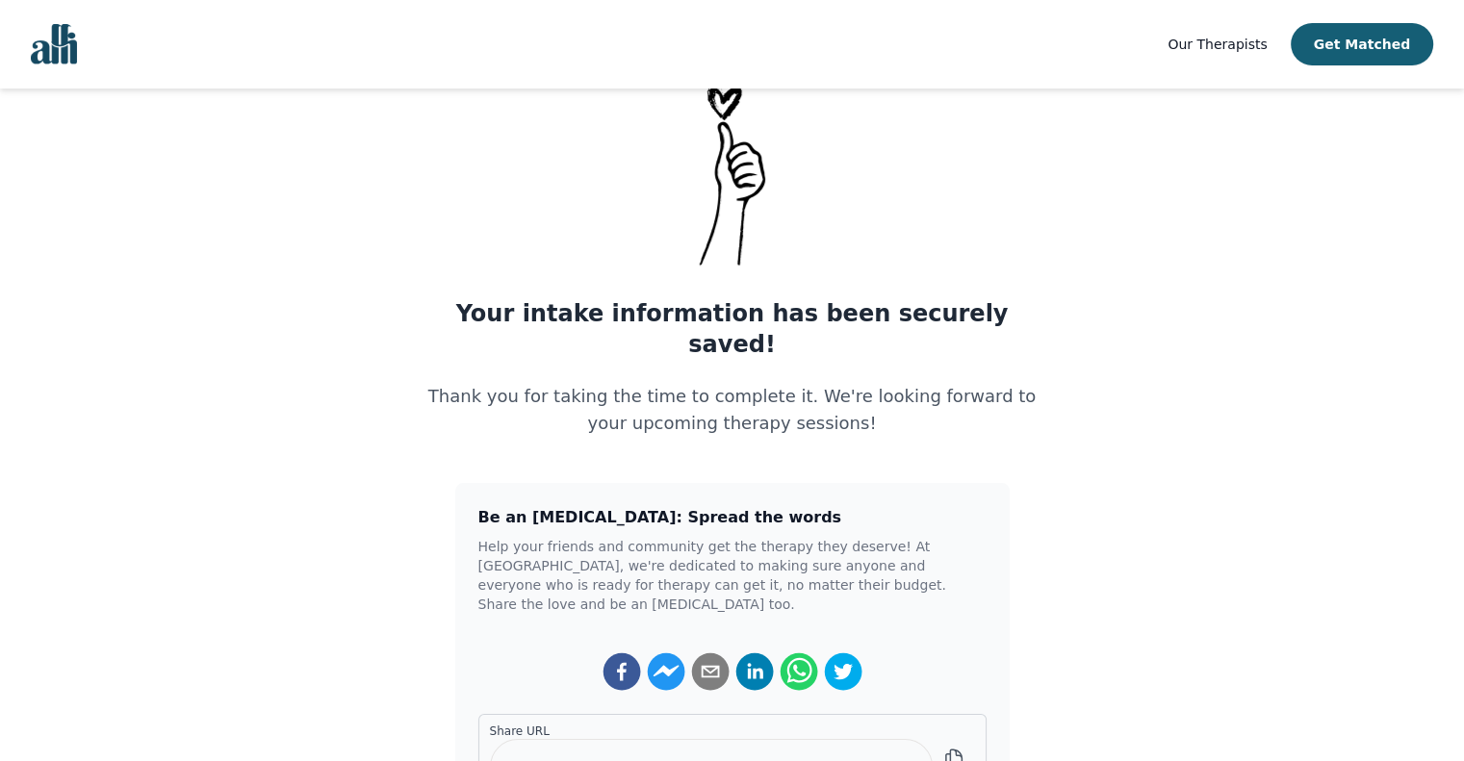
scroll to position [289, 0]
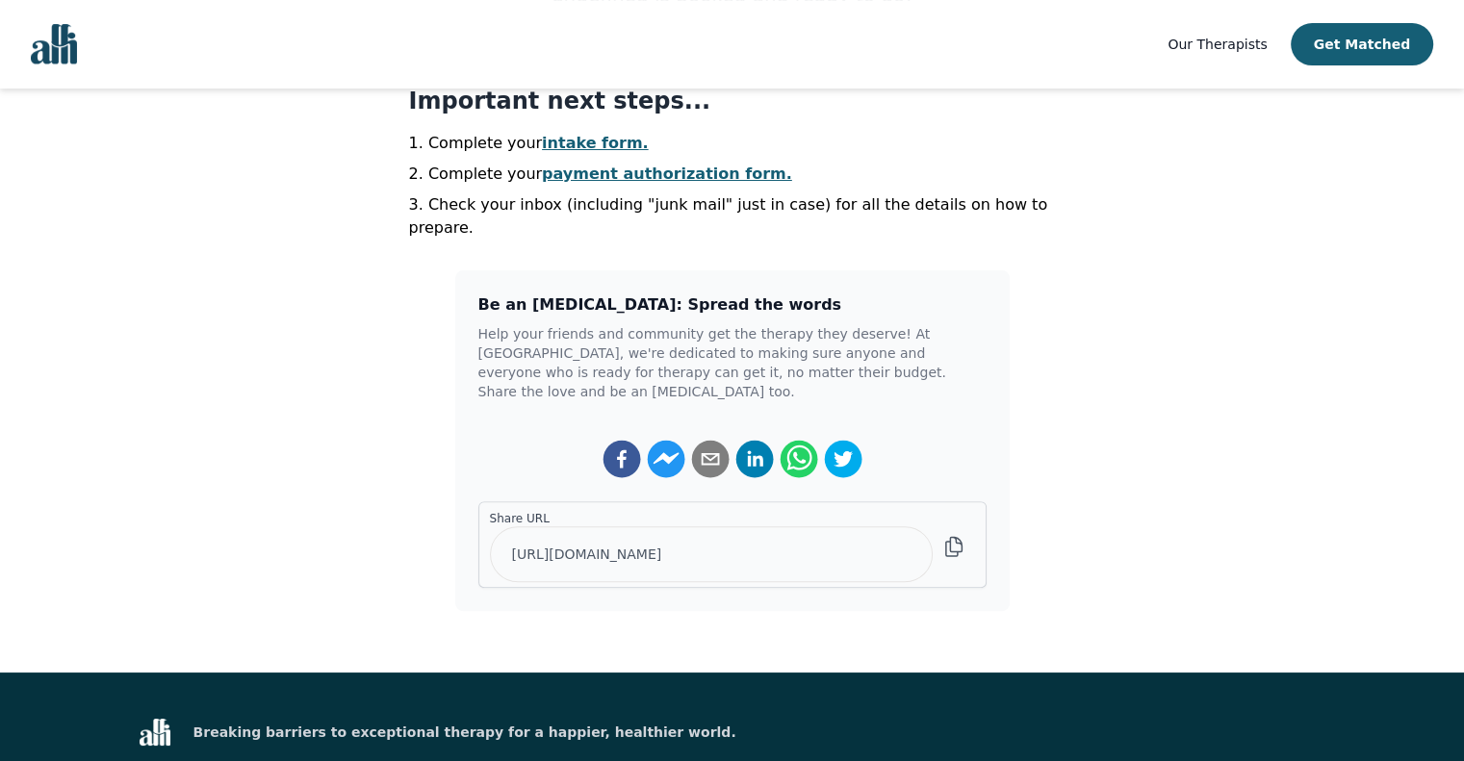
scroll to position [481, 0]
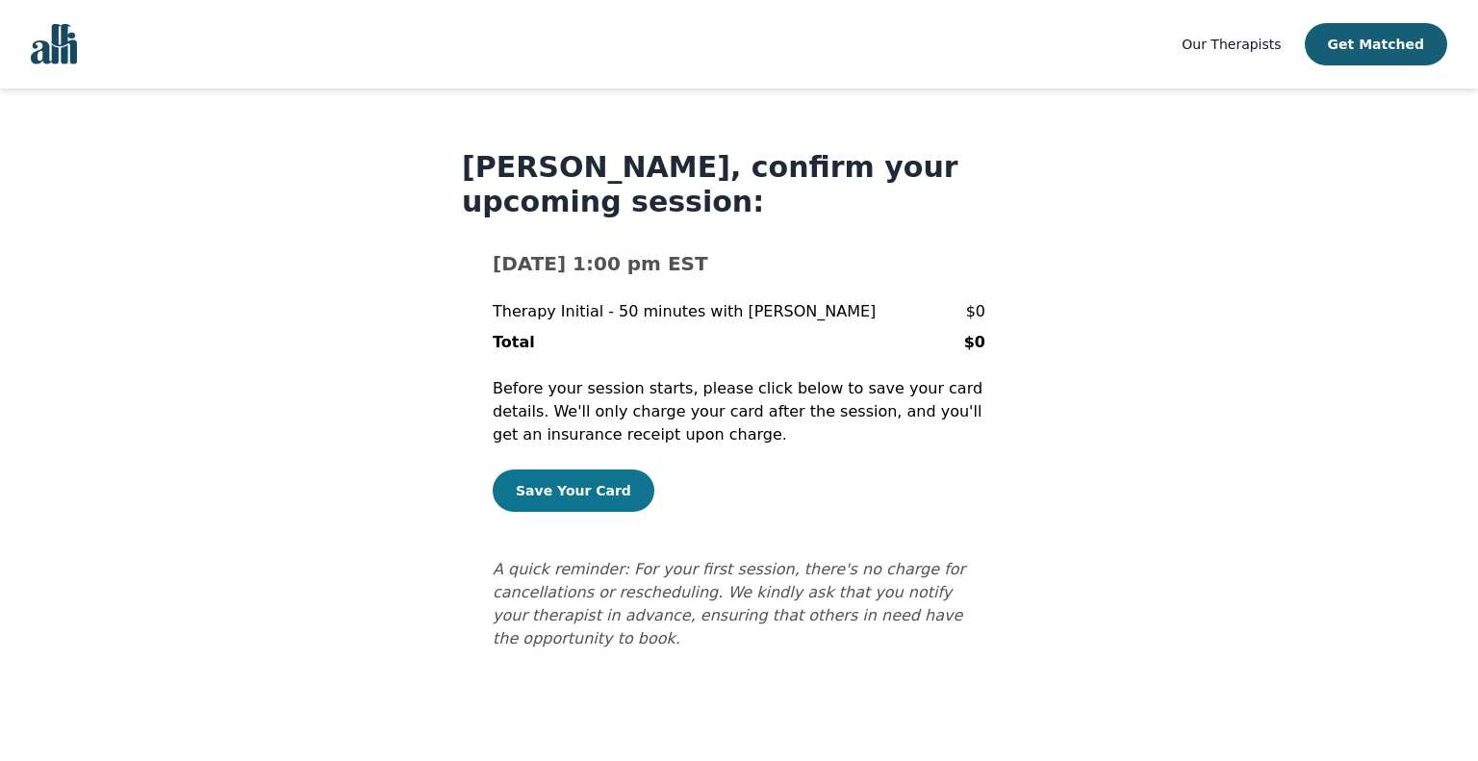
click at [569, 470] on button "Save Your Card" at bounding box center [574, 491] width 162 height 42
